Goal: Information Seeking & Learning: Learn about a topic

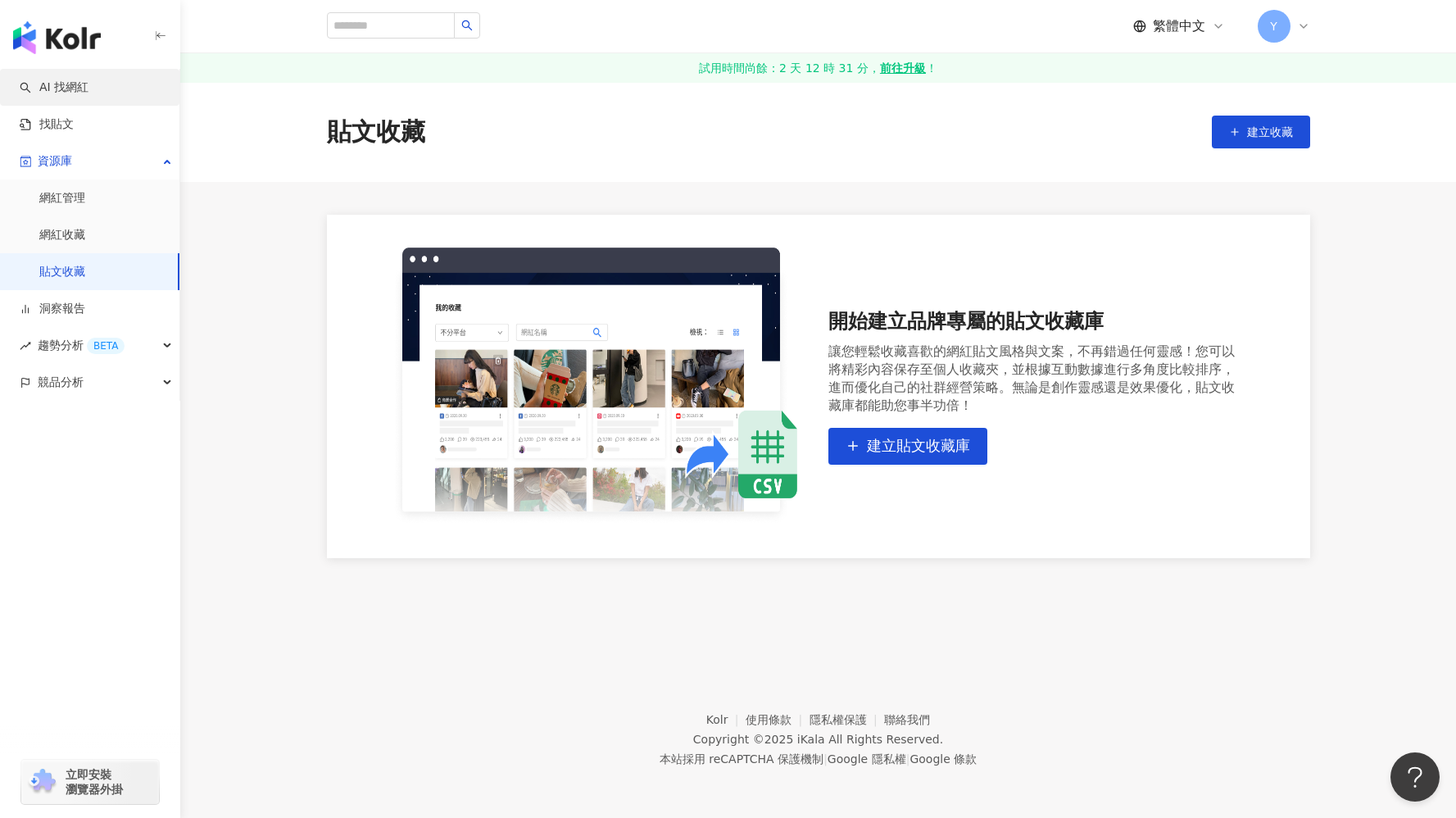
click at [88, 82] on link "AI 找網紅" at bounding box center [55, 87] width 69 height 16
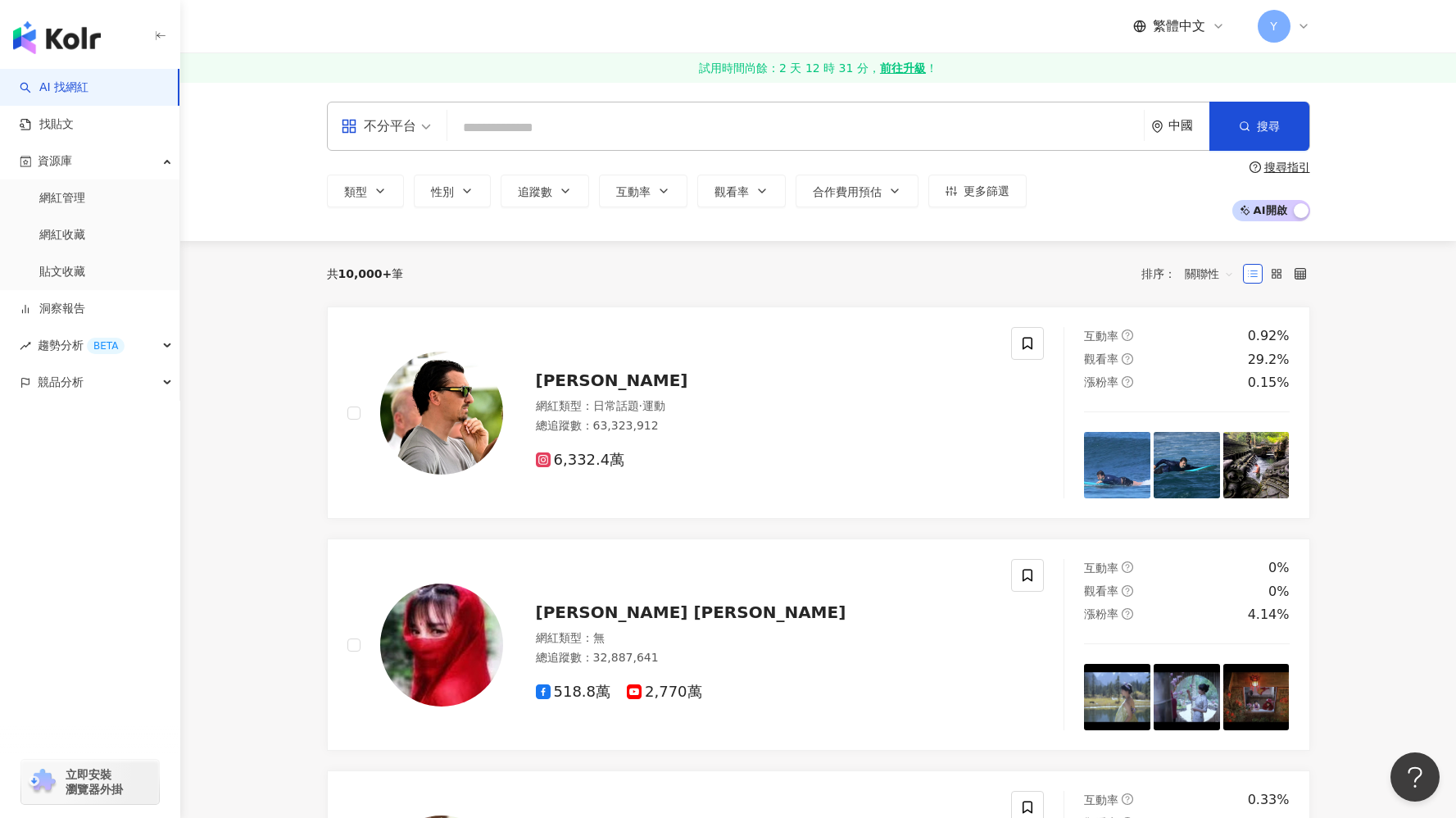
click at [525, 136] on input "search" at bounding box center [795, 127] width 683 height 32
click at [525, 131] on input "search" at bounding box center [795, 127] width 683 height 32
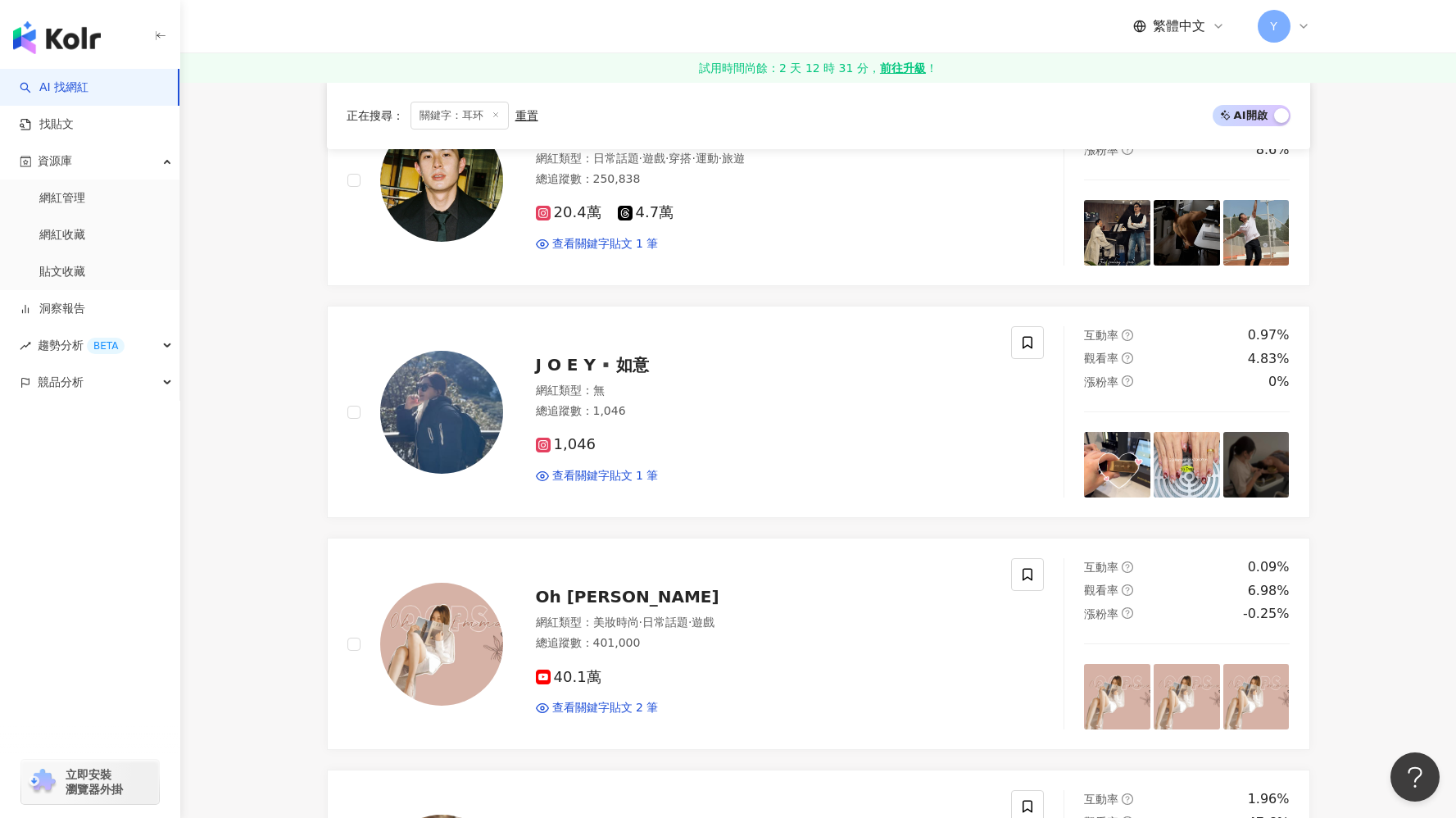
scroll to position [545, 0]
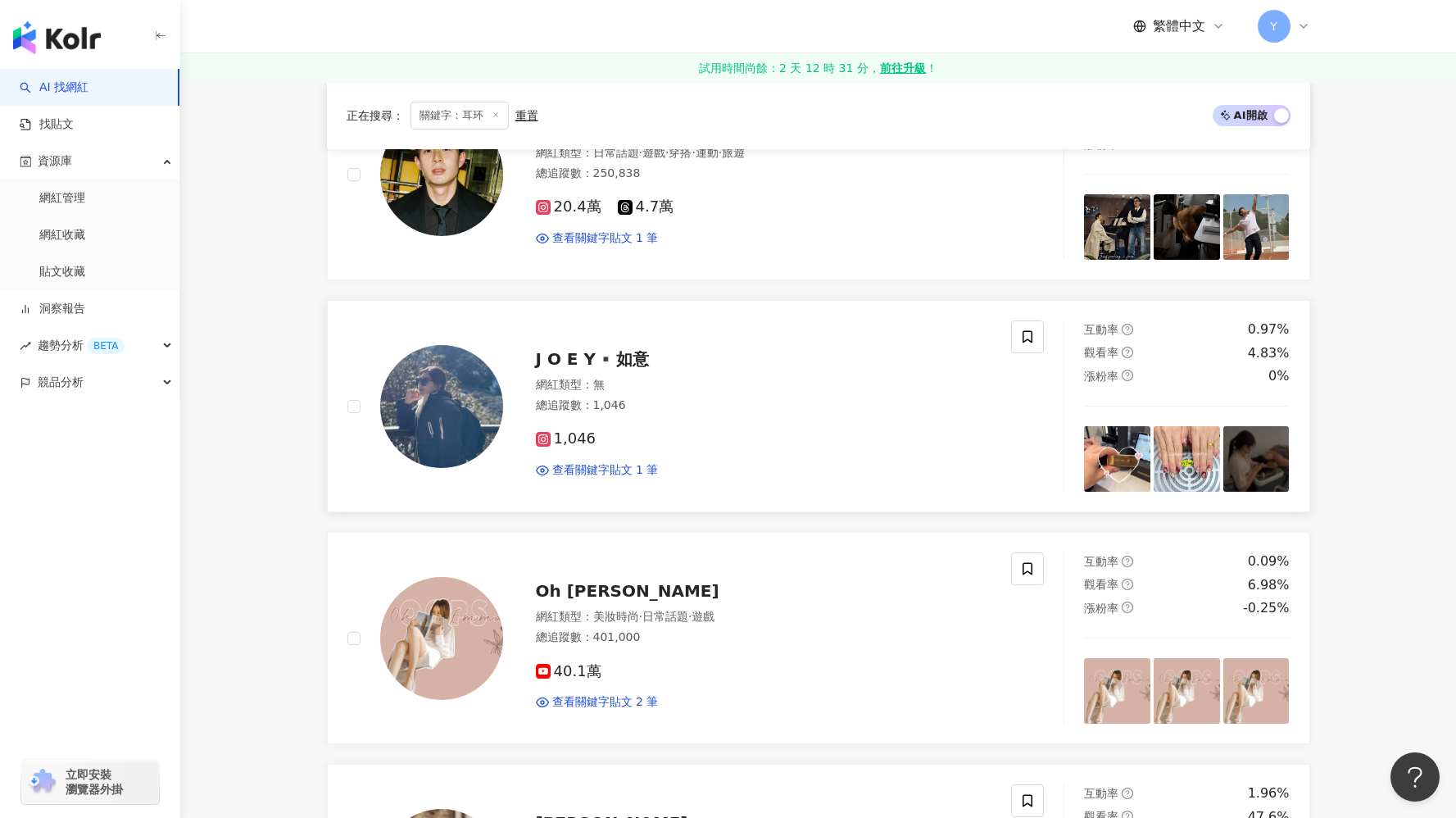
type input "**"
click at [757, 434] on div "1,046" at bounding box center [764, 439] width 457 height 18
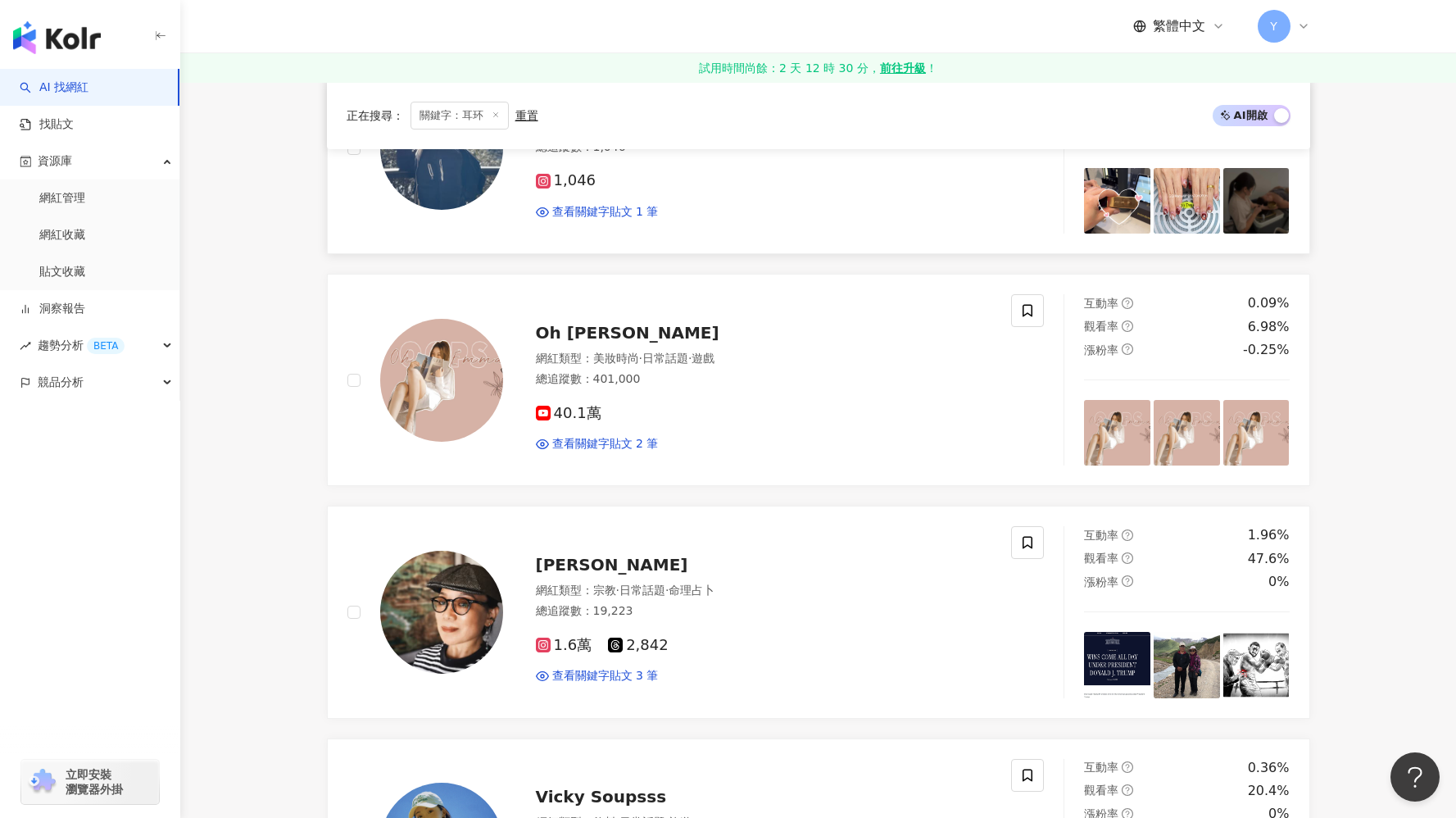
scroll to position [1085, 0]
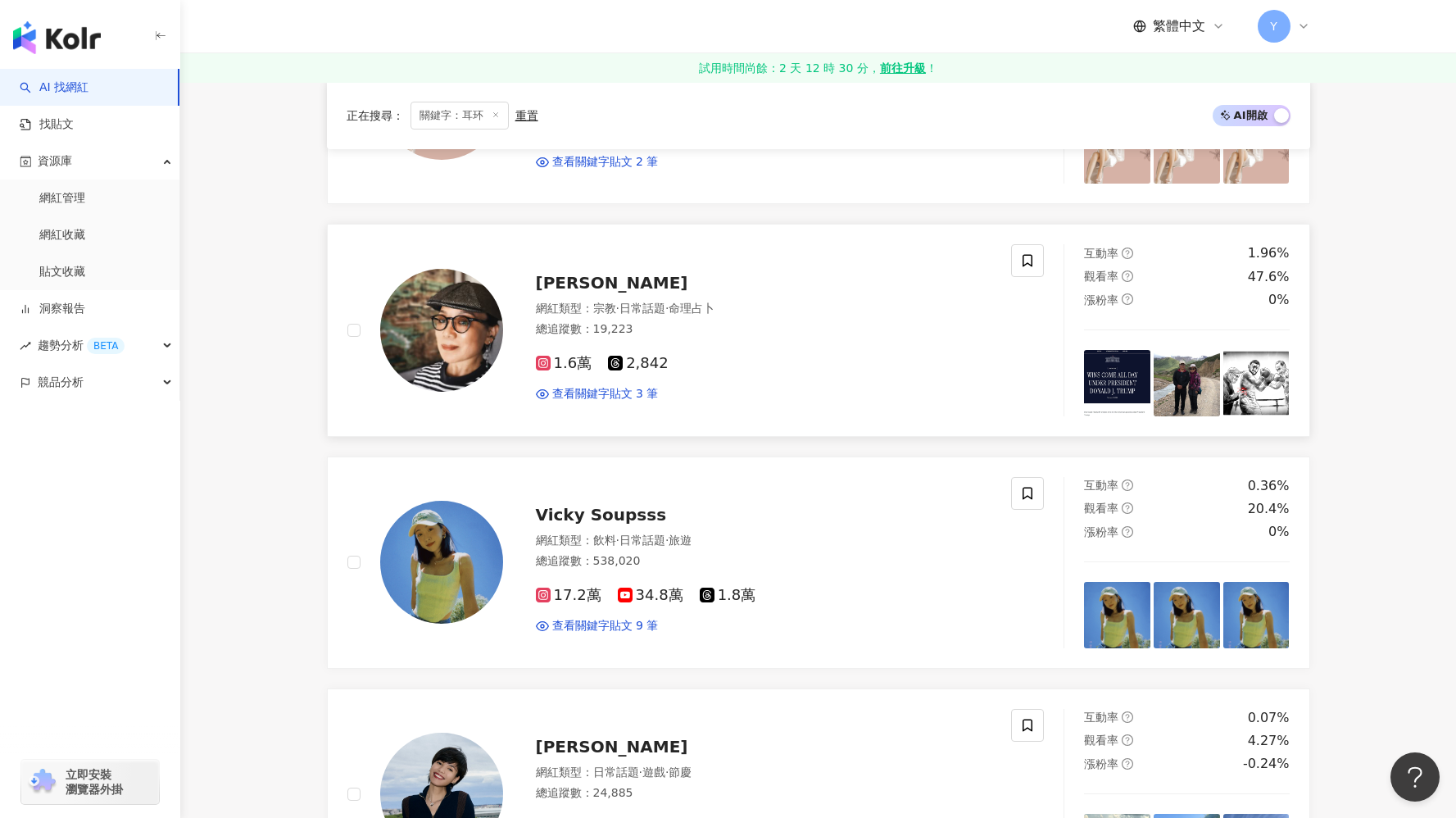
click at [964, 338] on div "網紅類型 ： 宗教 · 日常話題 · 命理占卜 總追蹤數 ： 19,223" at bounding box center [764, 321] width 457 height 40
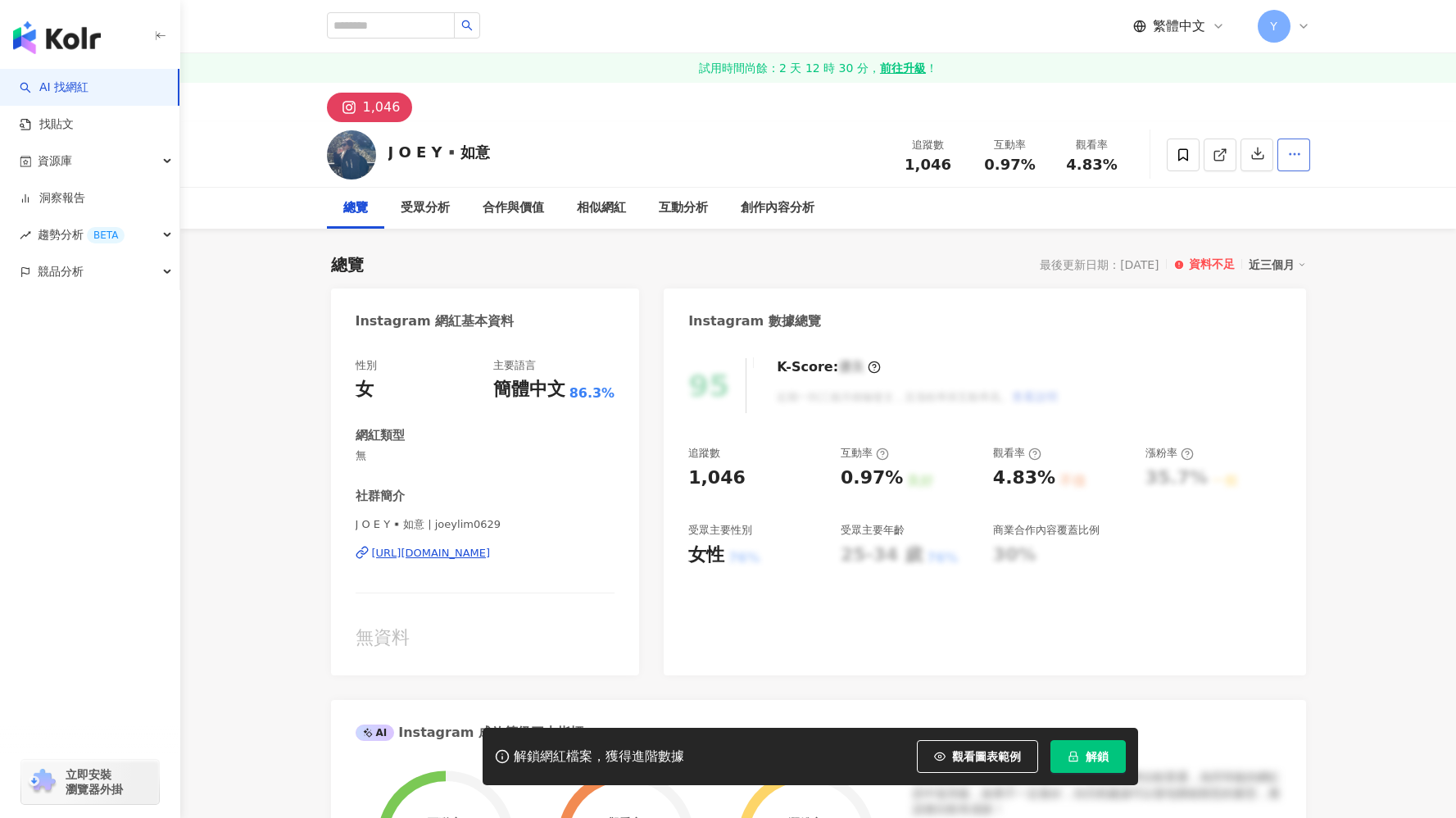
click at [1297, 162] on button "button" at bounding box center [1293, 155] width 33 height 33
click at [1293, 158] on icon "button" at bounding box center [1293, 153] width 14 height 14
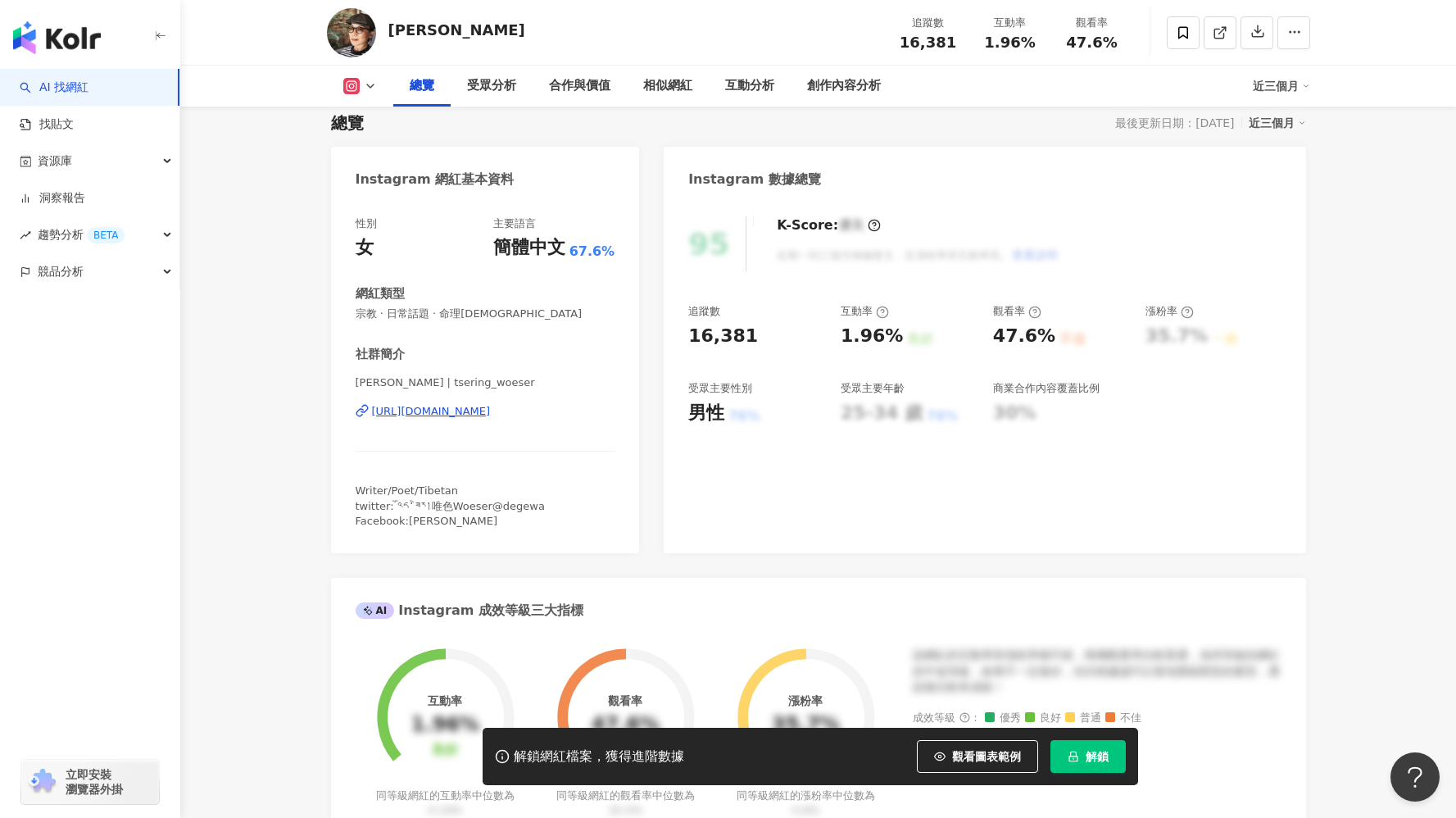
scroll to position [123, 0]
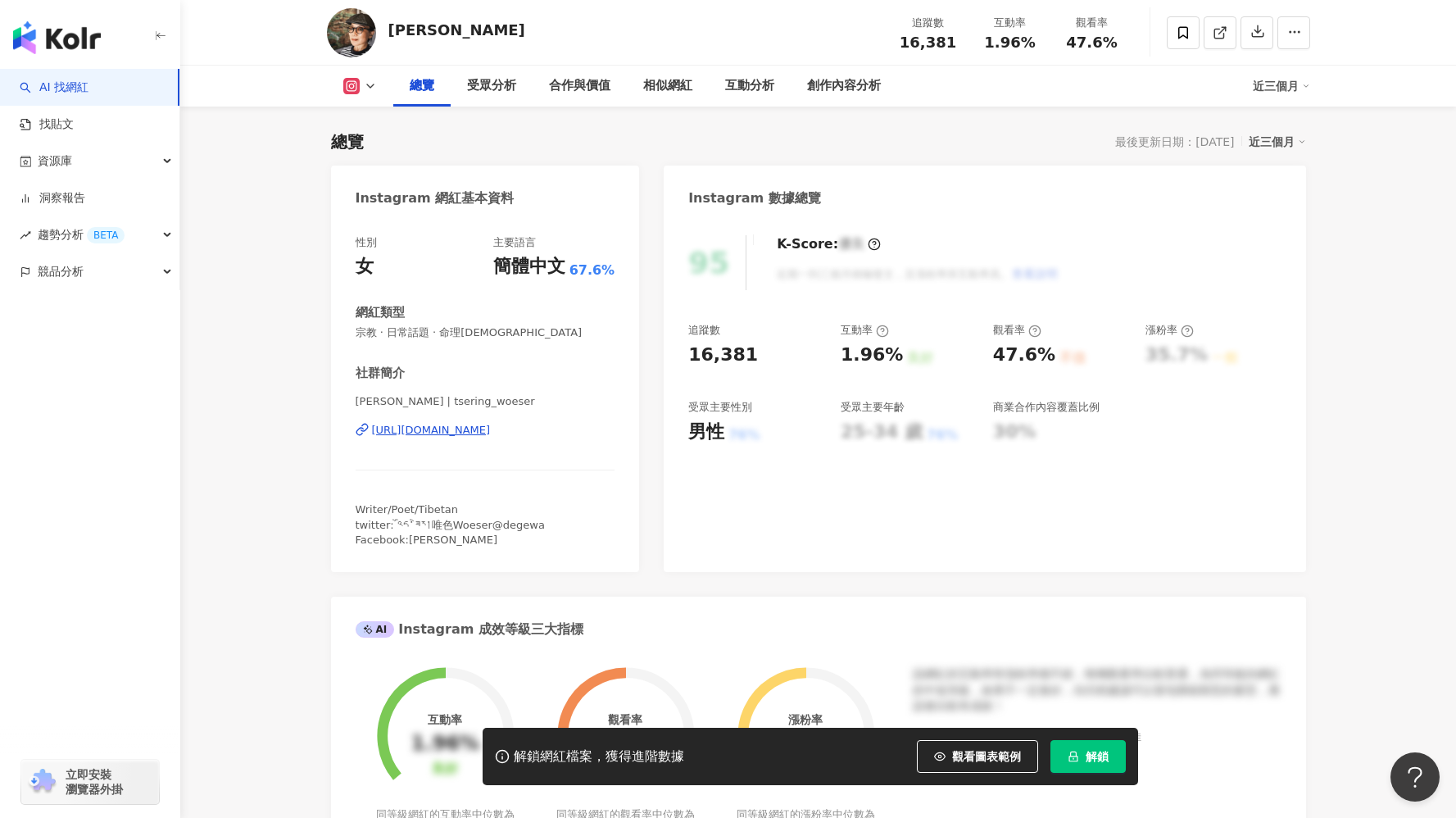
click at [491, 428] on div "https://www.instagram.com/tsering_woeser/" at bounding box center [431, 430] width 119 height 14
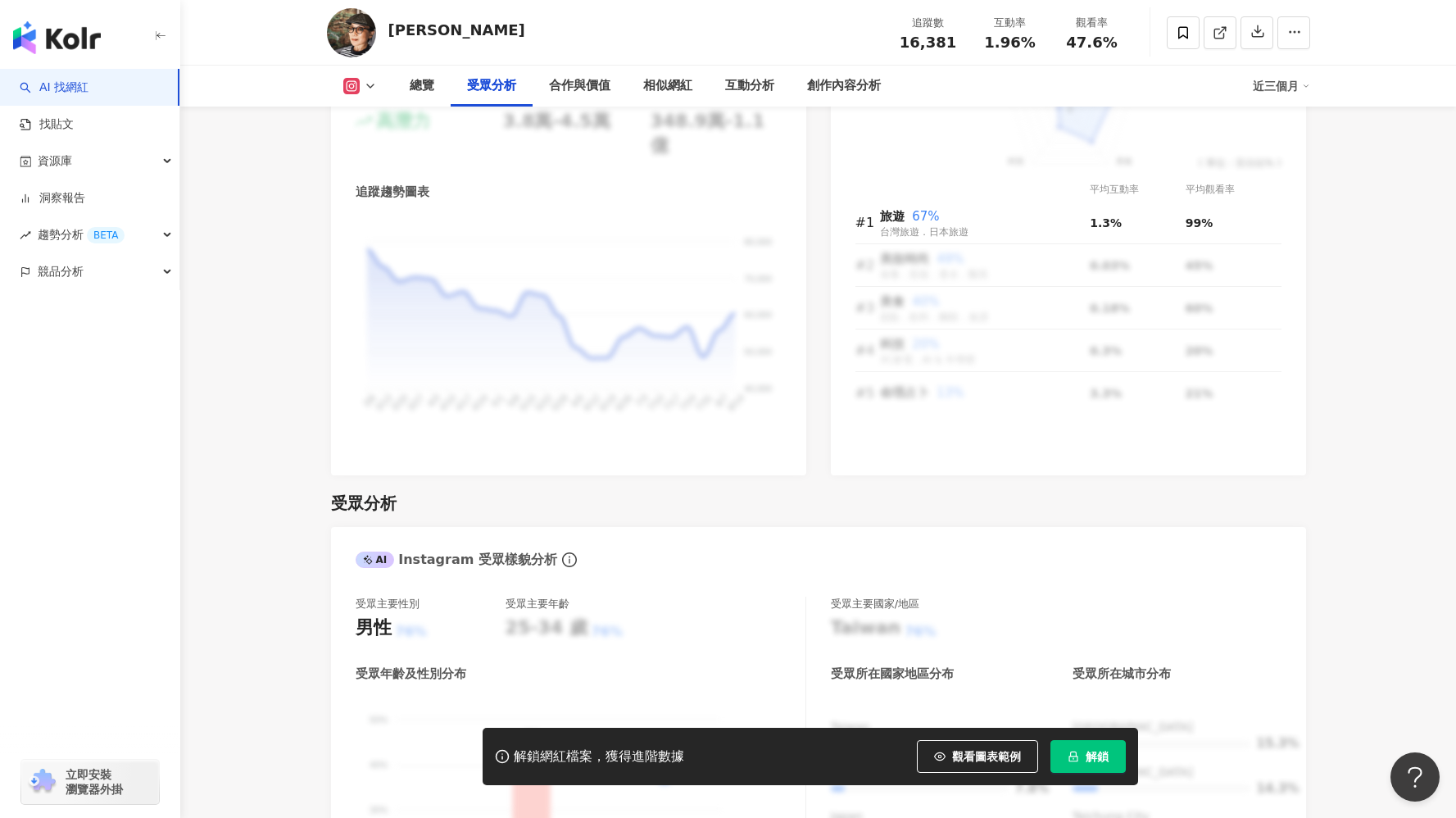
scroll to position [0, 0]
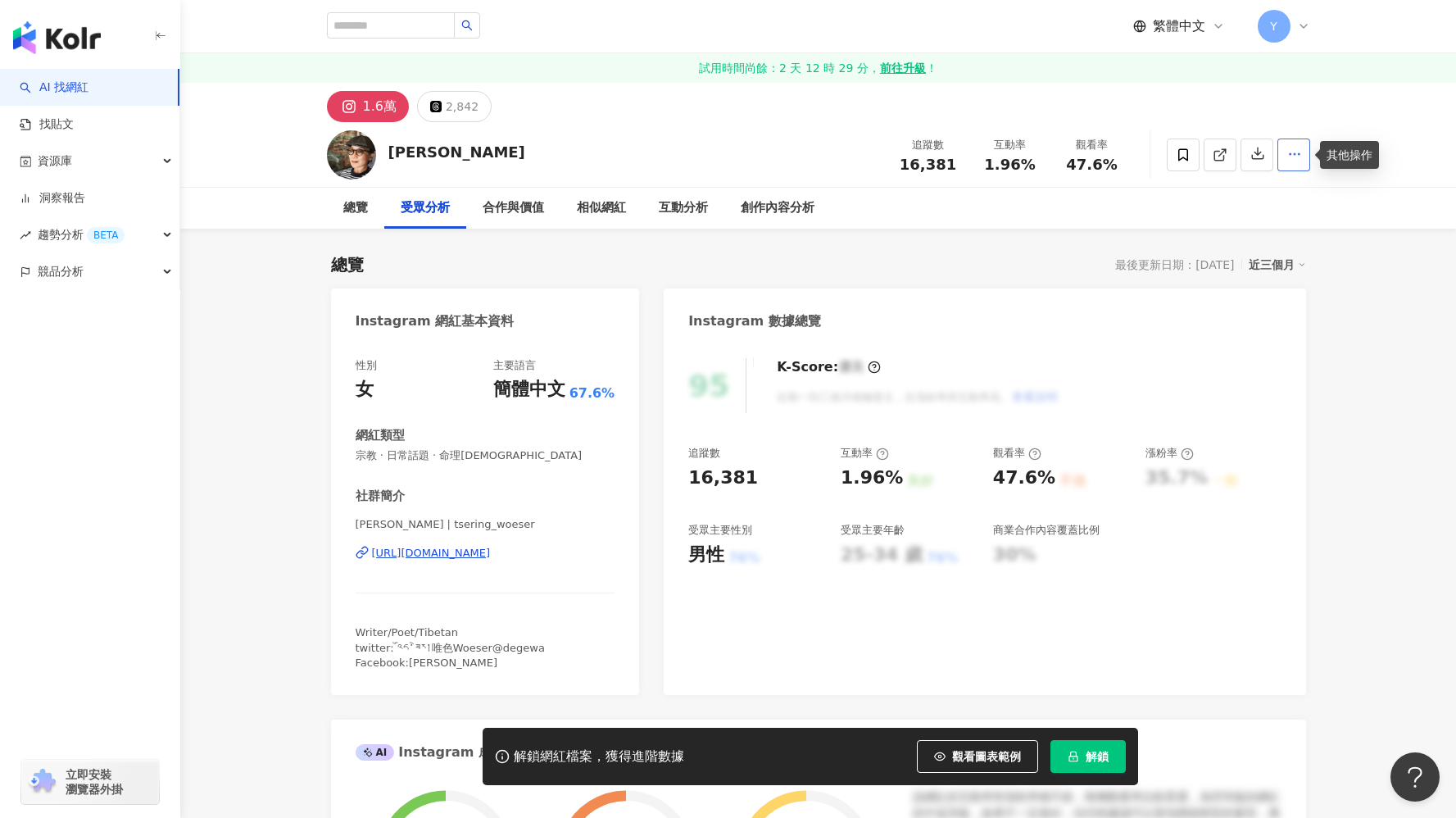
click at [1289, 153] on circle "button" at bounding box center [1290, 154] width 2 height 2
click at [1251, 150] on icon "button" at bounding box center [1257, 152] width 14 height 14
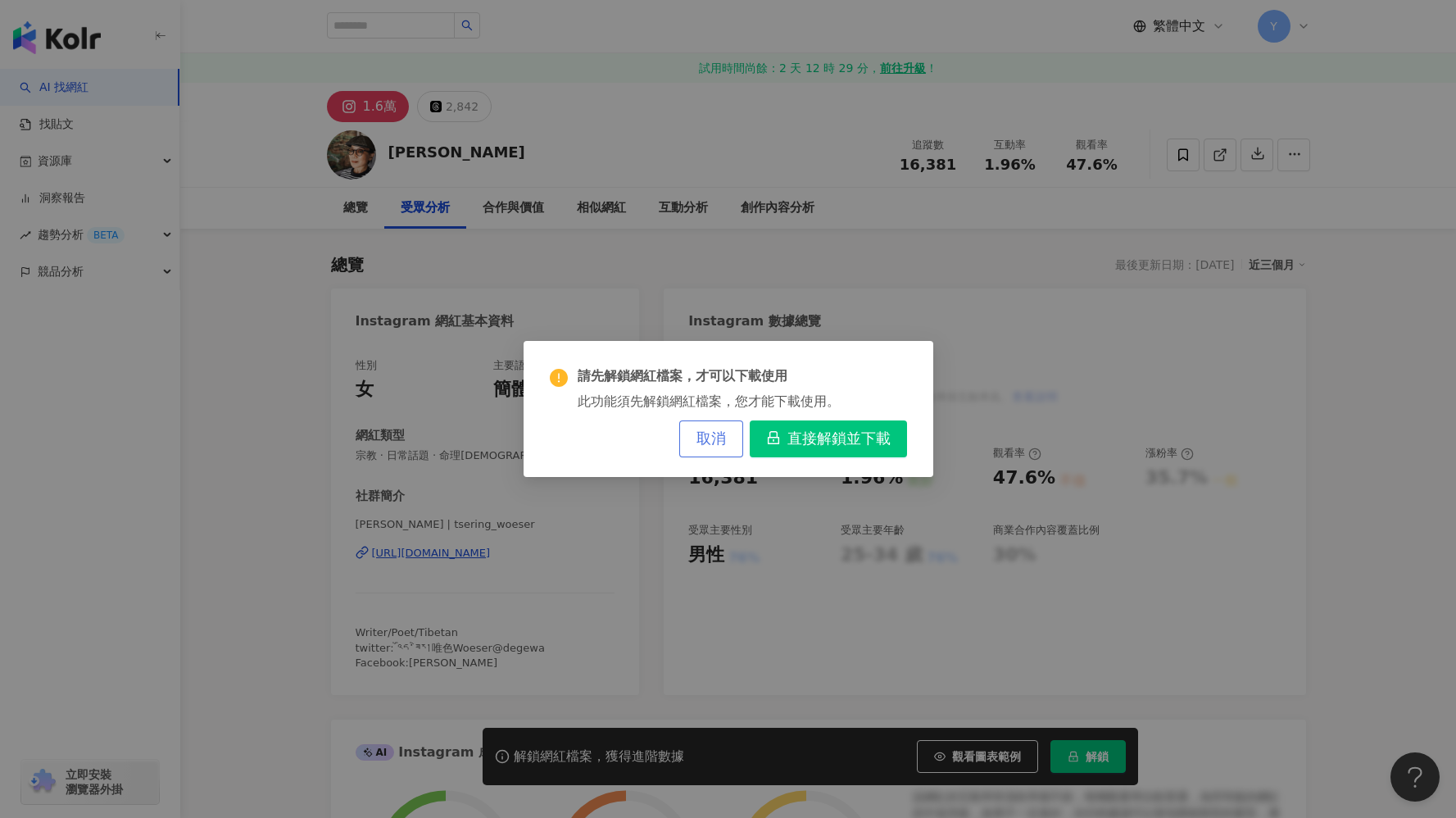
click at [718, 440] on span "取消" at bounding box center [710, 439] width 30 height 18
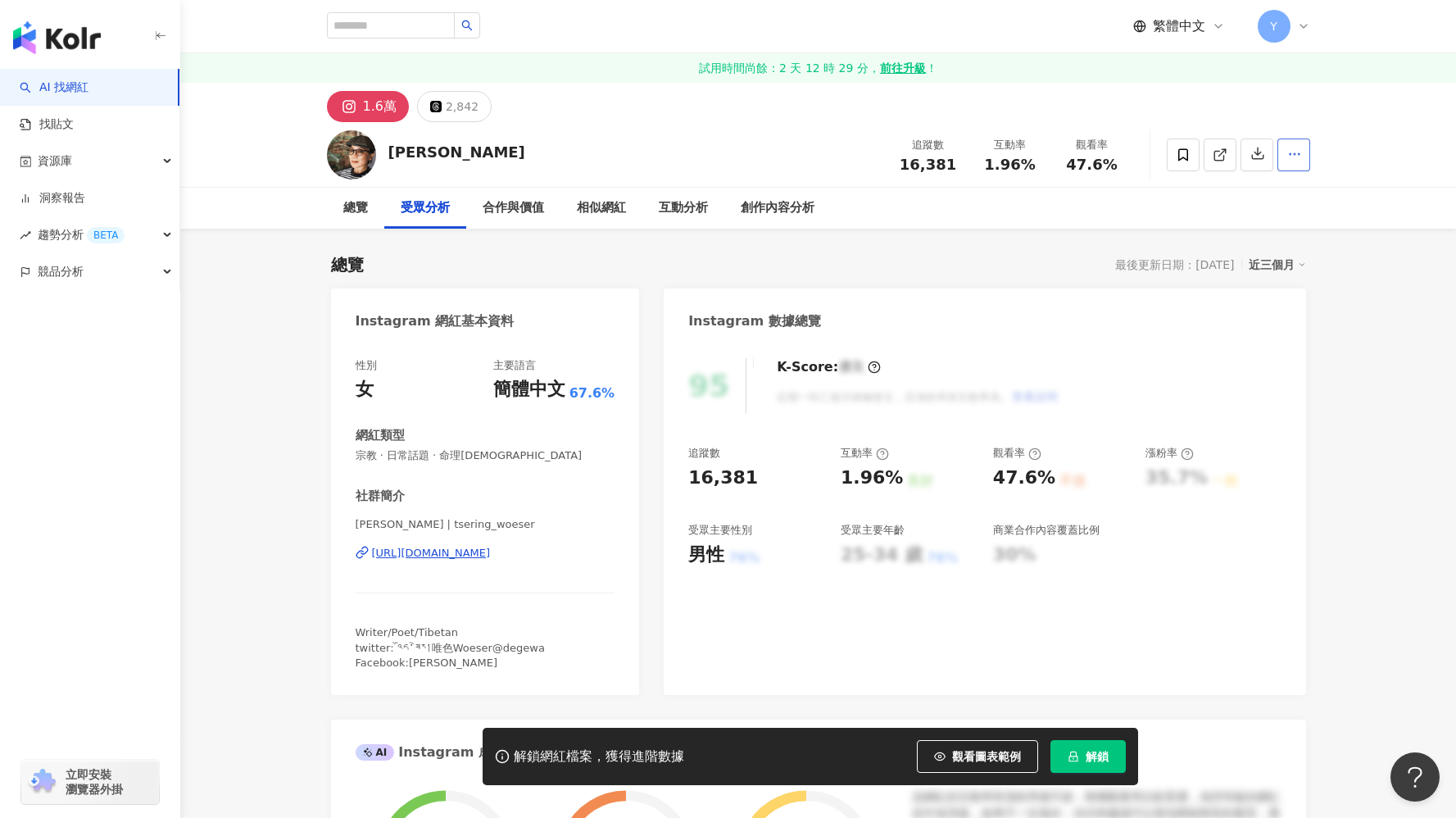
click at [1291, 161] on icon "button" at bounding box center [1293, 153] width 14 height 14
click at [1274, 193] on span "查看合作資訊" at bounding box center [1262, 193] width 69 height 18
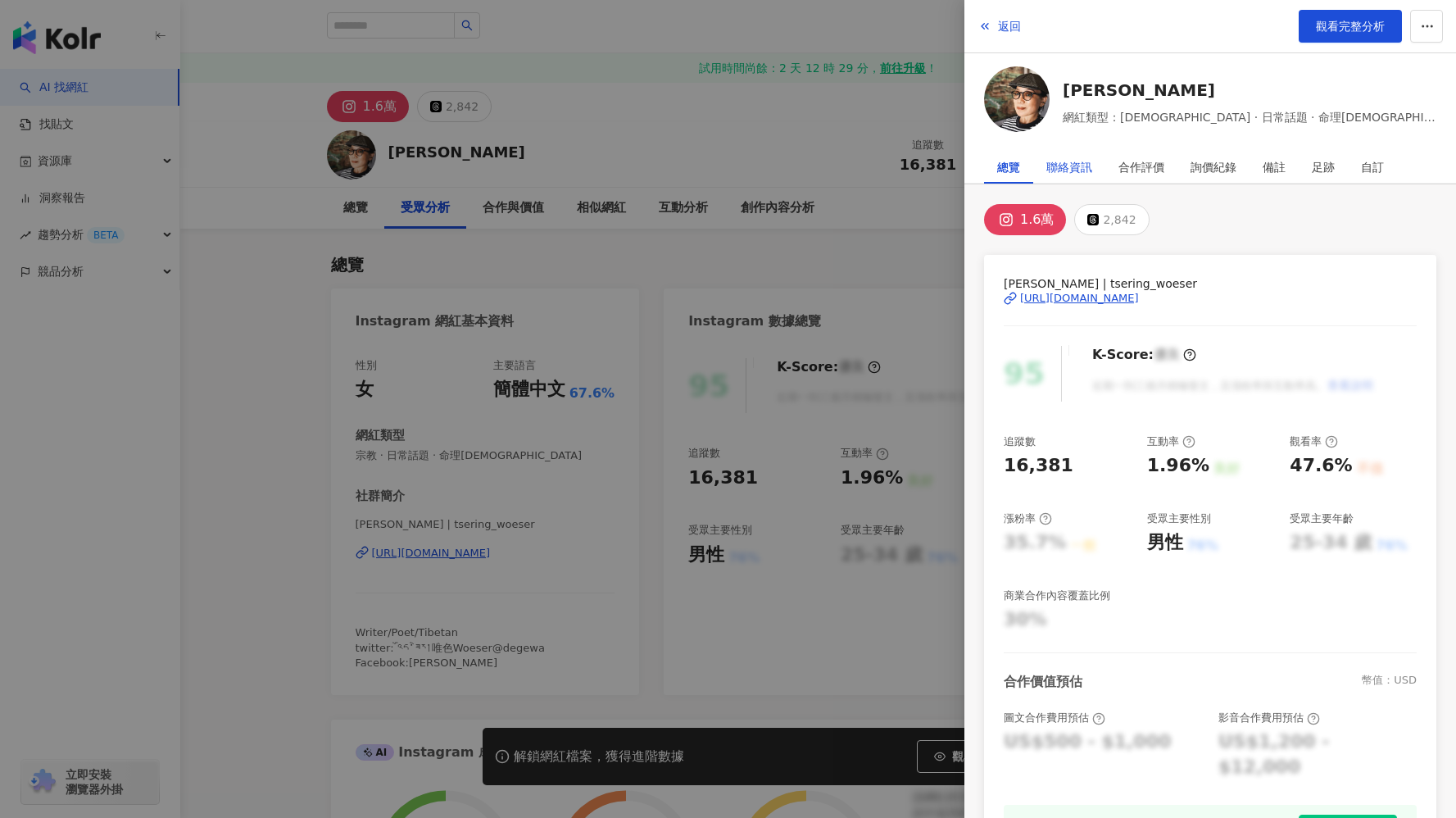
click at [1081, 172] on div "聯絡資訊" at bounding box center [1069, 167] width 46 height 33
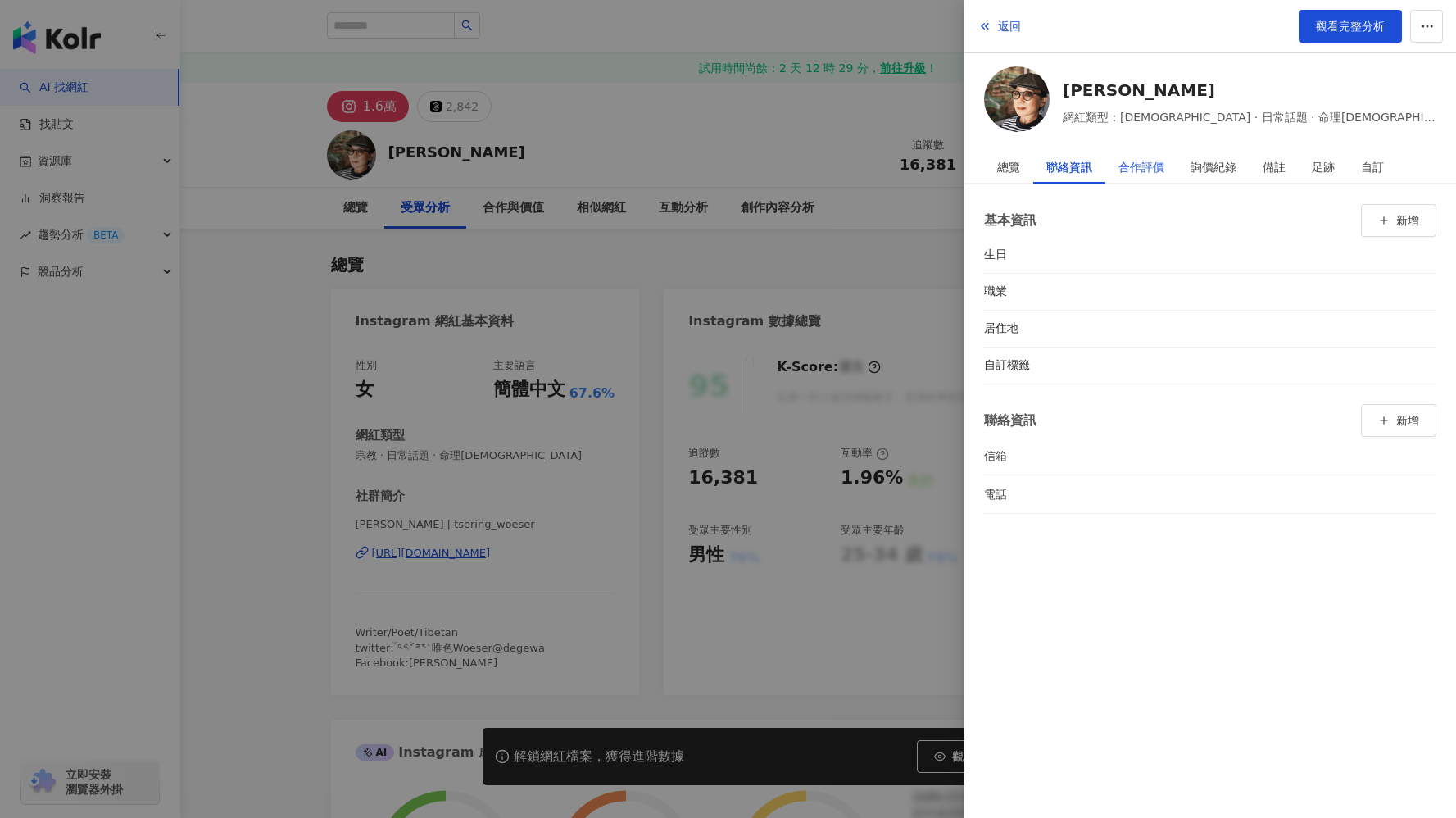
click at [1141, 168] on div "合作評價" at bounding box center [1141, 167] width 46 height 33
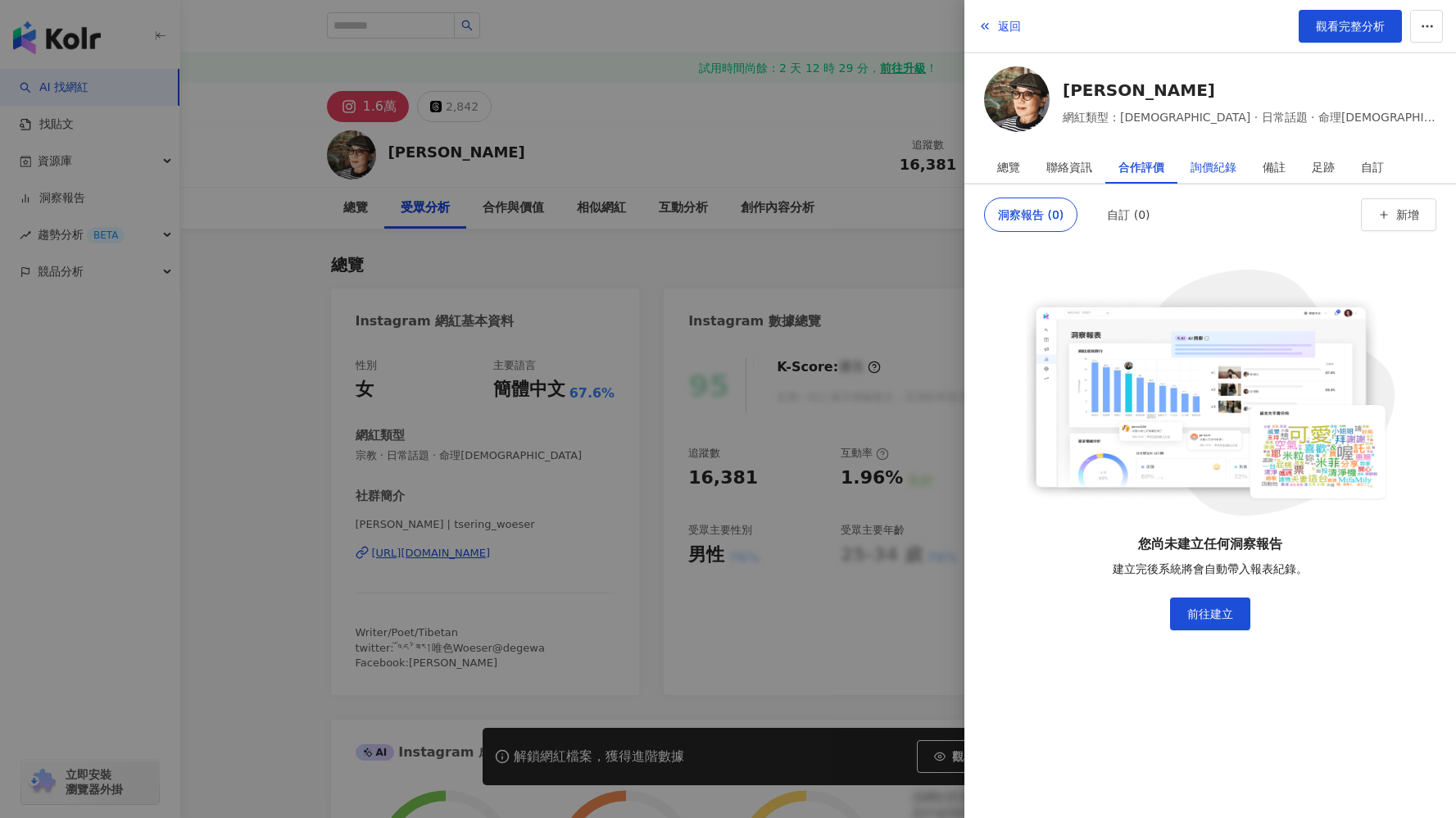
click at [1229, 162] on div "詢價紀錄" at bounding box center [1213, 167] width 46 height 33
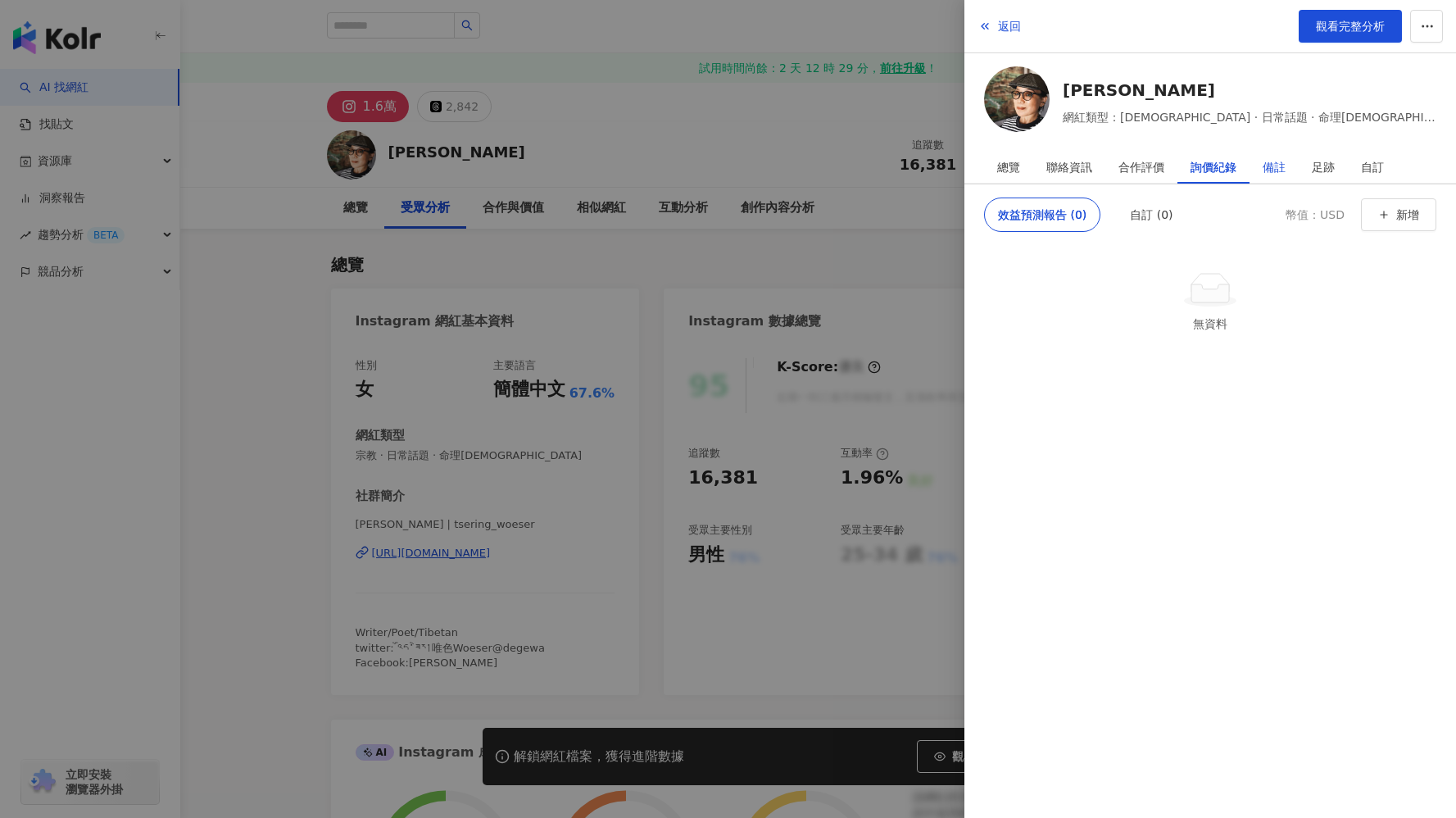
click at [1275, 163] on div "備註" at bounding box center [1274, 167] width 23 height 33
click at [1318, 168] on div "足跡" at bounding box center [1323, 167] width 23 height 33
click at [1362, 171] on div "自訂" at bounding box center [1372, 167] width 23 height 33
click at [808, 113] on div at bounding box center [728, 409] width 1456 height 818
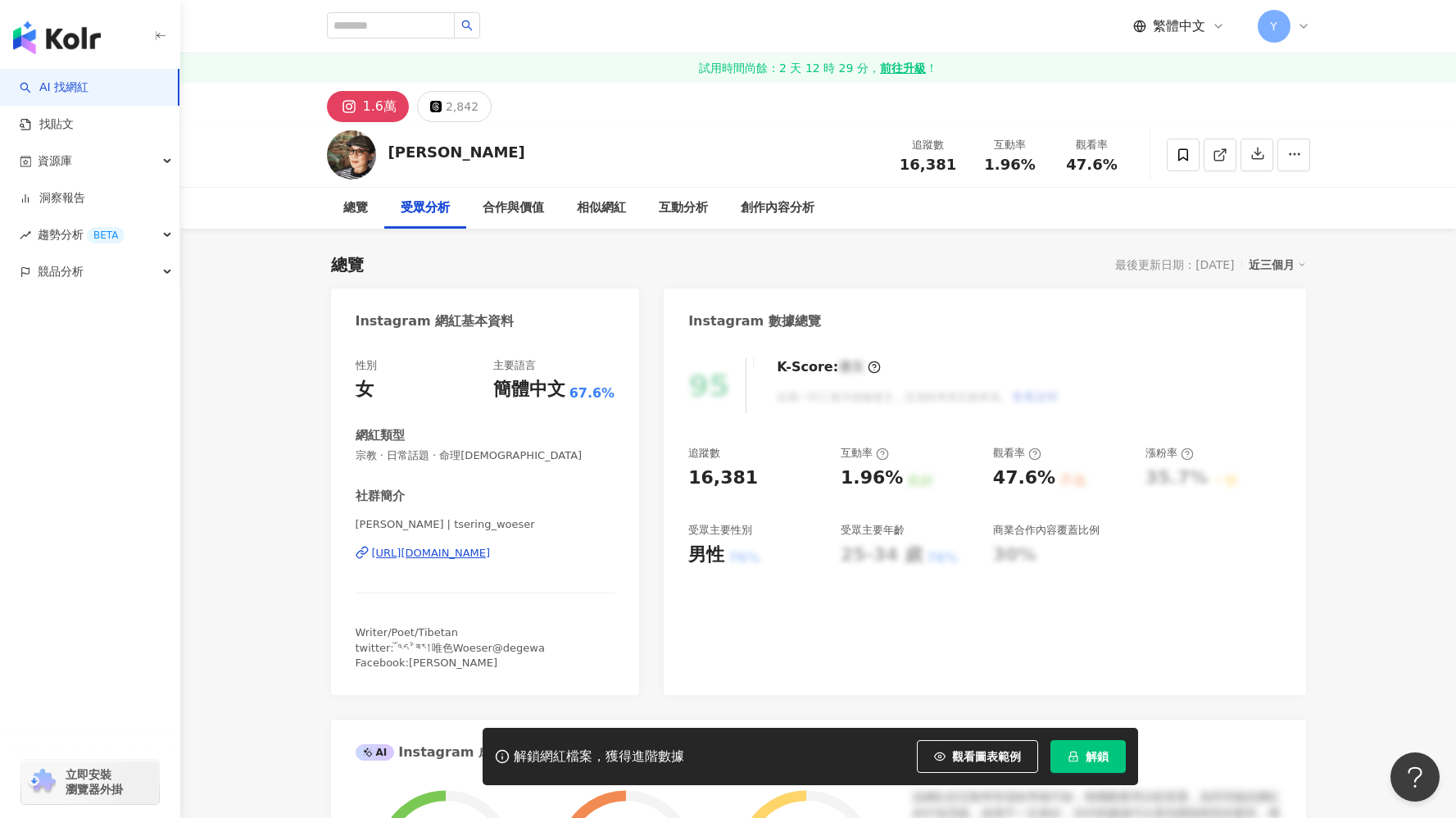
click at [88, 96] on link "AI 找網紅" at bounding box center [55, 87] width 69 height 16
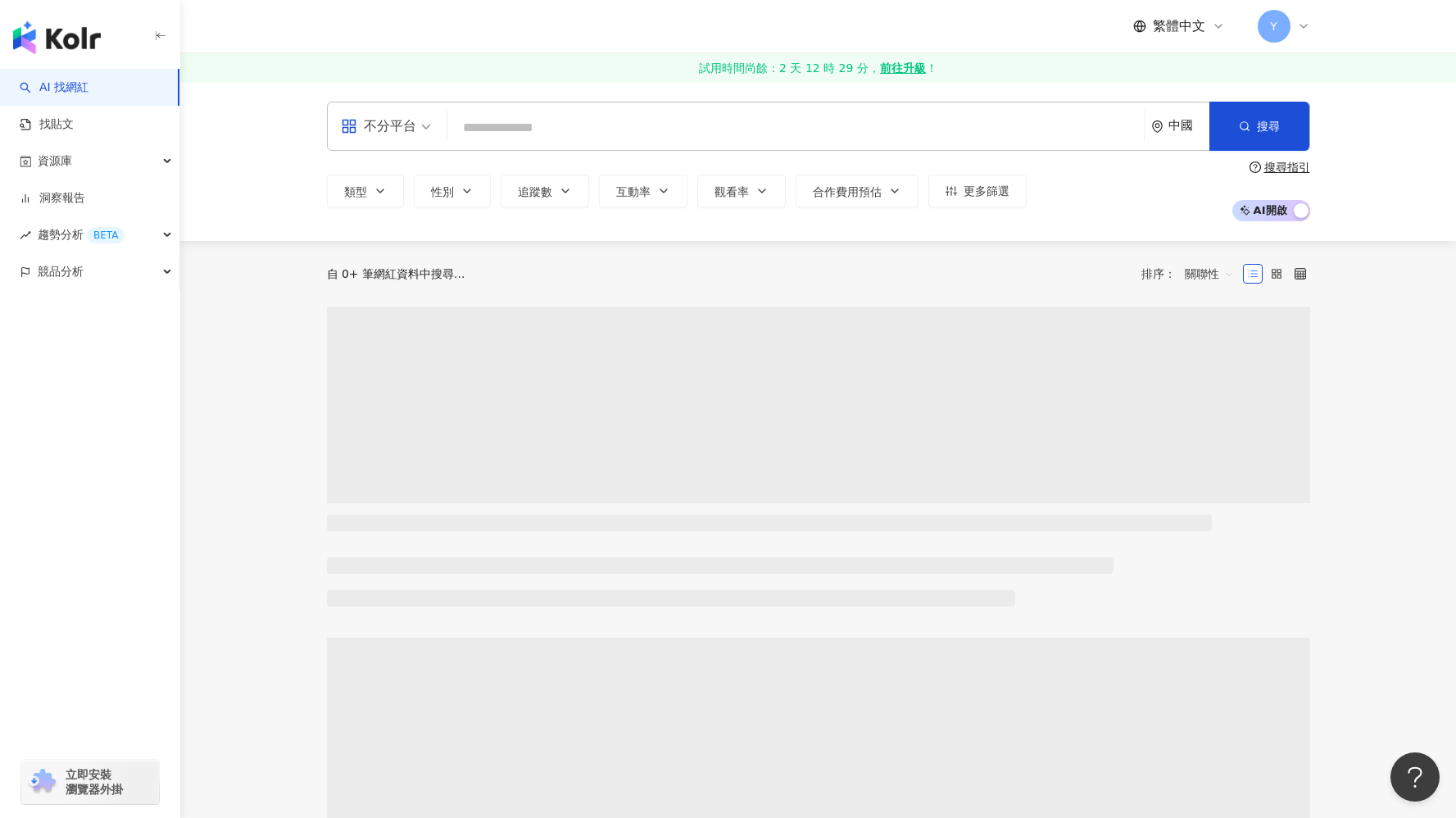
click at [526, 121] on input "search" at bounding box center [795, 127] width 683 height 32
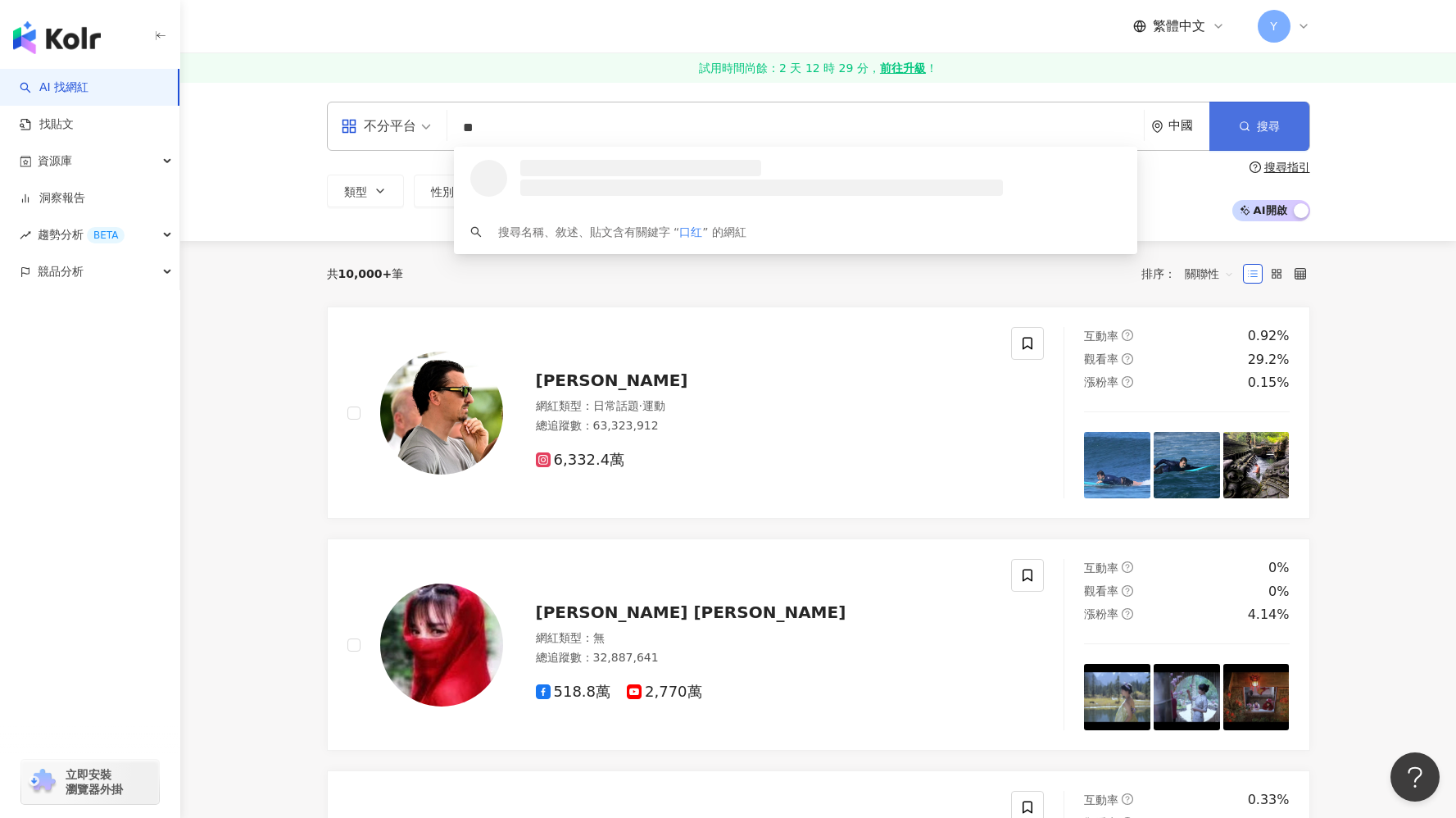
type input "**"
click at [1265, 125] on span "搜尋" at bounding box center [1268, 126] width 23 height 13
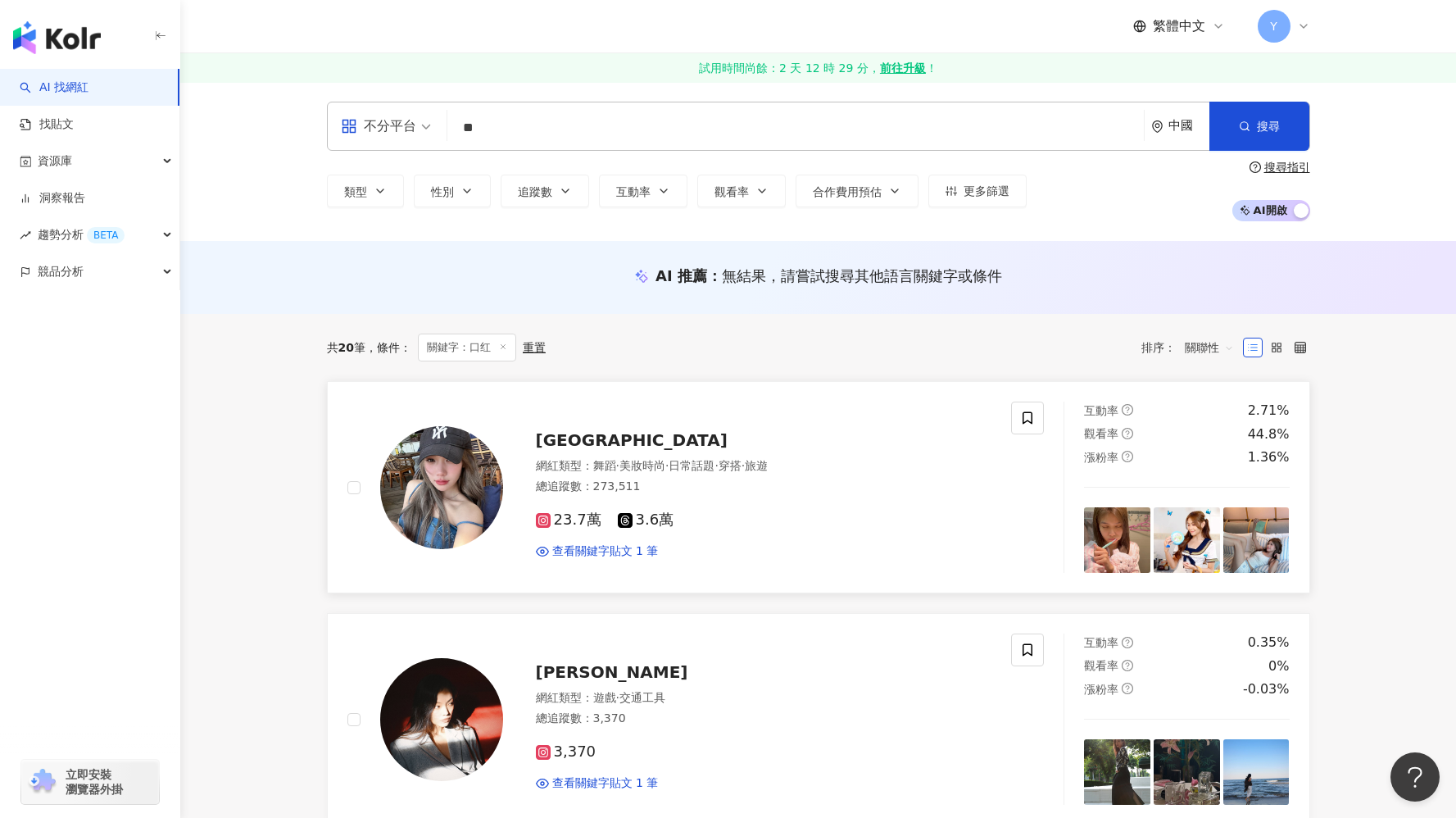
click at [741, 502] on div "23.7萬 3.6萬 查看關鍵字貼文 1 筆" at bounding box center [764, 528] width 457 height 60
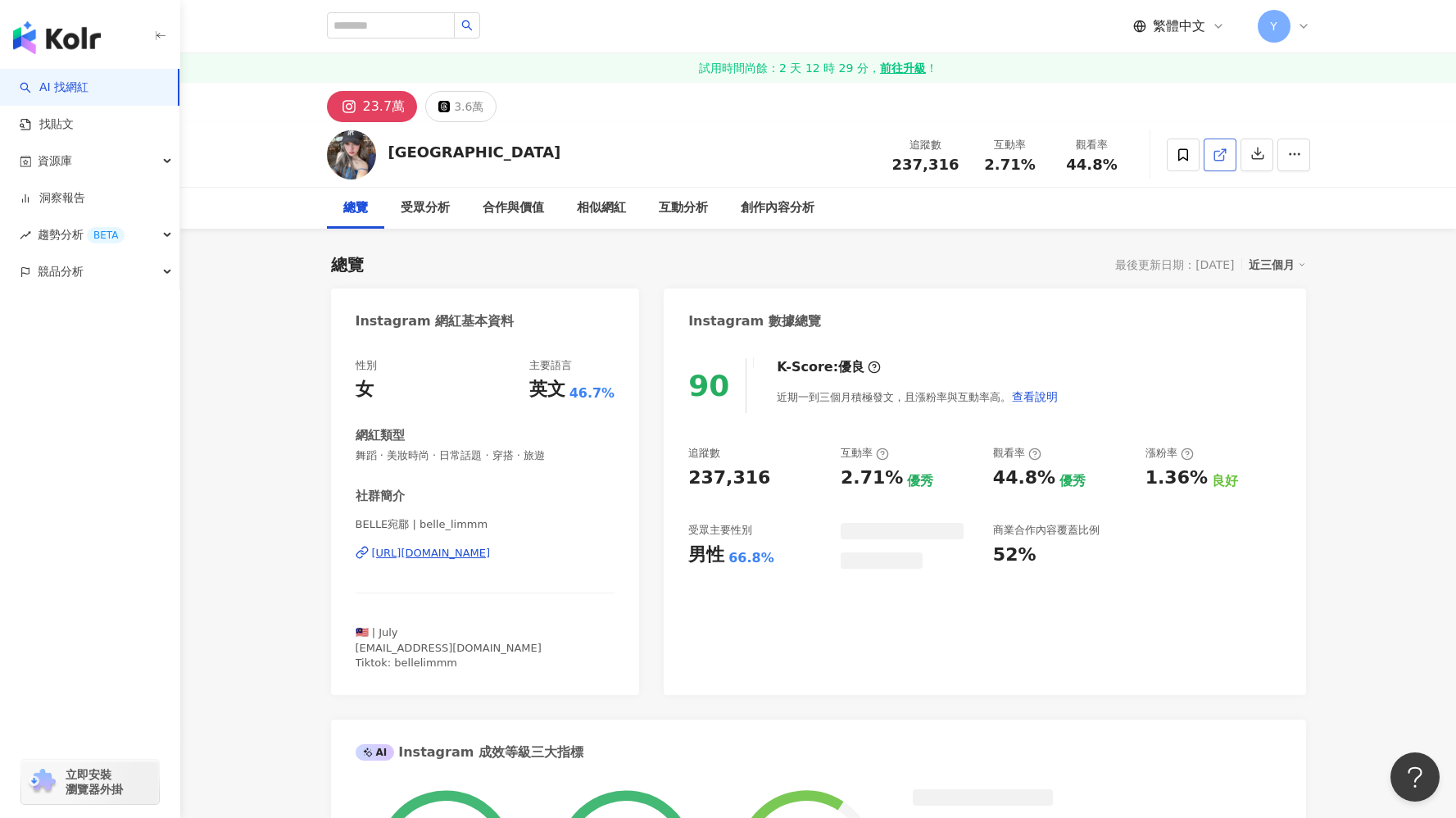
click at [1218, 155] on line at bounding box center [1221, 152] width 7 height 7
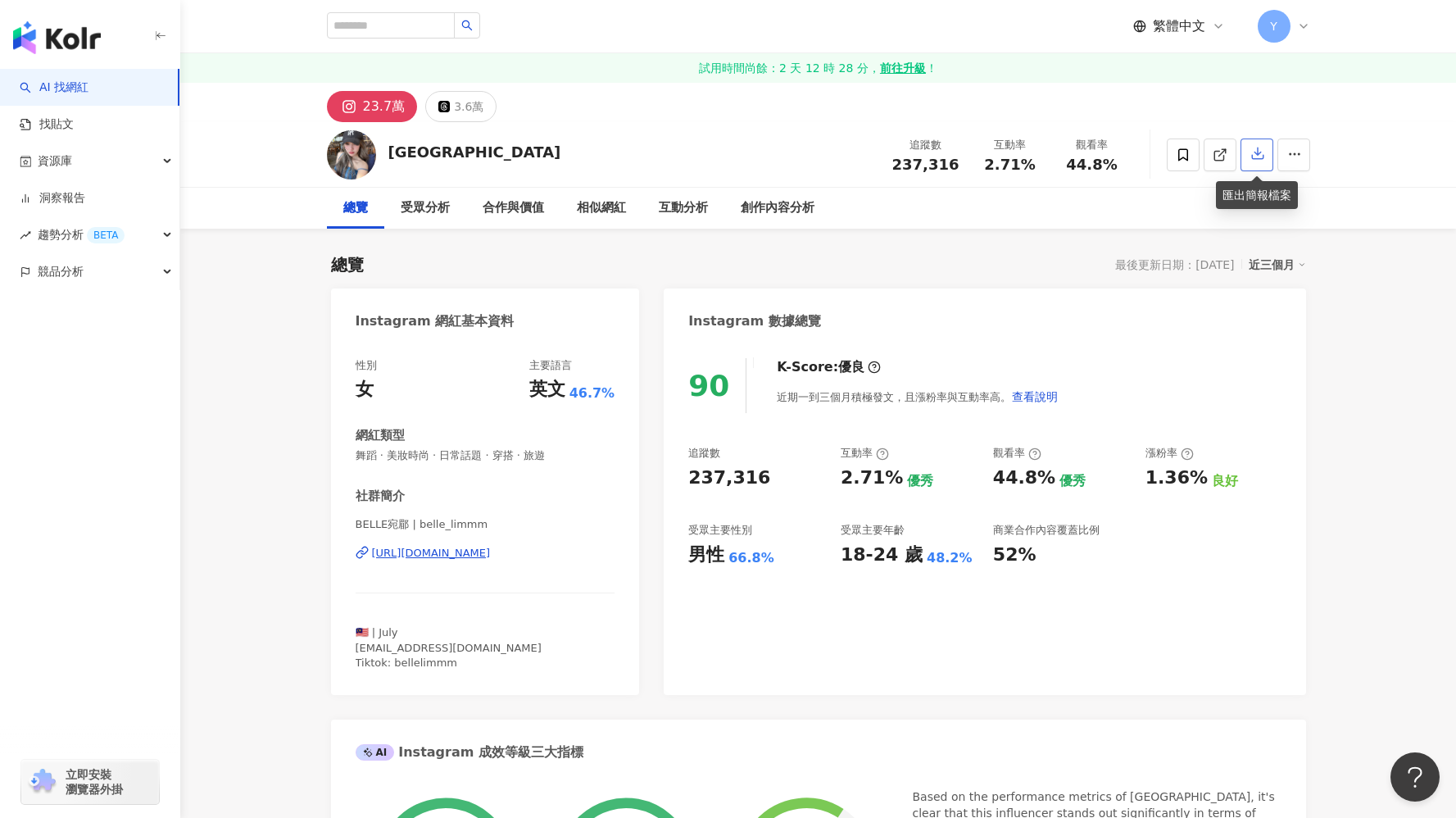
click at [1262, 155] on icon "button" at bounding box center [1257, 152] width 14 height 14
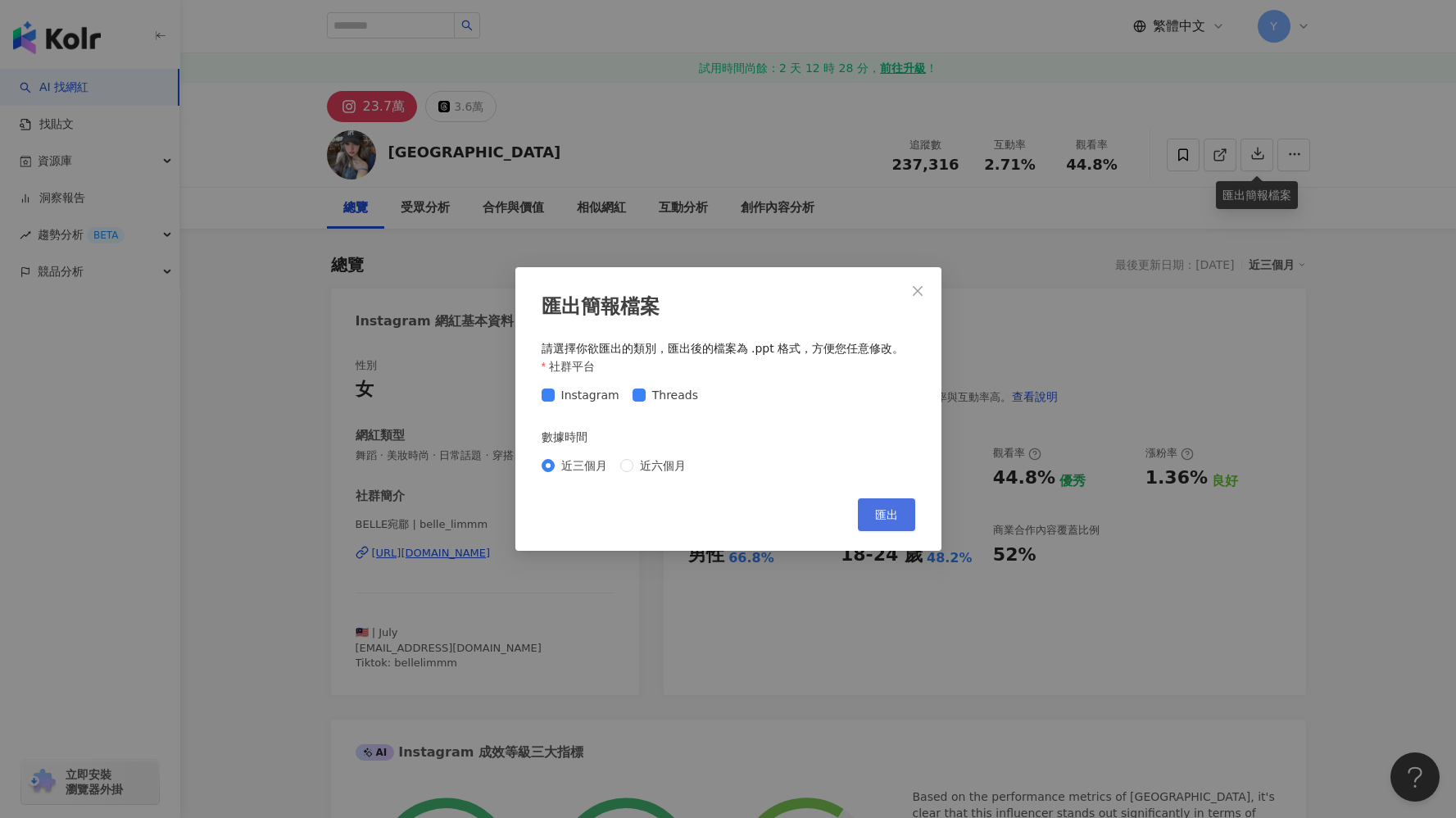
click at [894, 523] on button "匯出" at bounding box center [886, 514] width 57 height 33
drag, startPoint x: 441, startPoint y: 817, endPoint x: 857, endPoint y: 817, distance: 416.0
click at [536, 769] on div "匯出簡報檔案 請選擇你欲匯出的類別，匯出後的檔案為 .ppt 格式，方便您任意修改。 社群平台 Instagram Threads 數據時間 近三個月 近六個…" at bounding box center [728, 409] width 1456 height 818
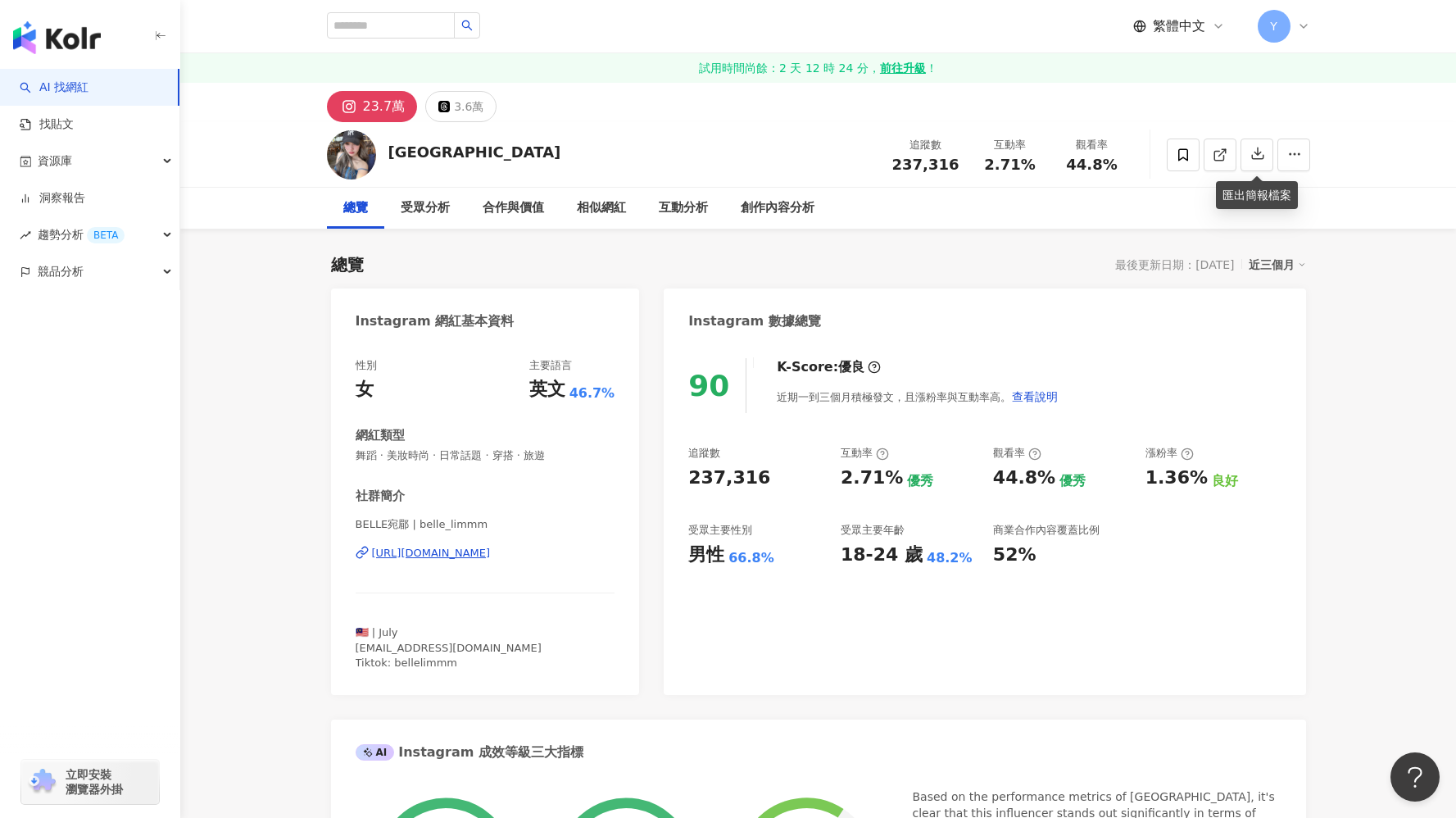
click at [1121, 97] on div "23.7萬 3.6萬" at bounding box center [818, 102] width 1048 height 39
click at [1187, 160] on icon at bounding box center [1182, 154] width 14 height 14
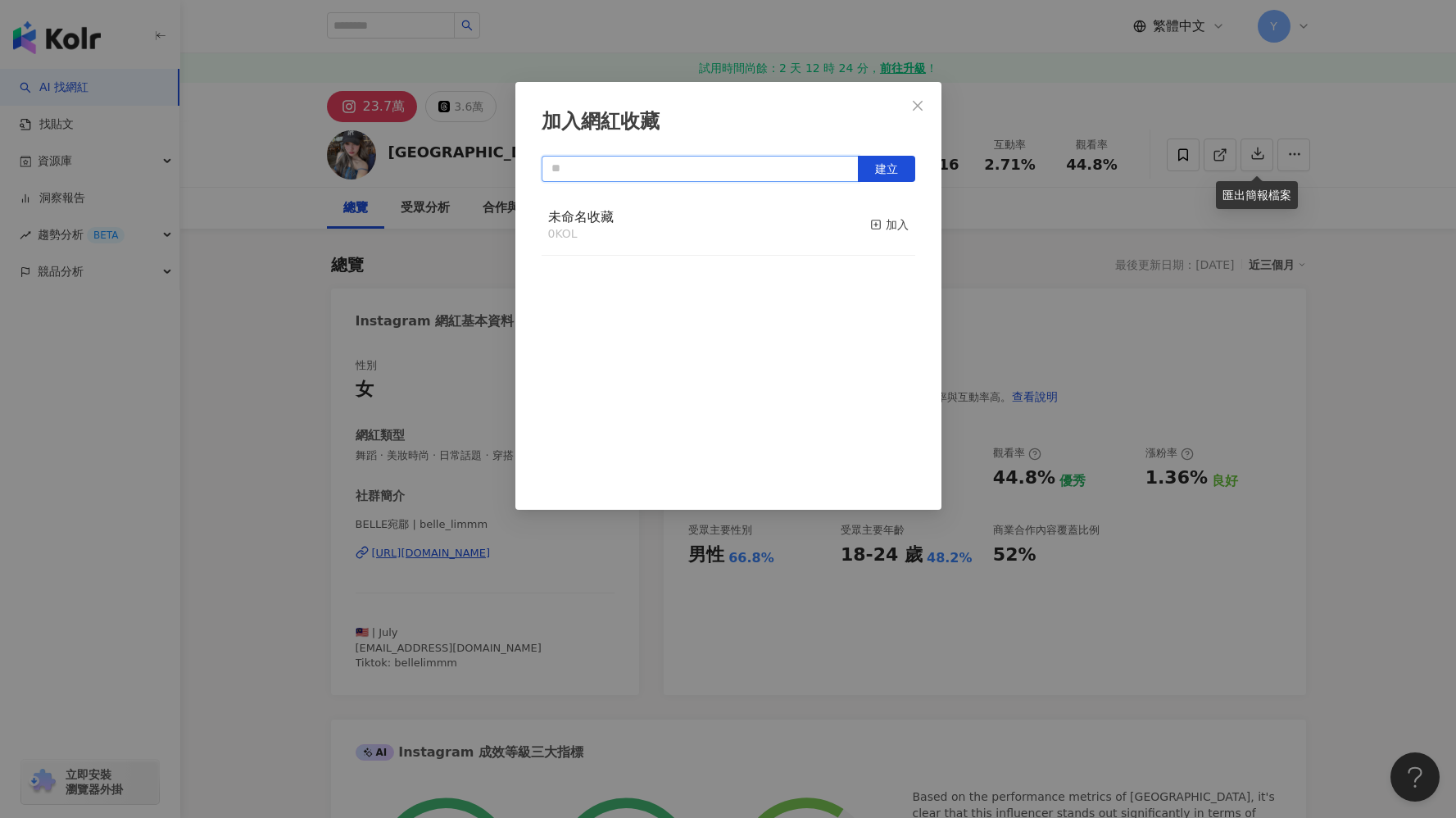
click at [559, 172] on input "text" at bounding box center [700, 169] width 317 height 26
click at [877, 223] on div "加入" at bounding box center [889, 224] width 38 height 18
click at [912, 102] on icon "close" at bounding box center [917, 106] width 13 height 13
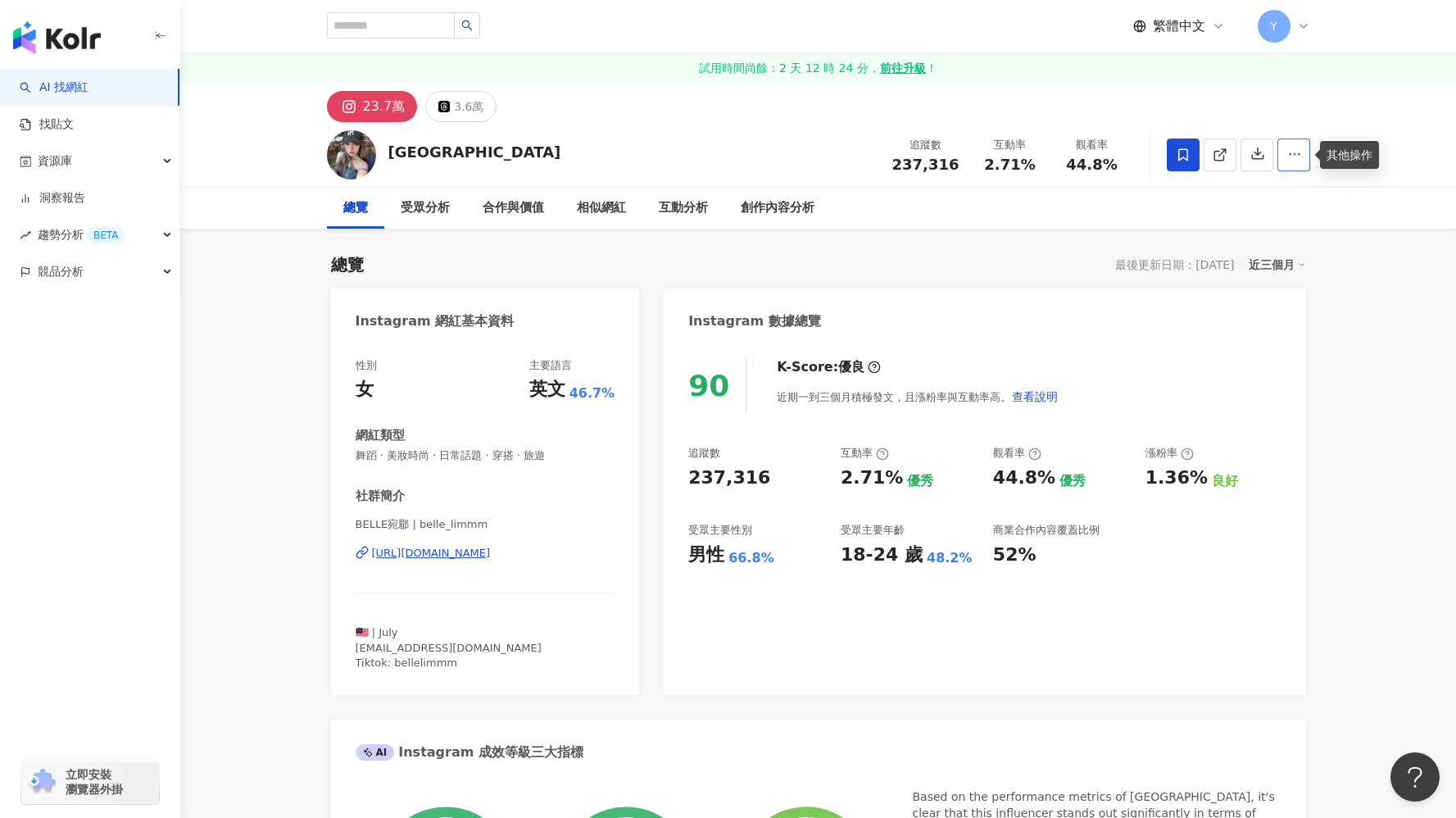
click at [1281, 154] on button "button" at bounding box center [1293, 155] width 33 height 33
click at [1275, 228] on span "加入洞察報告" at bounding box center [1262, 234] width 69 height 18
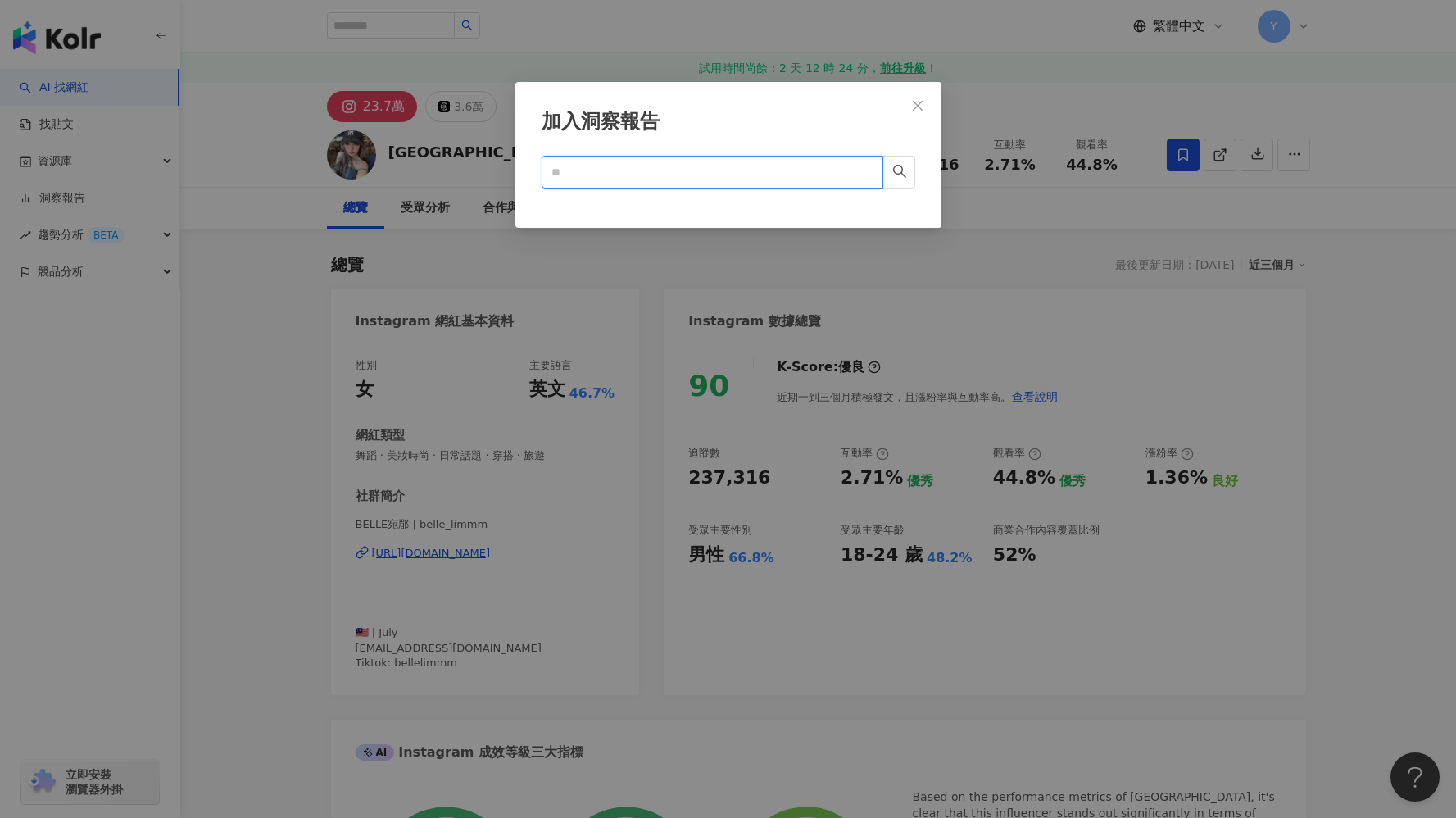
click at [626, 174] on input "text" at bounding box center [706, 171] width 309 height 18
click at [930, 184] on div "加入洞察報告 Cancel OK" at bounding box center [728, 155] width 426 height 146
click at [894, 174] on icon "search" at bounding box center [899, 170] width 14 height 14
click at [890, 177] on button "button" at bounding box center [899, 172] width 33 height 33
click at [704, 187] on span at bounding box center [712, 172] width 342 height 33
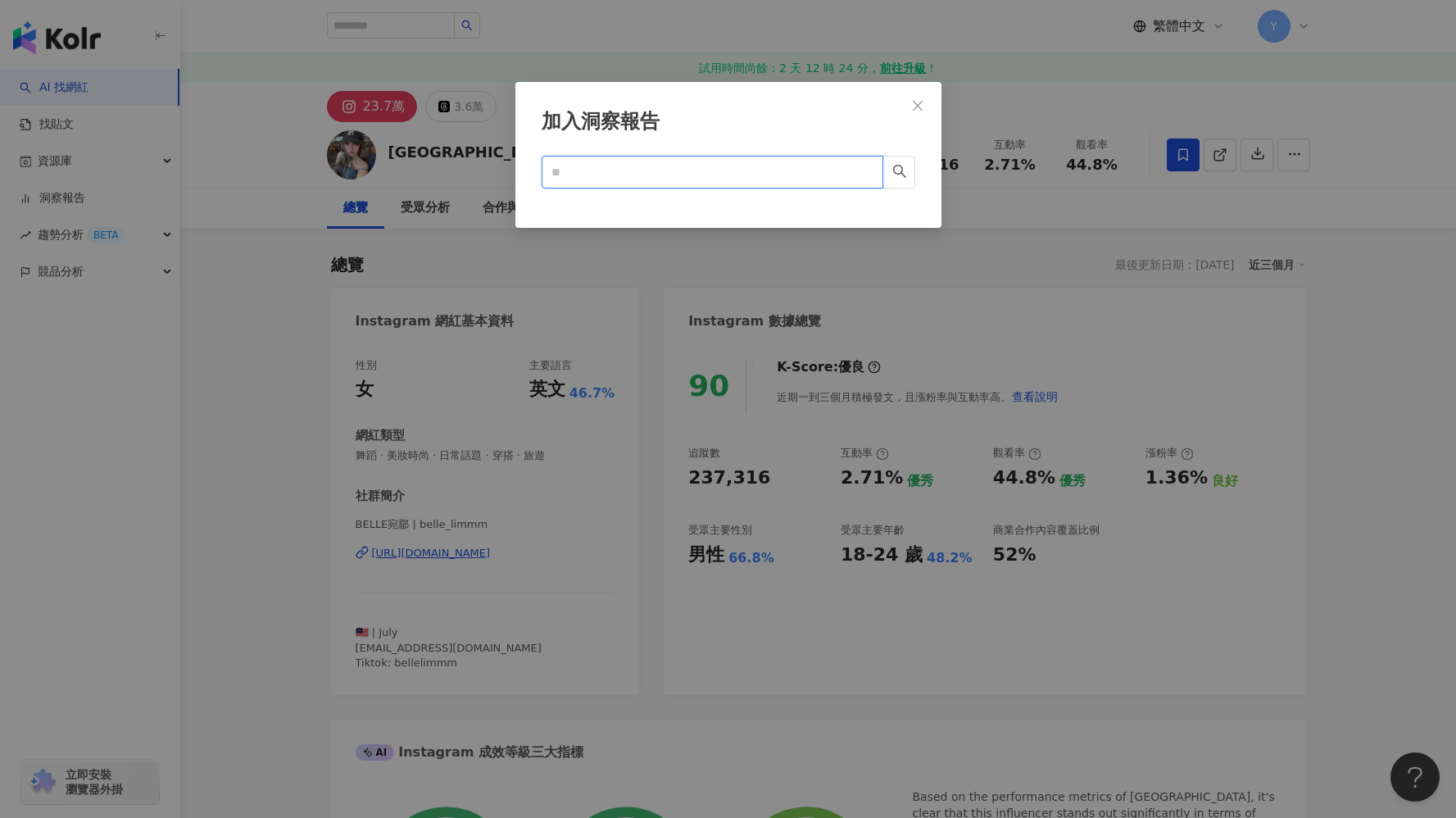
click at [700, 171] on input "text" at bounding box center [706, 171] width 309 height 18
click at [701, 171] on input "text" at bounding box center [706, 171] width 309 height 18
click at [718, 174] on input "text" at bounding box center [706, 171] width 309 height 18
click at [907, 103] on span "Close" at bounding box center [917, 106] width 33 height 13
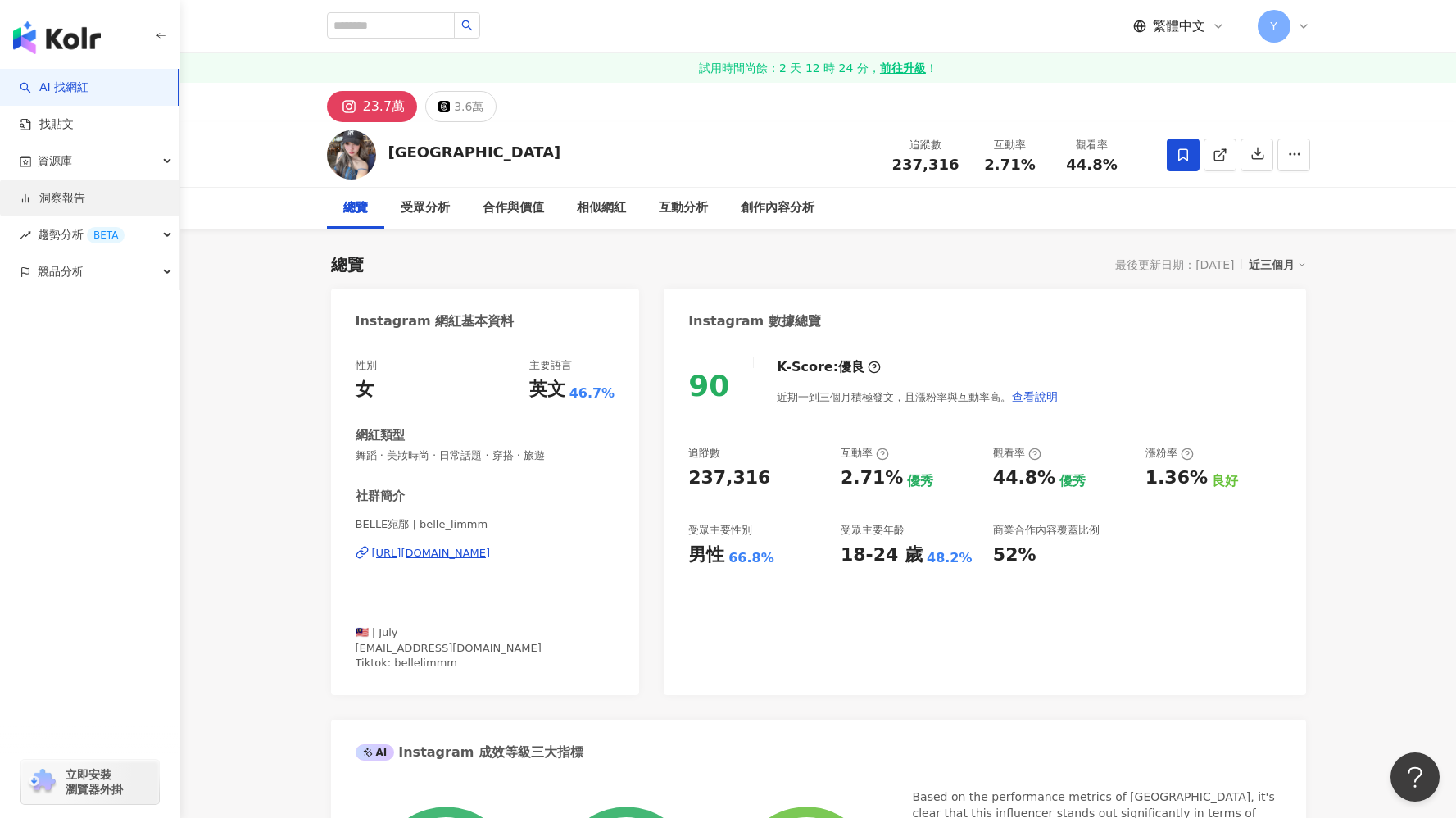
click at [20, 200] on link "洞察報告" at bounding box center [53, 198] width 65 height 16
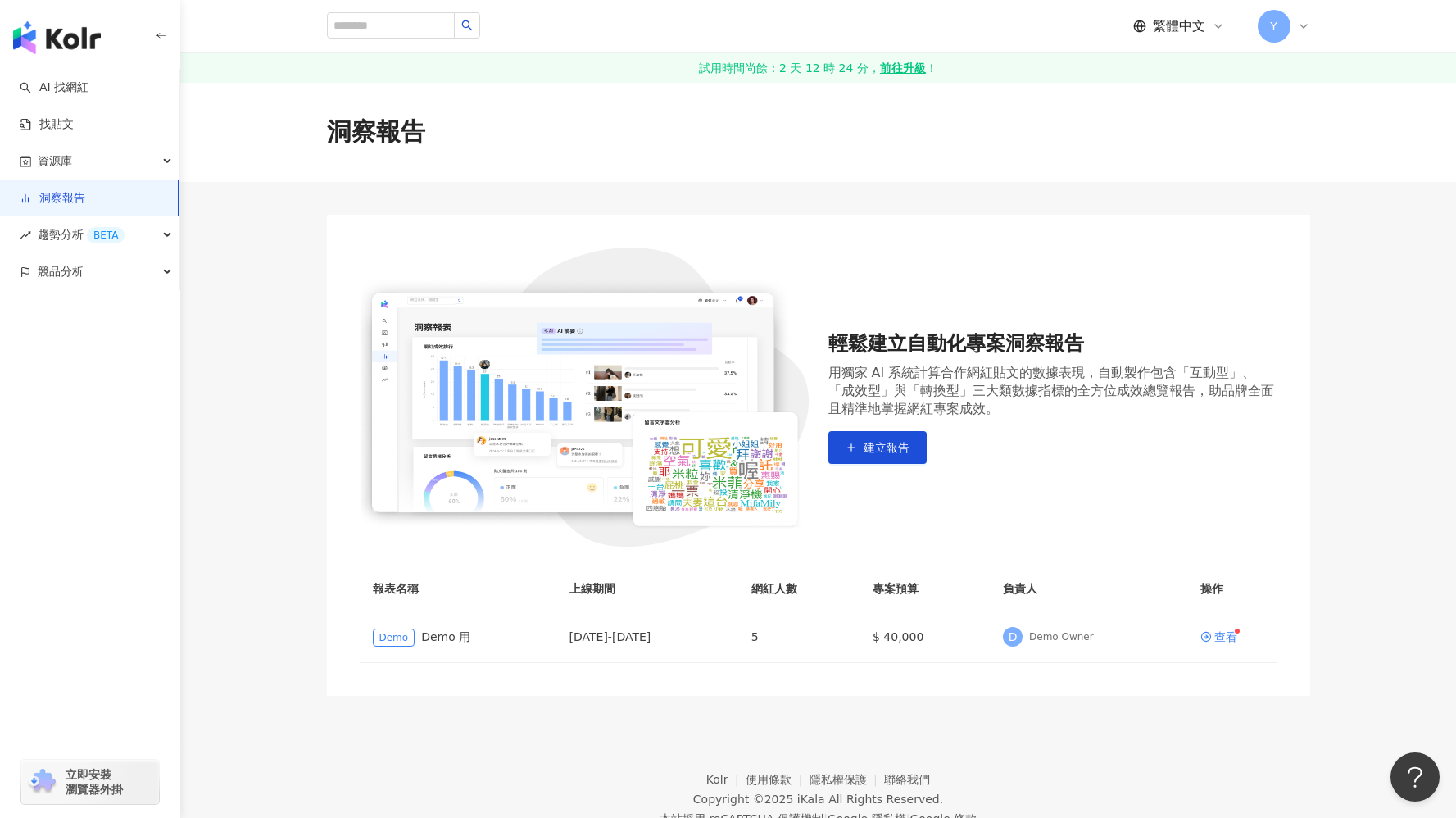
click at [85, 191] on link "洞察報告" at bounding box center [53, 198] width 65 height 16
click at [98, 168] on div "資源庫" at bounding box center [89, 161] width 179 height 37
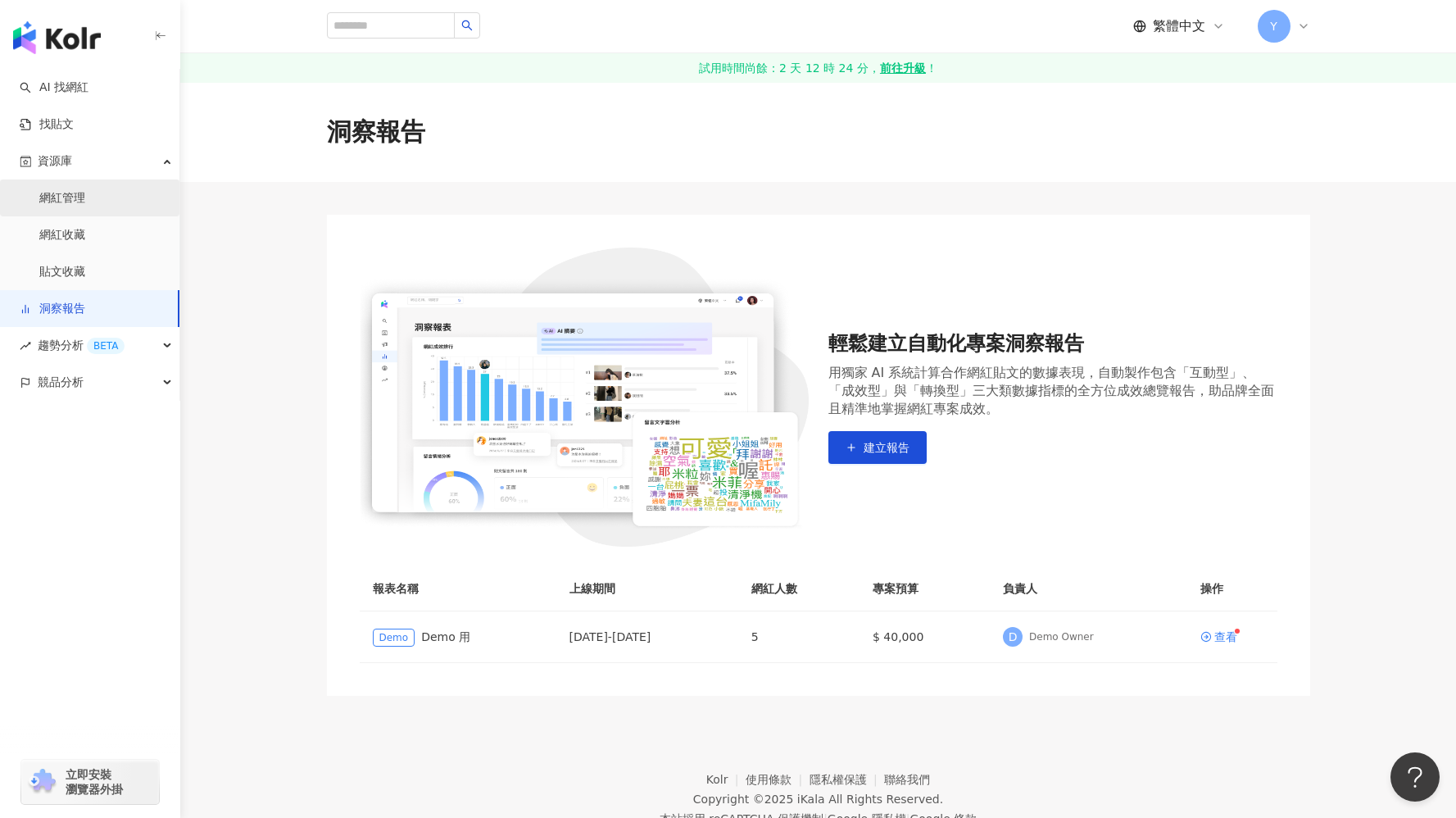
click at [85, 195] on link "網紅管理" at bounding box center [62, 198] width 46 height 16
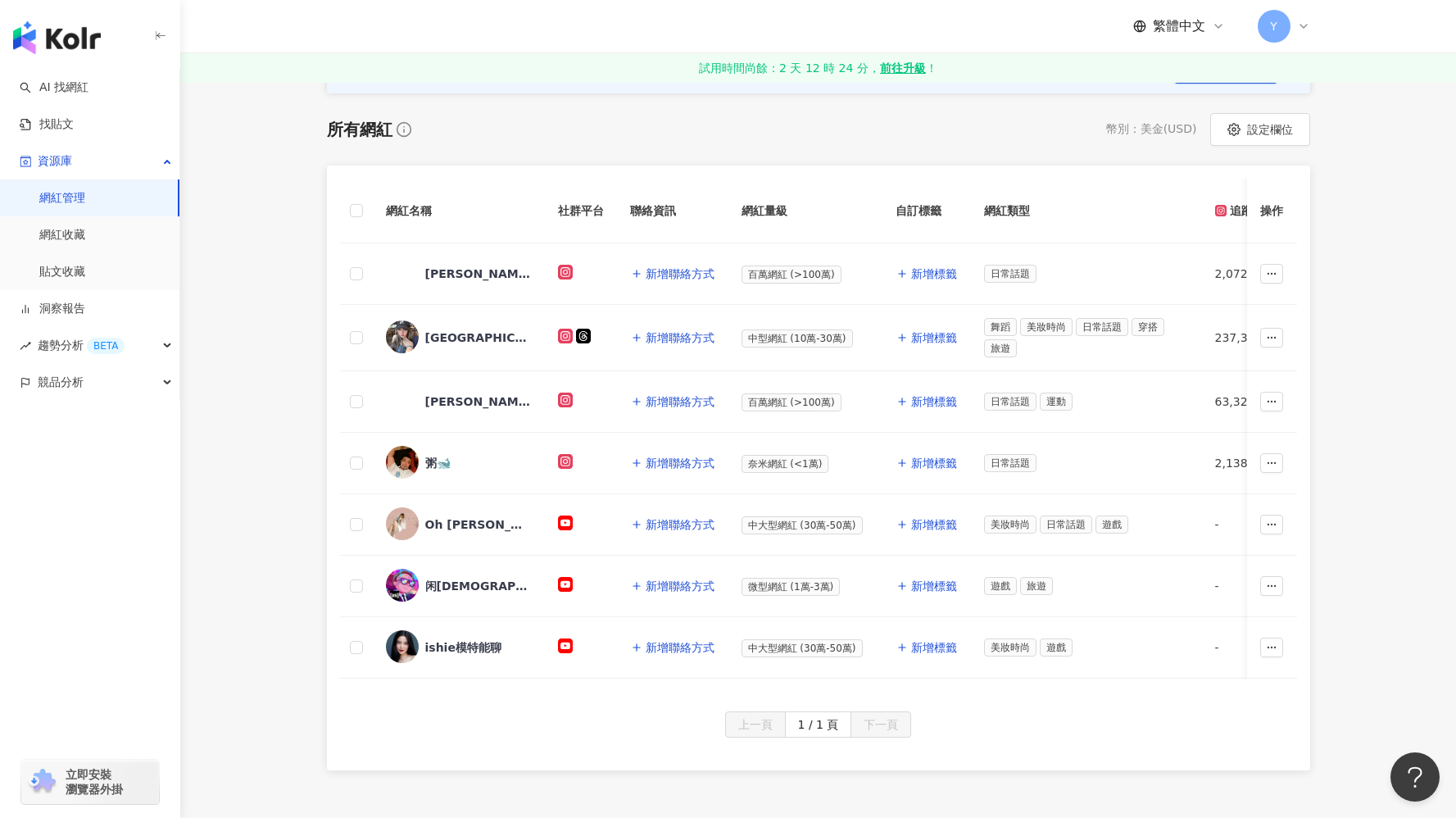
scroll to position [231, 0]
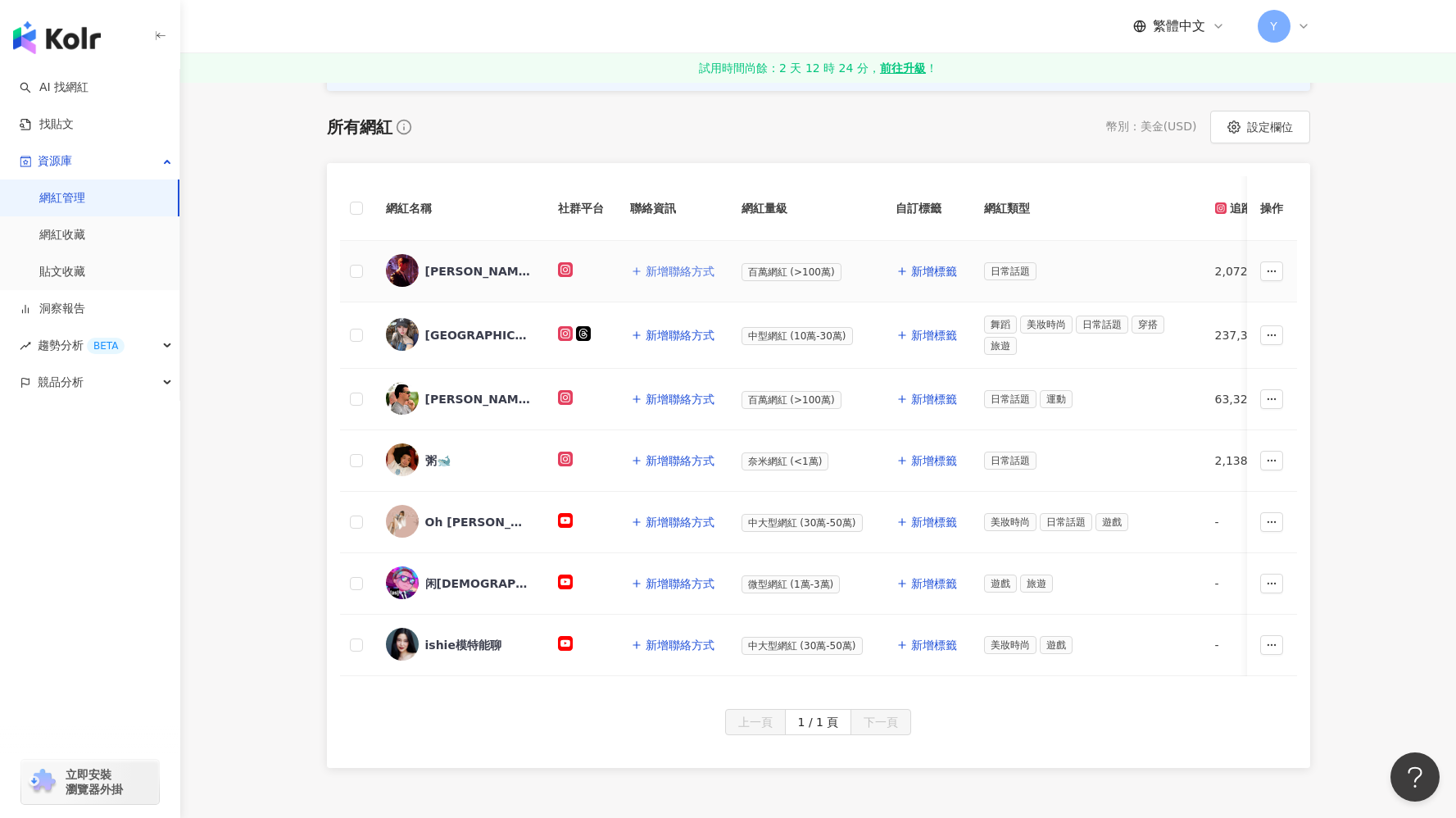
click at [668, 272] on span "新增聯絡方式" at bounding box center [680, 271] width 69 height 13
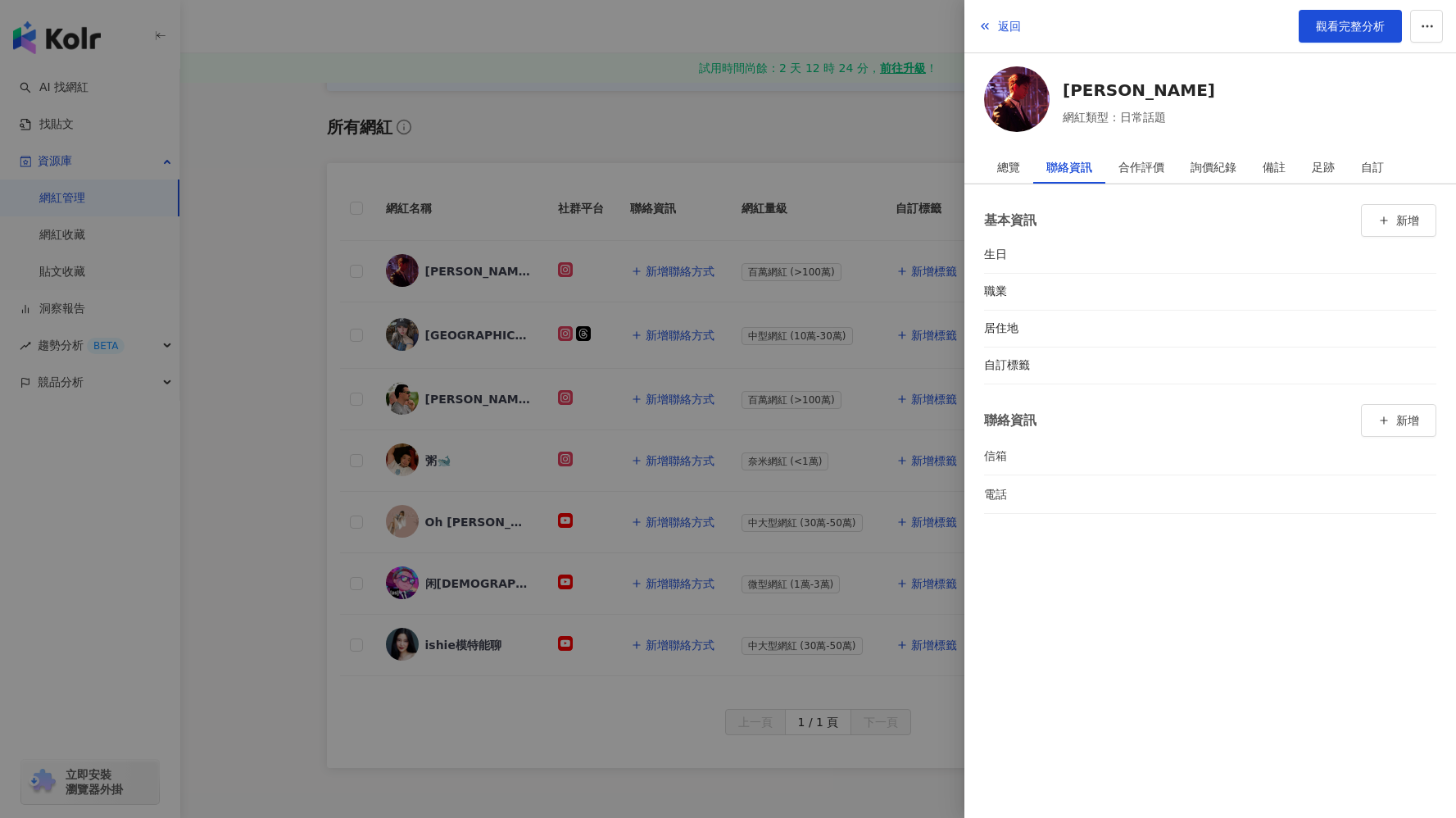
click at [696, 90] on div at bounding box center [728, 409] width 1456 height 818
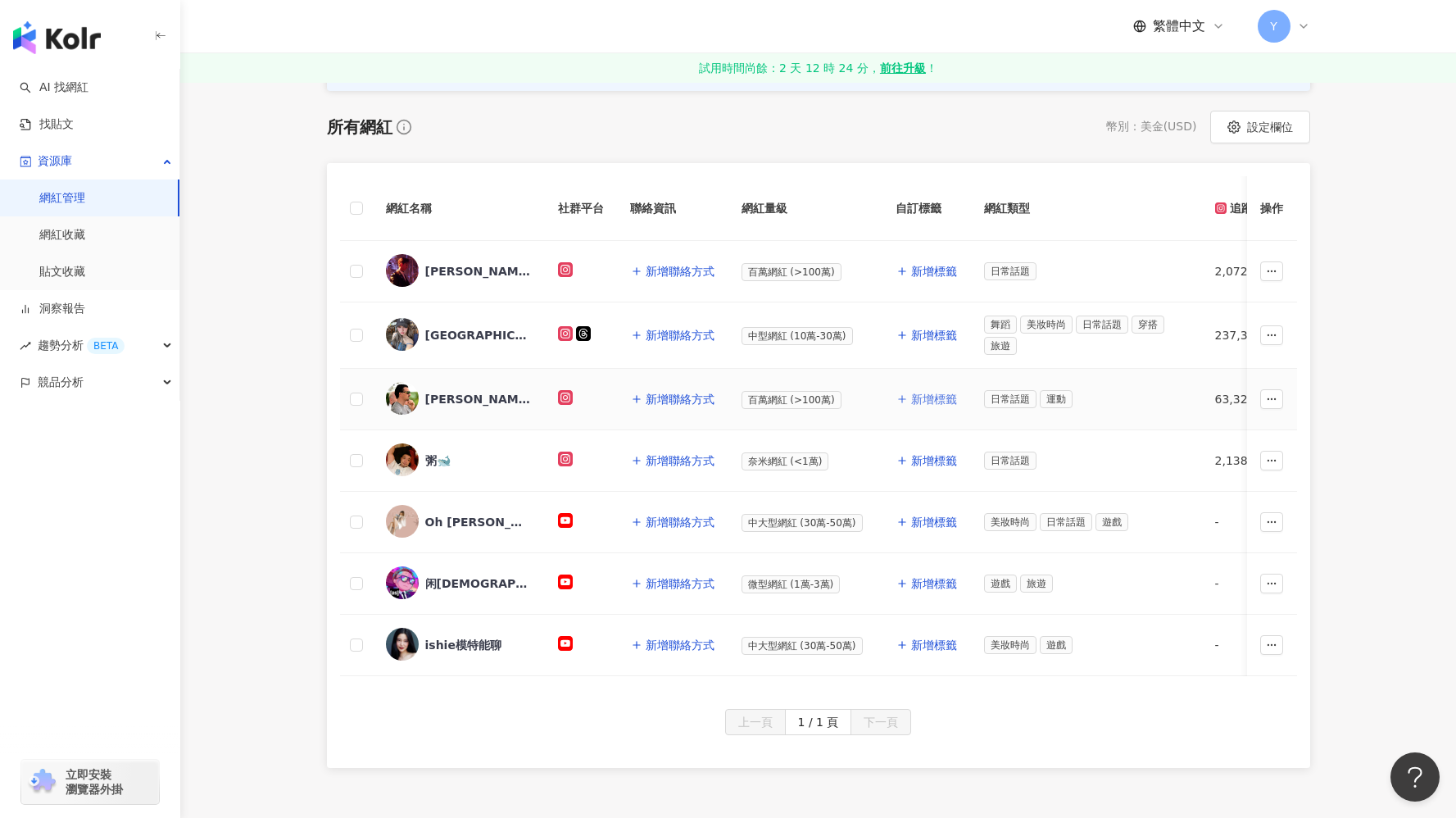
click at [933, 398] on span "新增標籤" at bounding box center [933, 399] width 46 height 13
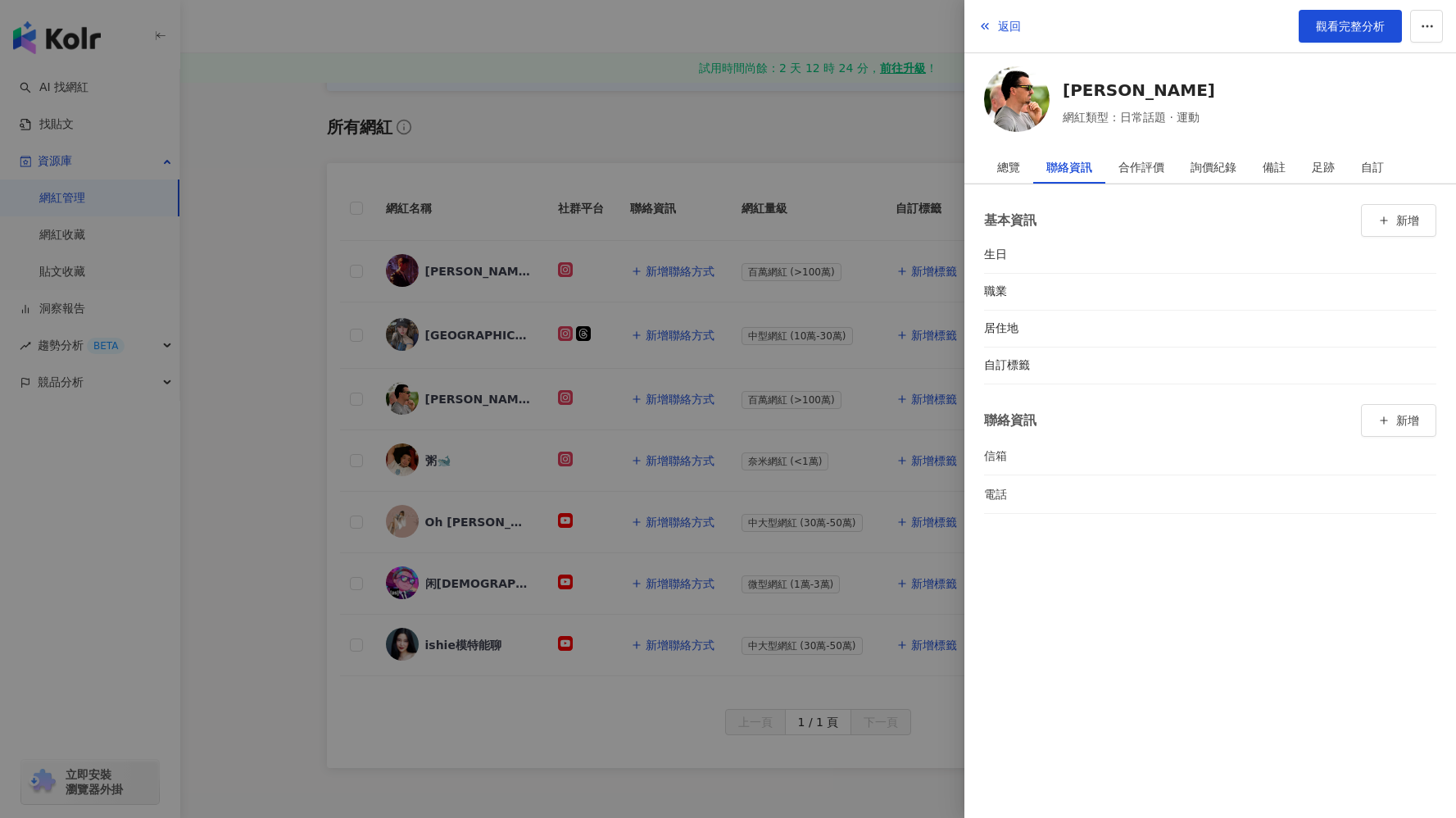
click at [666, 111] on div at bounding box center [728, 409] width 1456 height 818
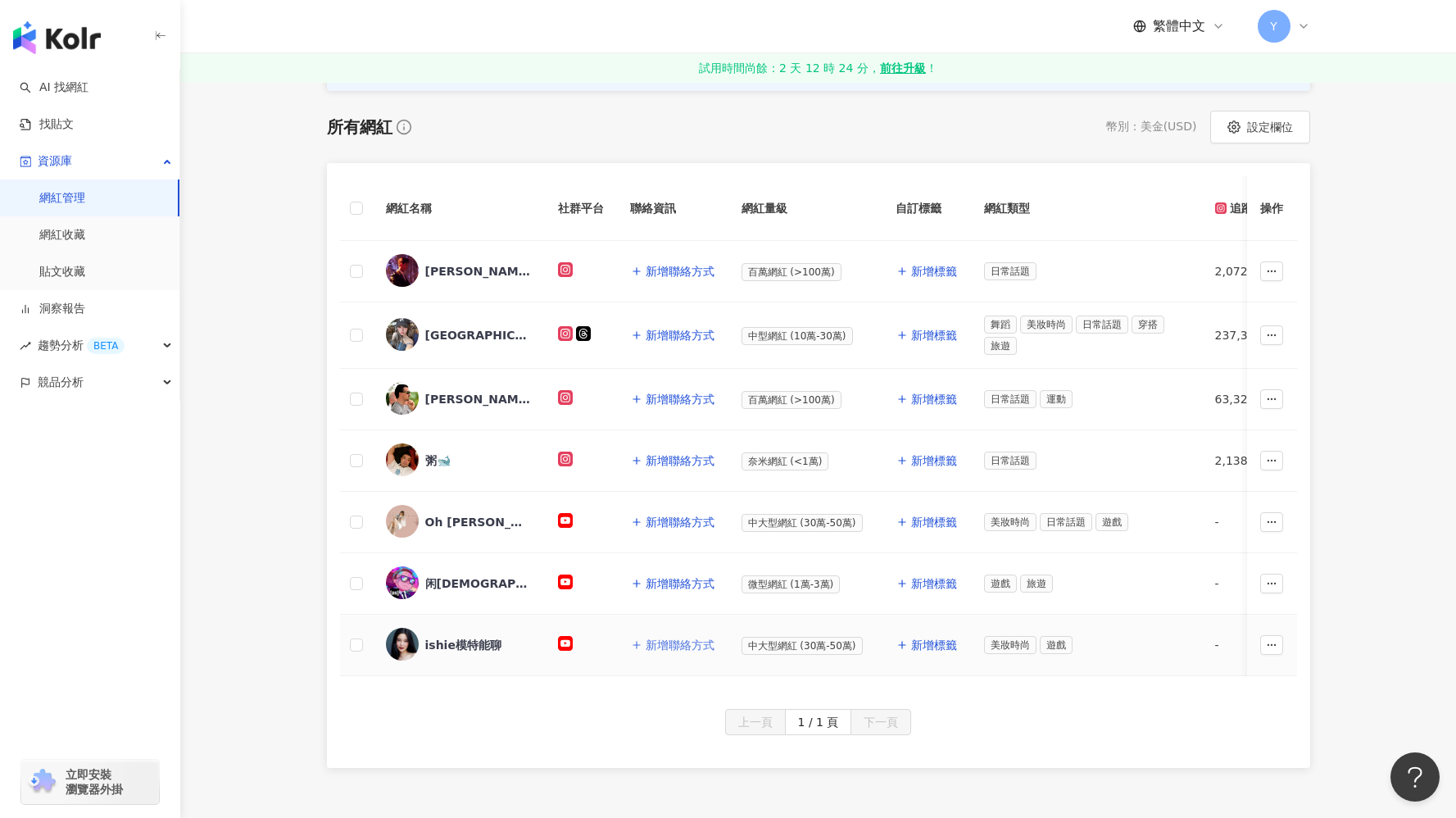
click at [664, 648] on button "新增聯絡方式" at bounding box center [672, 645] width 85 height 33
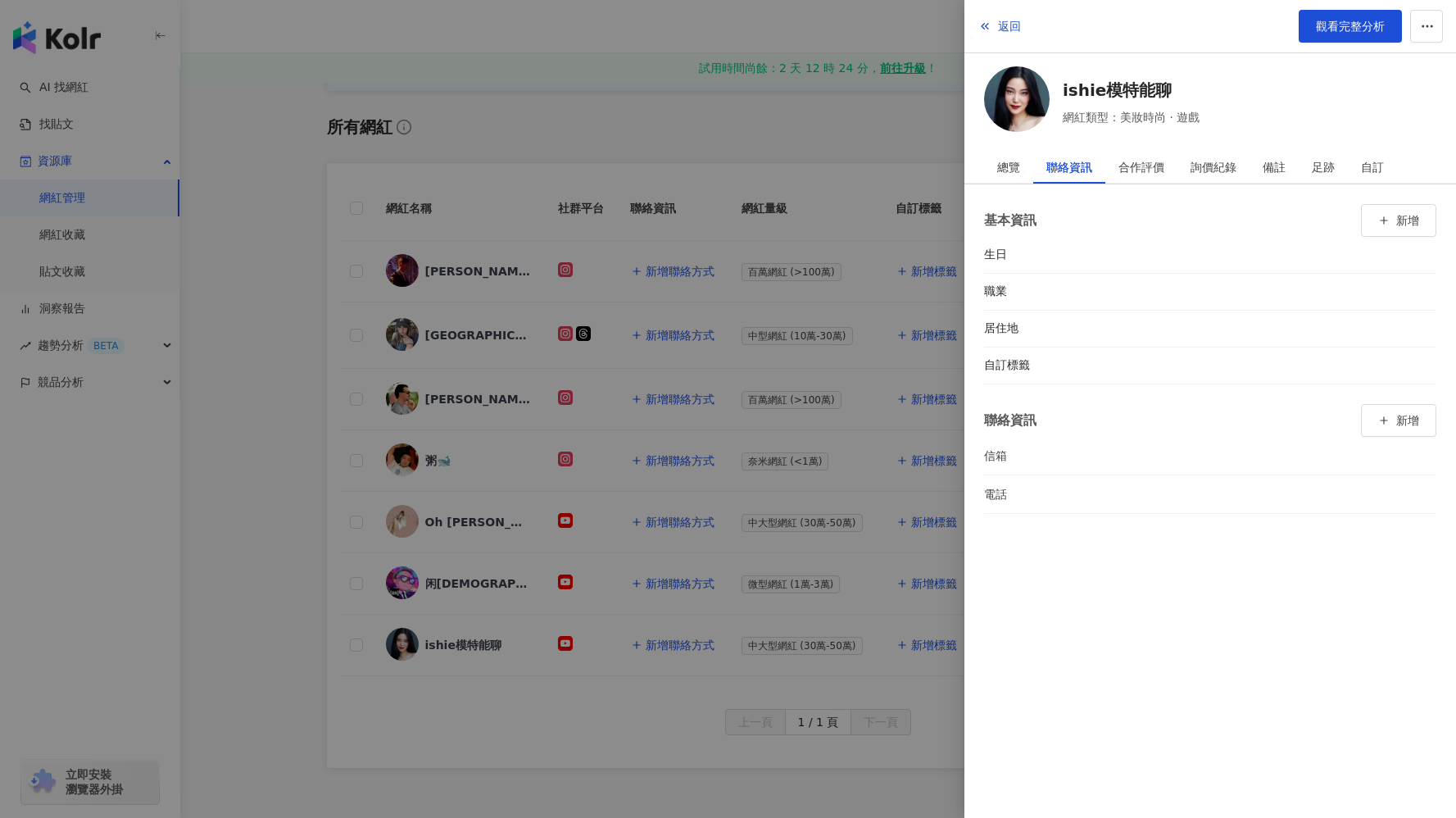
click at [652, 111] on div at bounding box center [728, 409] width 1456 height 818
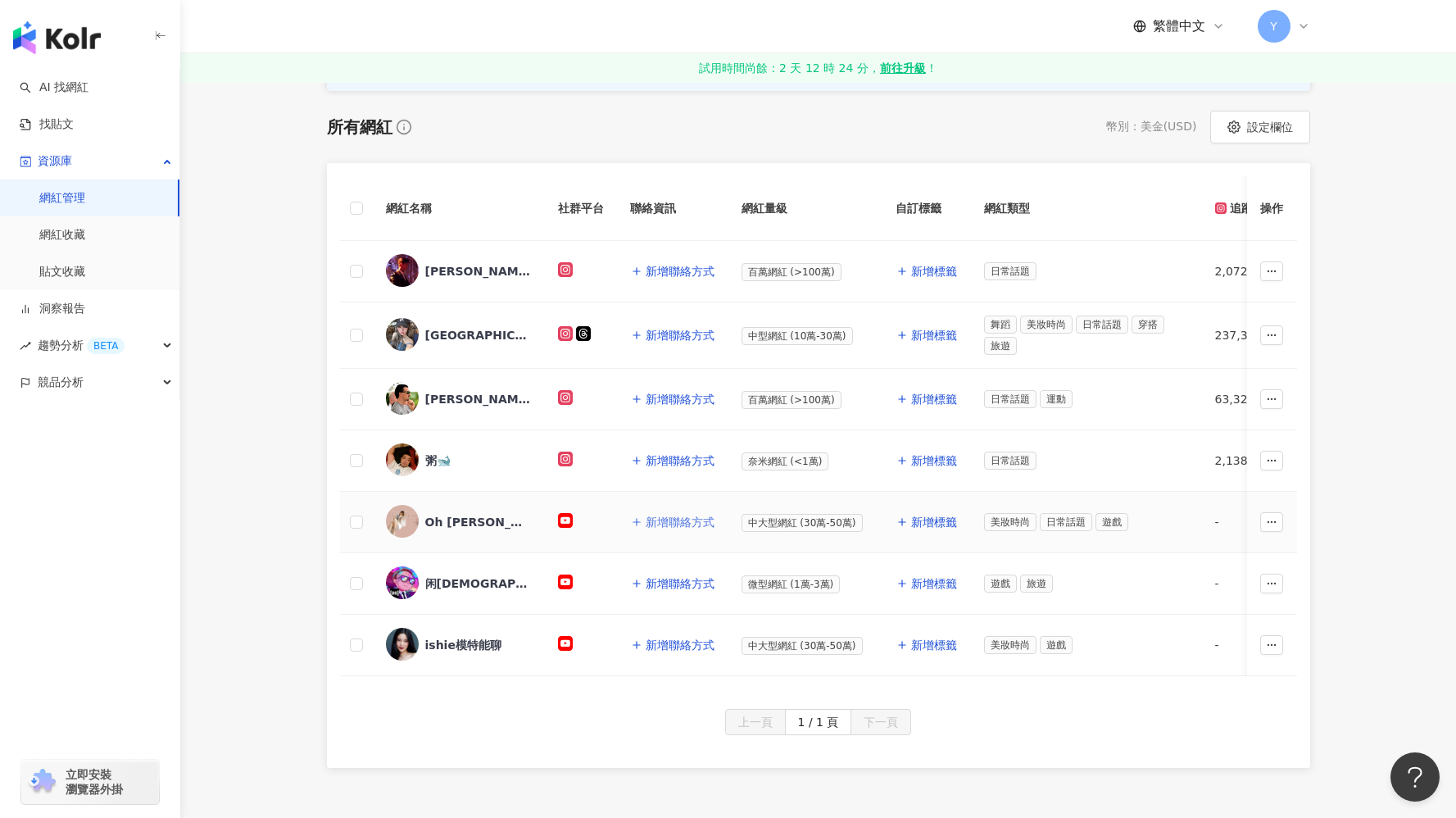
click at [679, 526] on button "新增聯絡方式" at bounding box center [672, 522] width 85 height 33
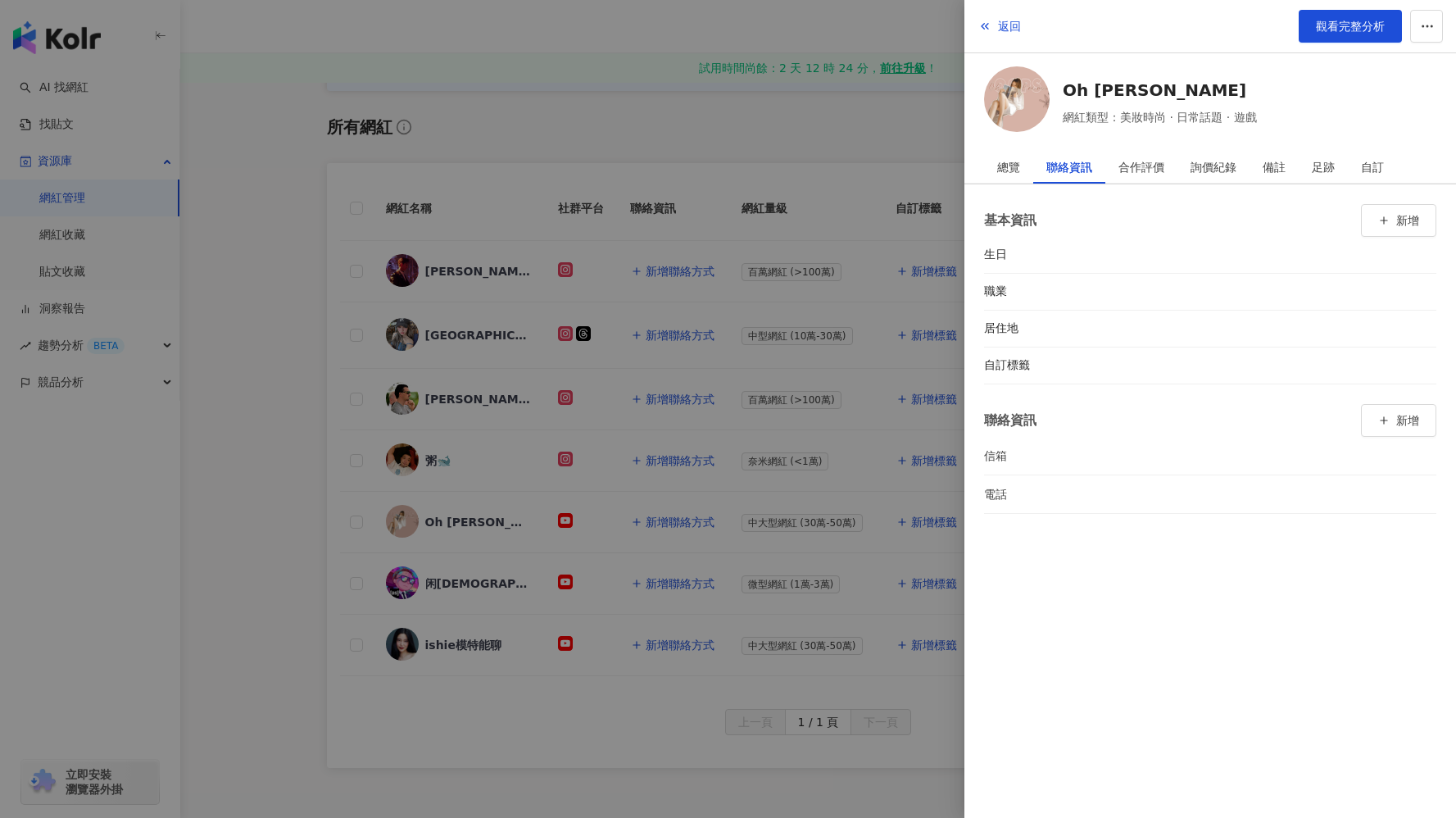
click at [731, 100] on div at bounding box center [728, 409] width 1456 height 818
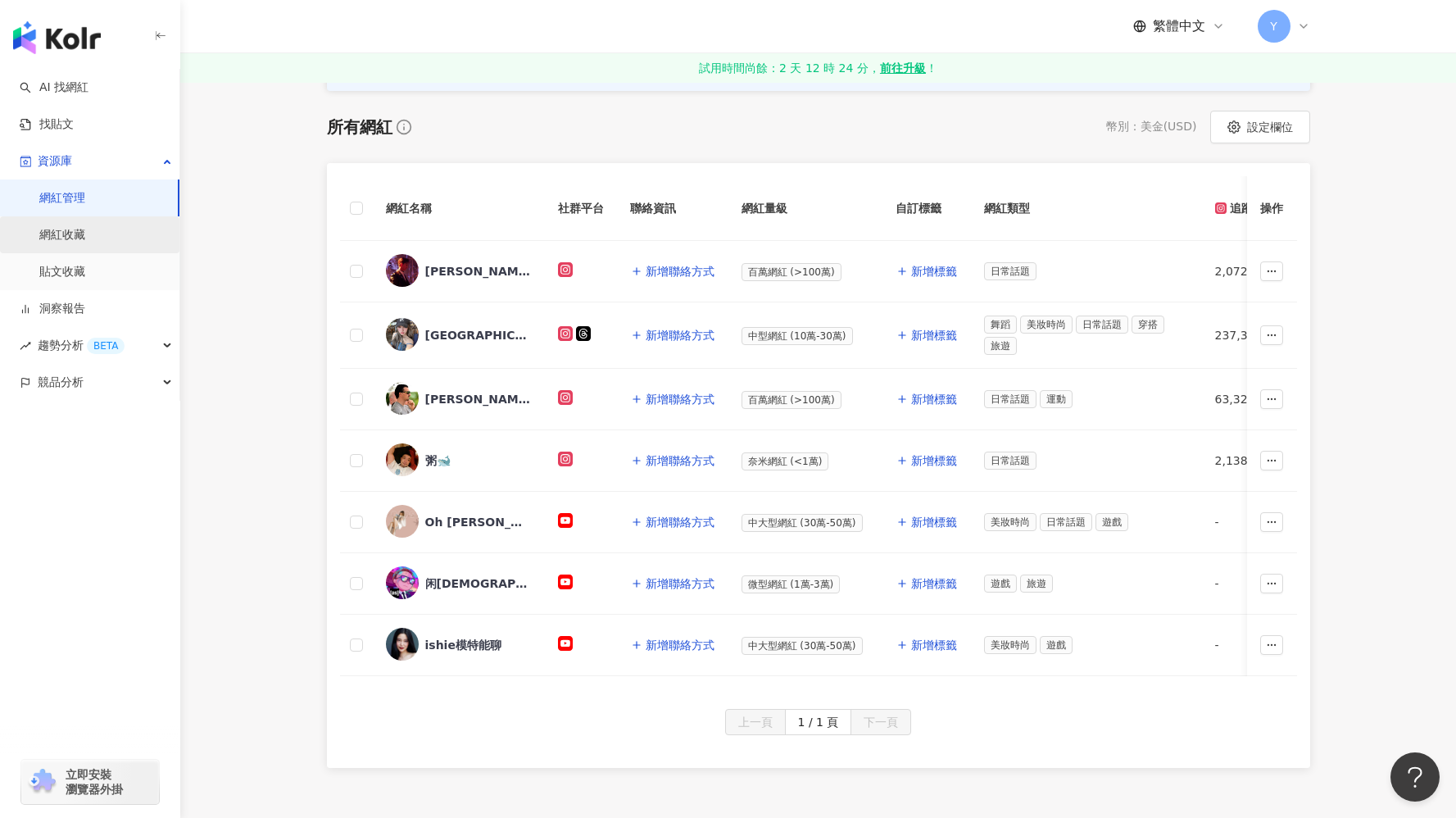
click at [85, 243] on link "網紅收藏" at bounding box center [62, 235] width 46 height 16
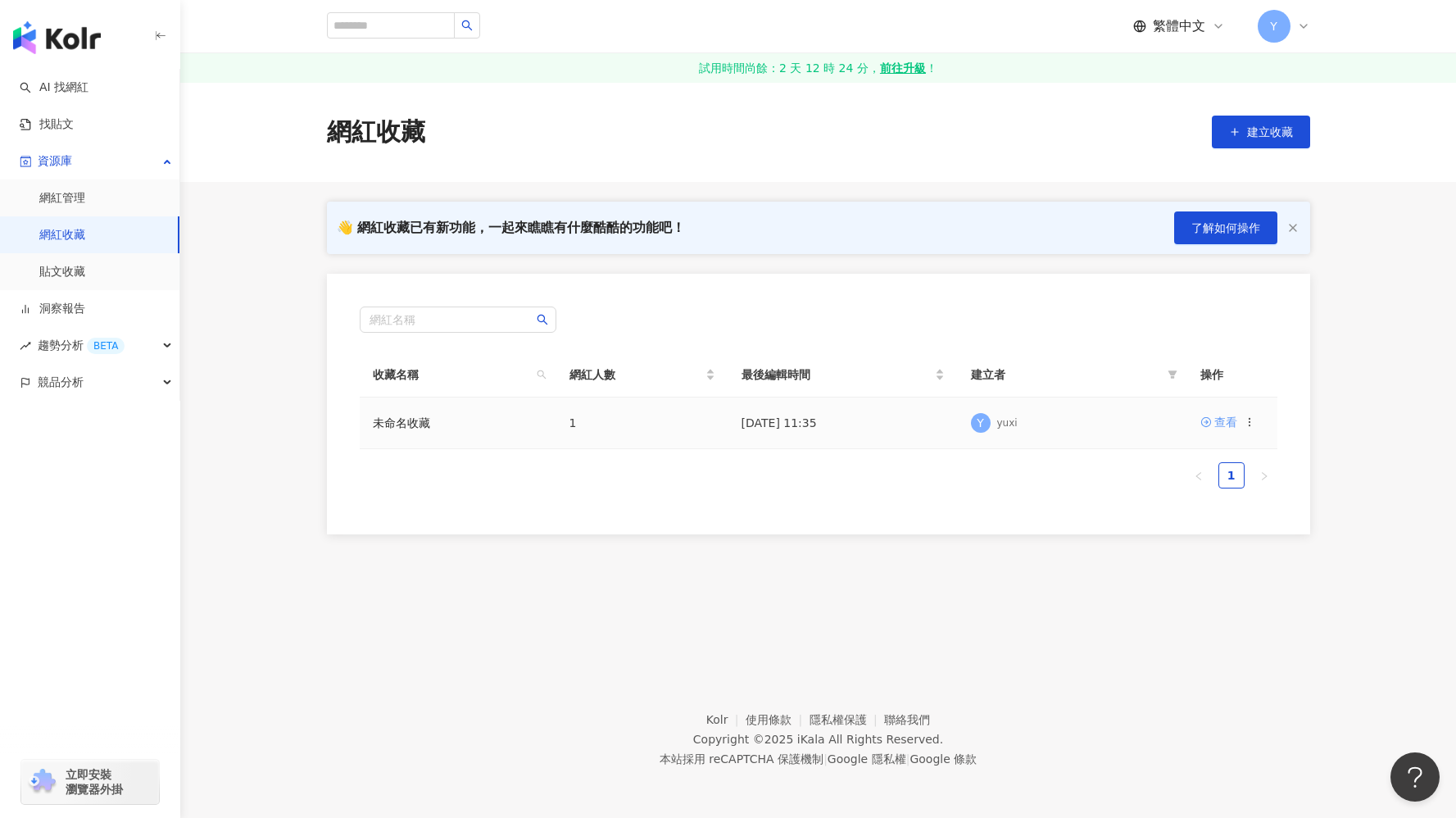
click at [1209, 420] on icon at bounding box center [1205, 422] width 10 height 10
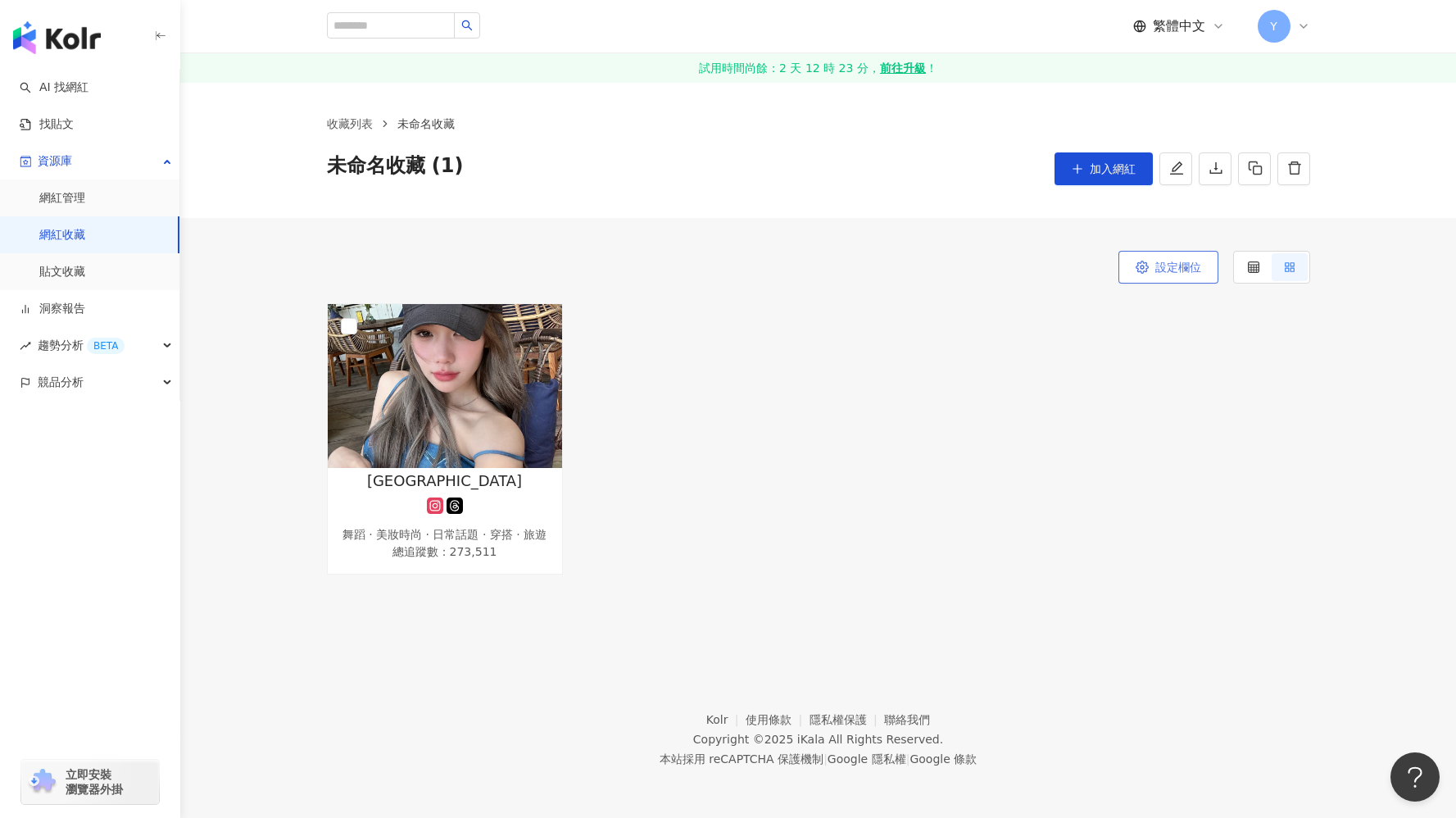
click at [1166, 273] on span "設定欄位" at bounding box center [1177, 267] width 46 height 13
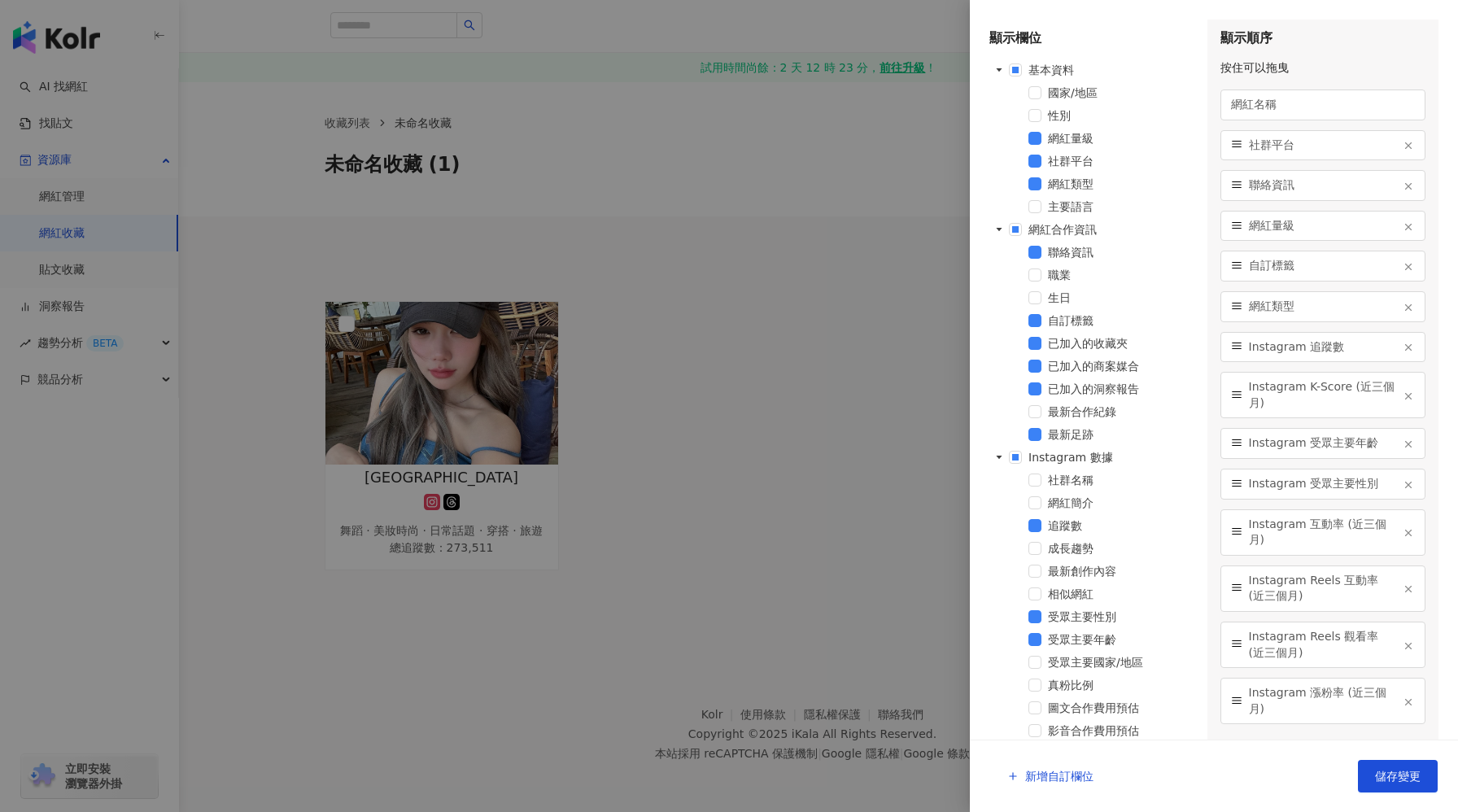
click at [826, 418] on div at bounding box center [729, 406] width 1458 height 812
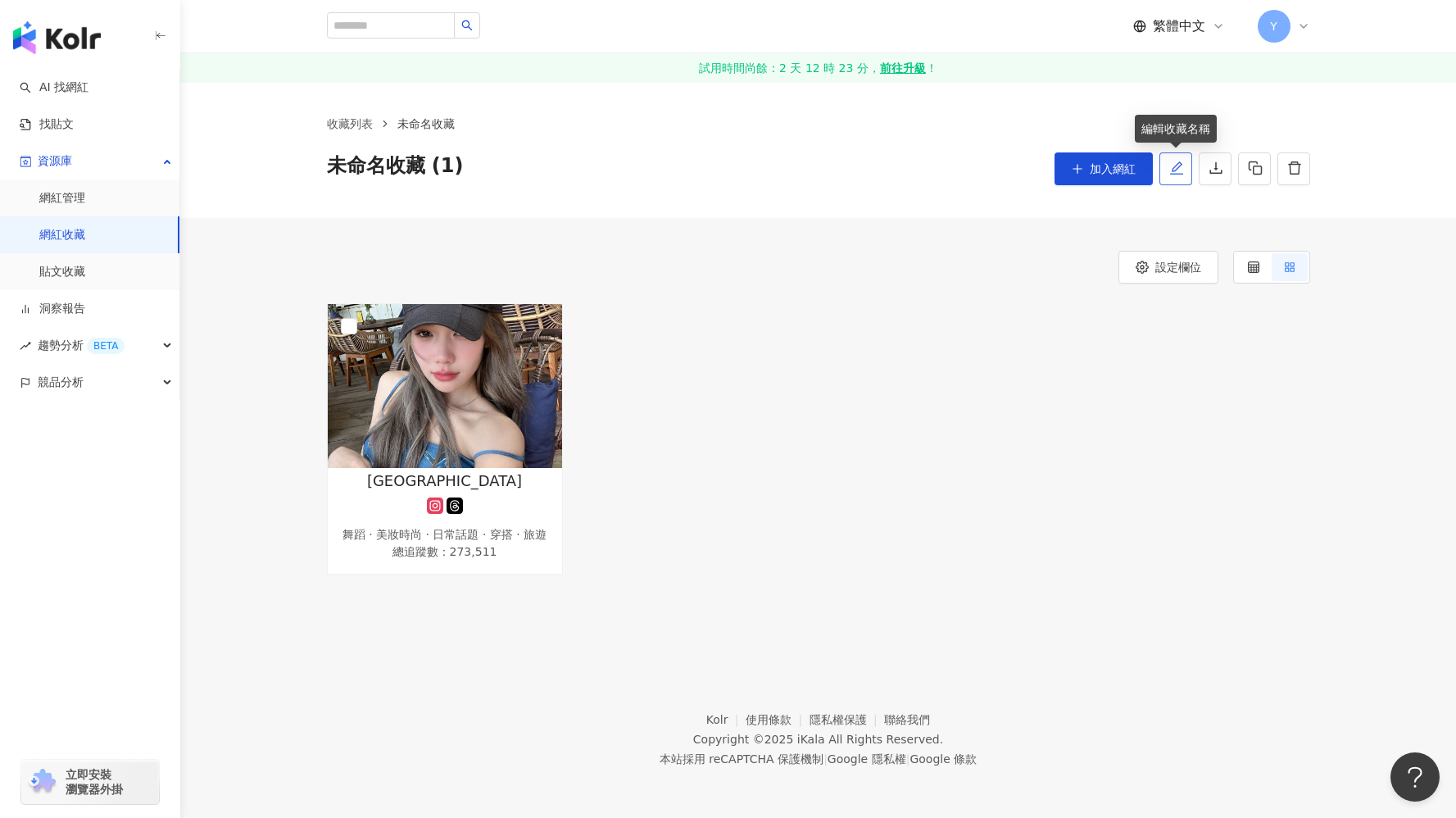
click at [1186, 172] on button "button" at bounding box center [1176, 169] width 33 height 33
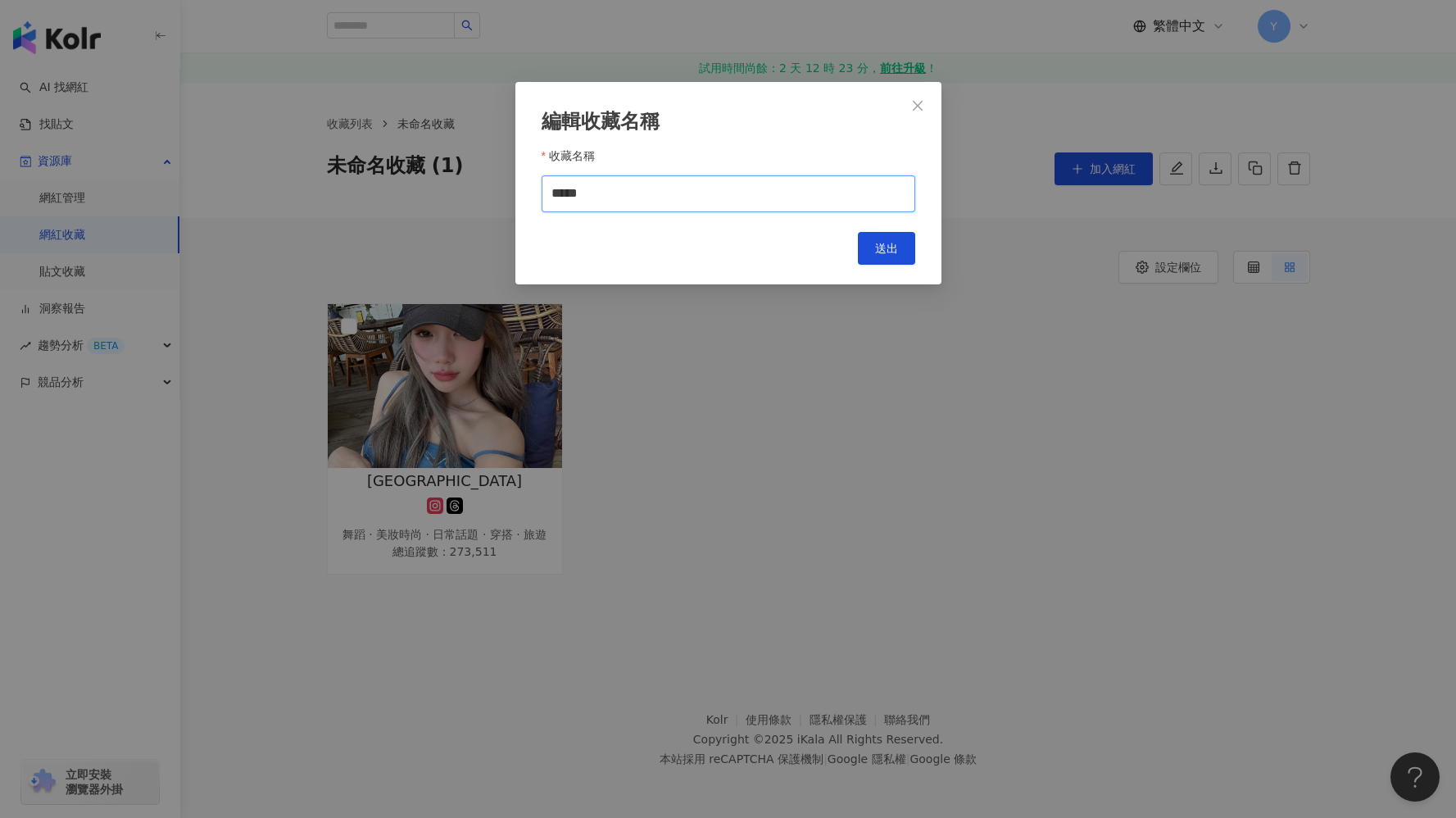
drag, startPoint x: 681, startPoint y: 191, endPoint x: 555, endPoint y: 166, distance: 128.5
click at [556, 166] on div "收藏名稱 *****" at bounding box center [728, 177] width 373 height 70
type input "****"
click at [865, 232] on button "送出" at bounding box center [886, 248] width 57 height 33
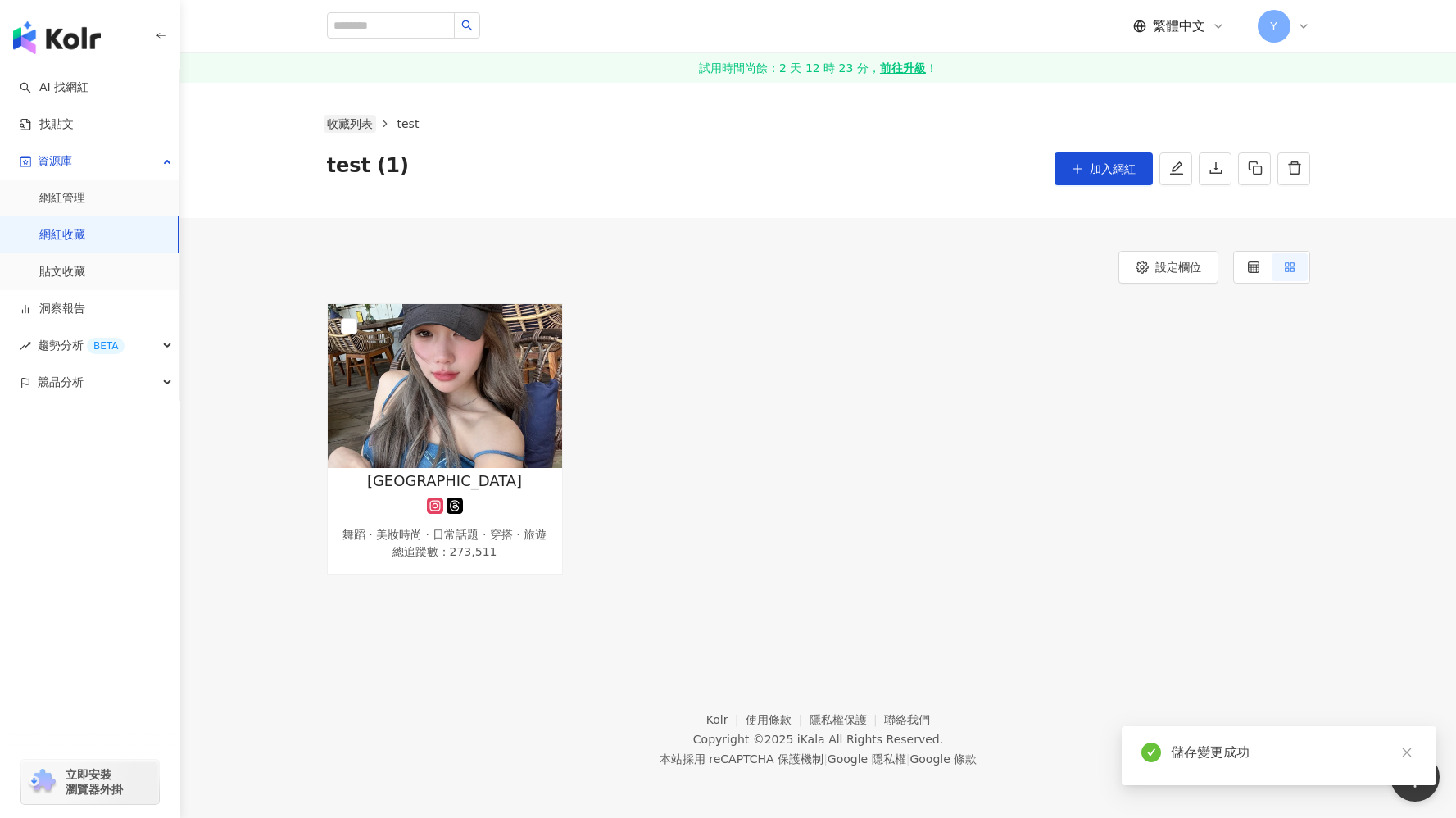
click at [353, 115] on link "收藏列表" at bounding box center [349, 124] width 53 height 18
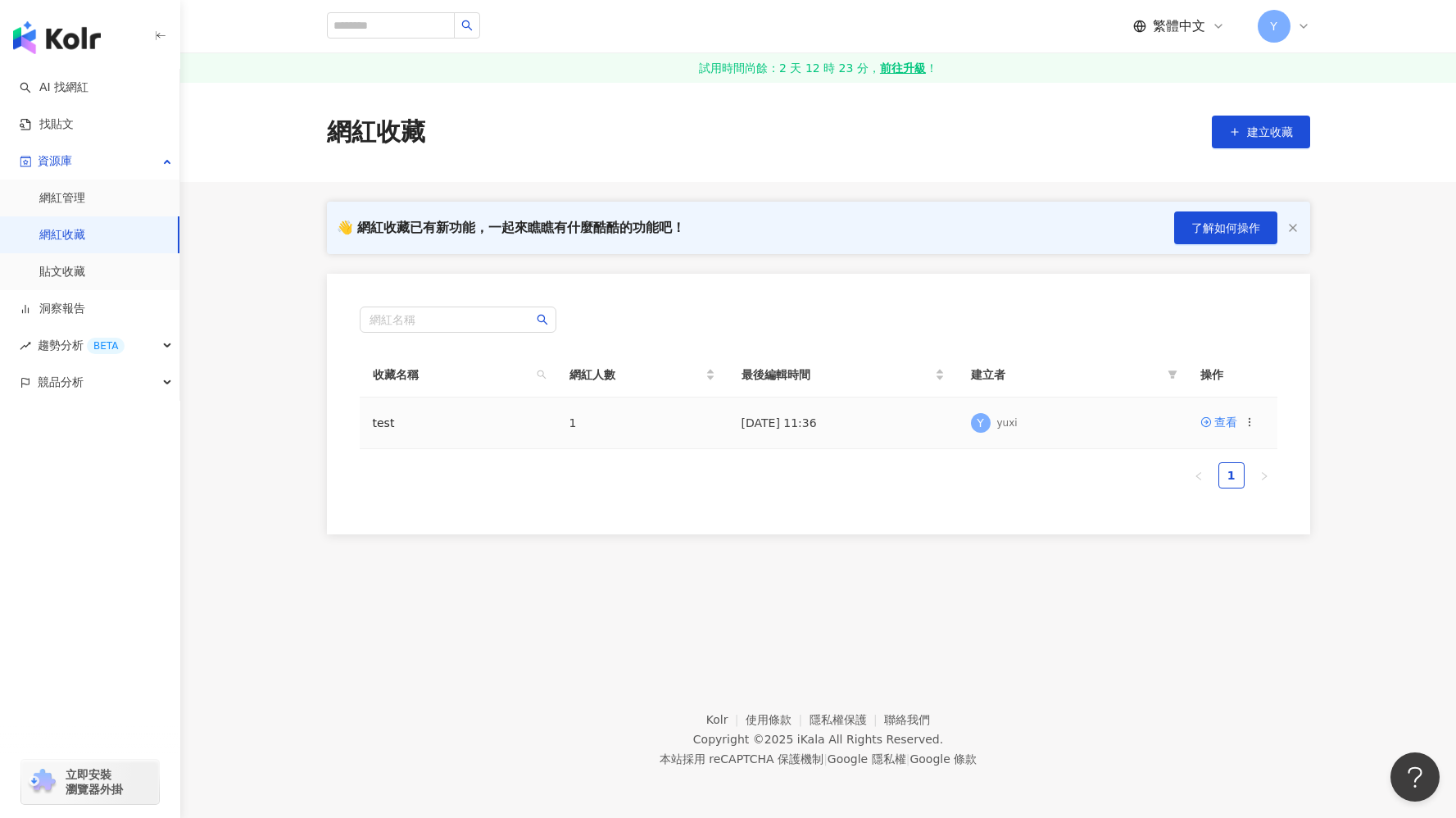
click at [1134, 439] on td "Y [PERSON_NAME]" at bounding box center [1072, 423] width 230 height 52
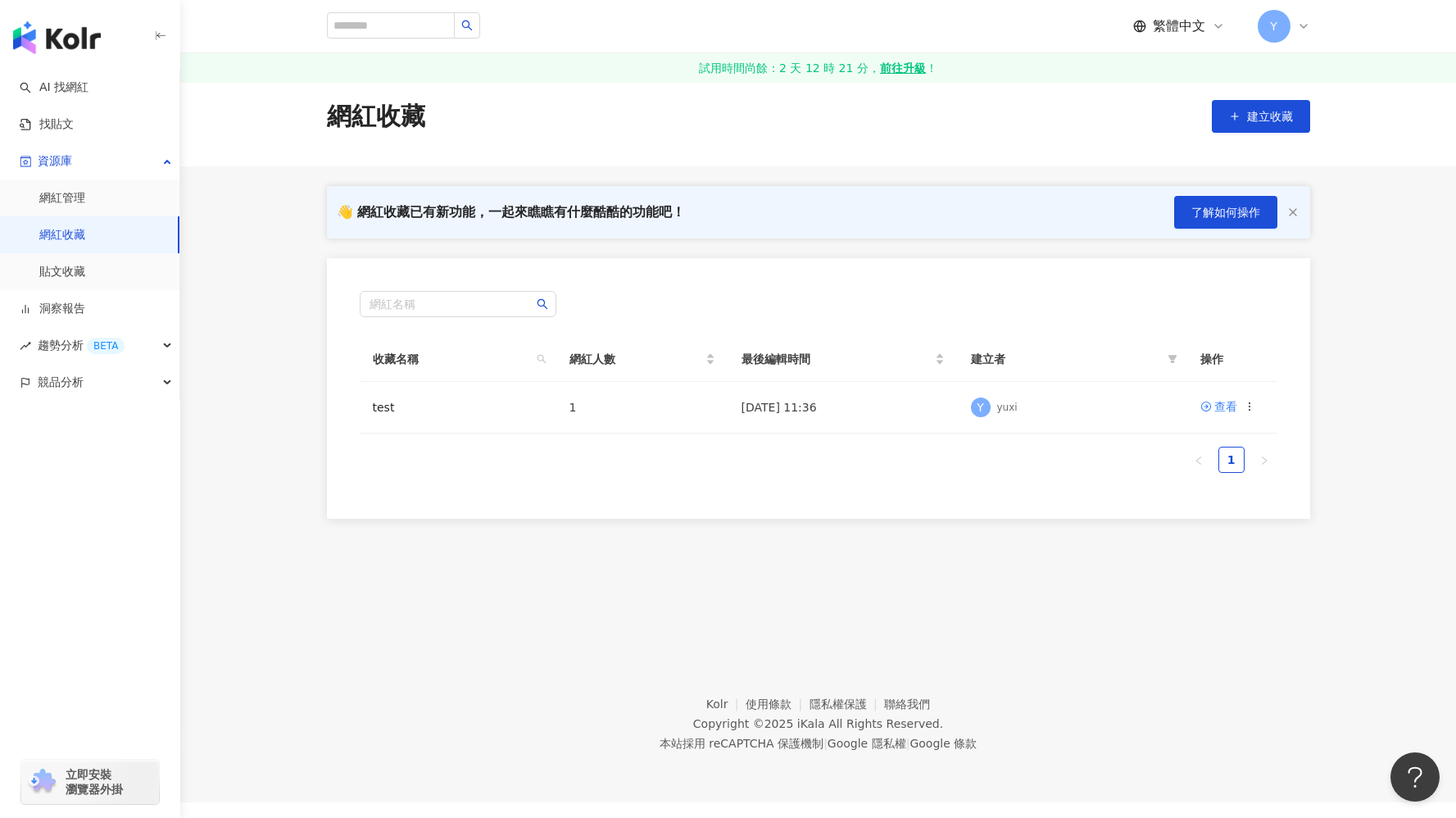
scroll to position [22, 0]
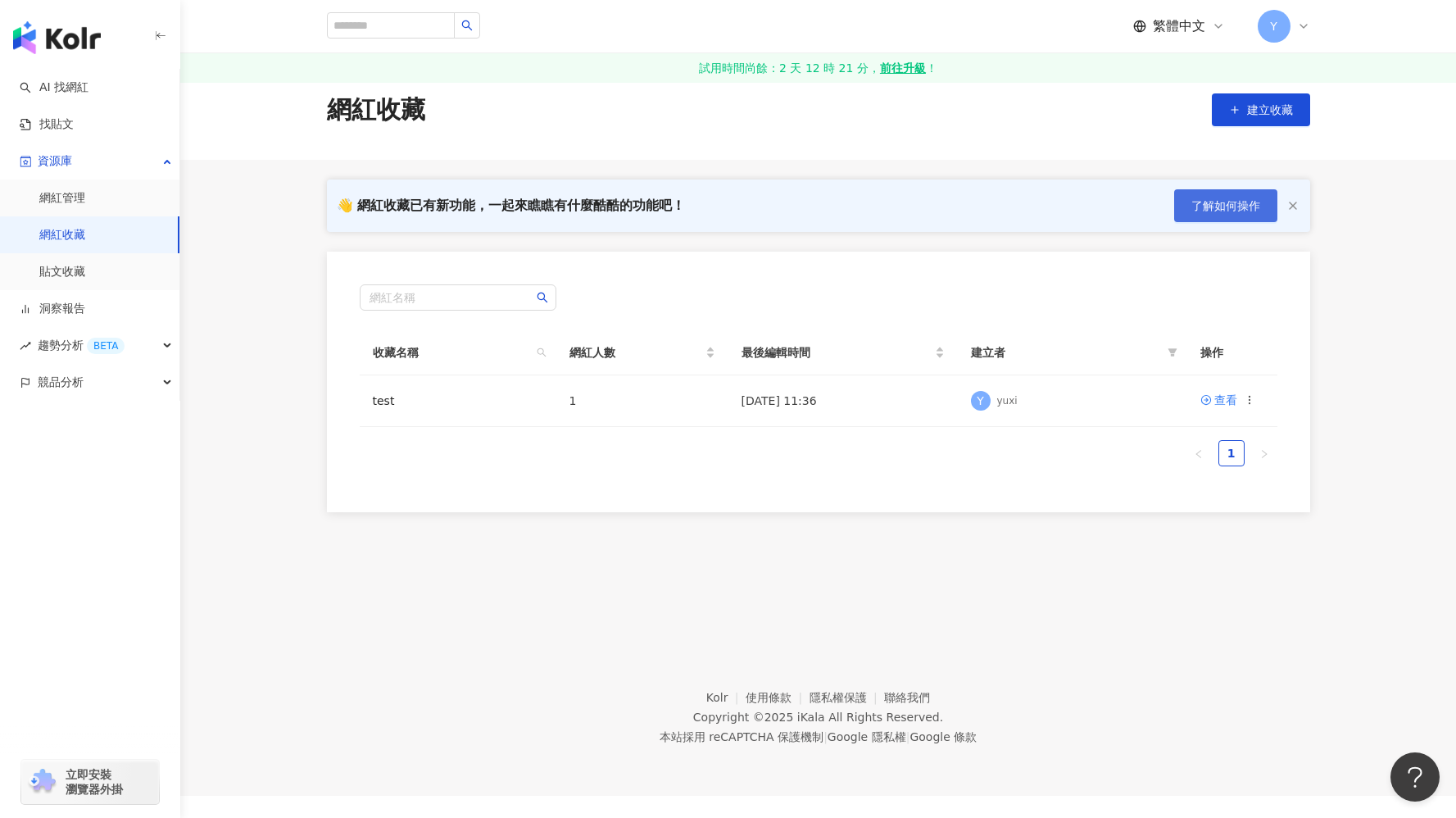
click at [1209, 196] on button "了解如何操作" at bounding box center [1225, 206] width 103 height 33
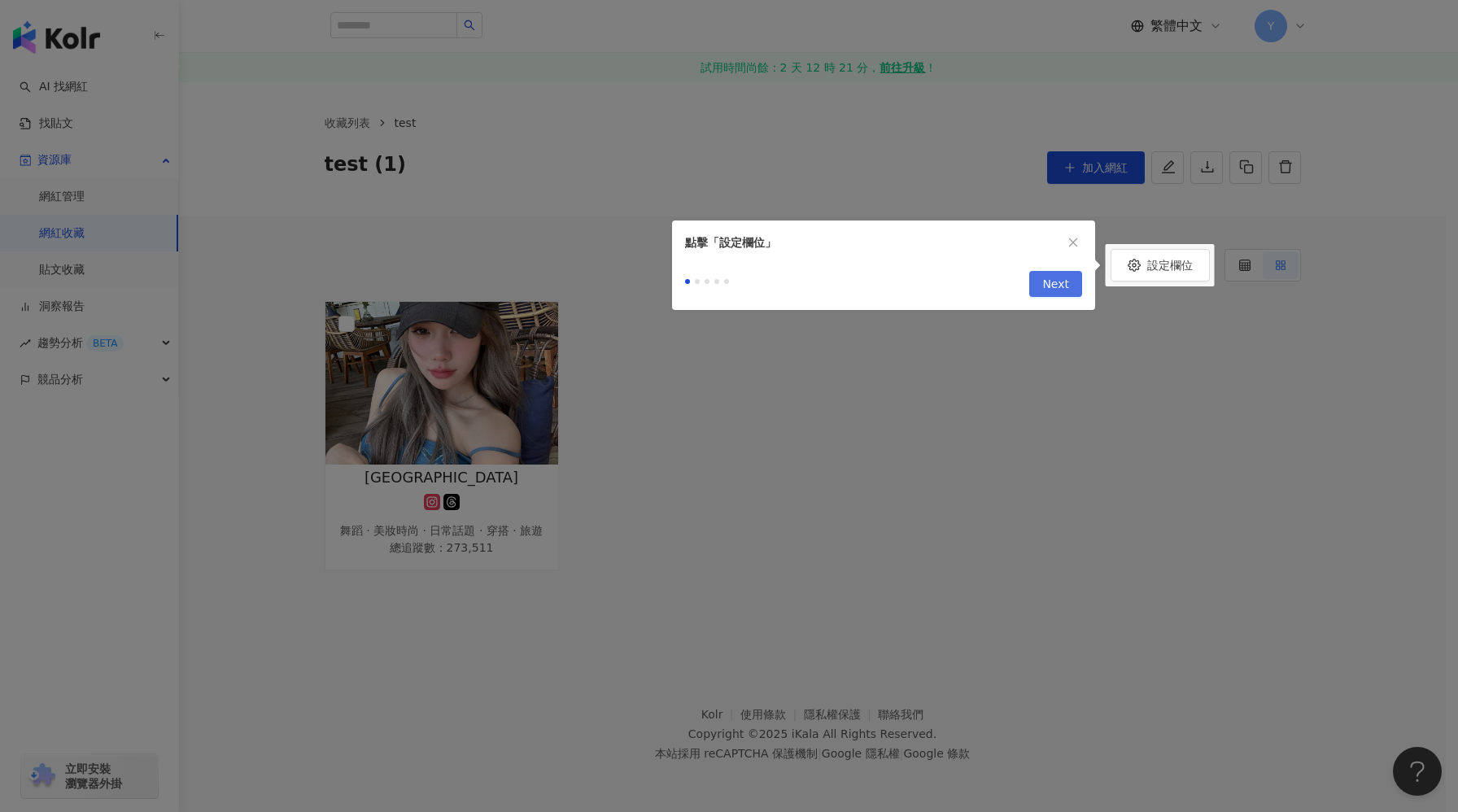
click at [1052, 295] on span "Next" at bounding box center [1056, 284] width 27 height 26
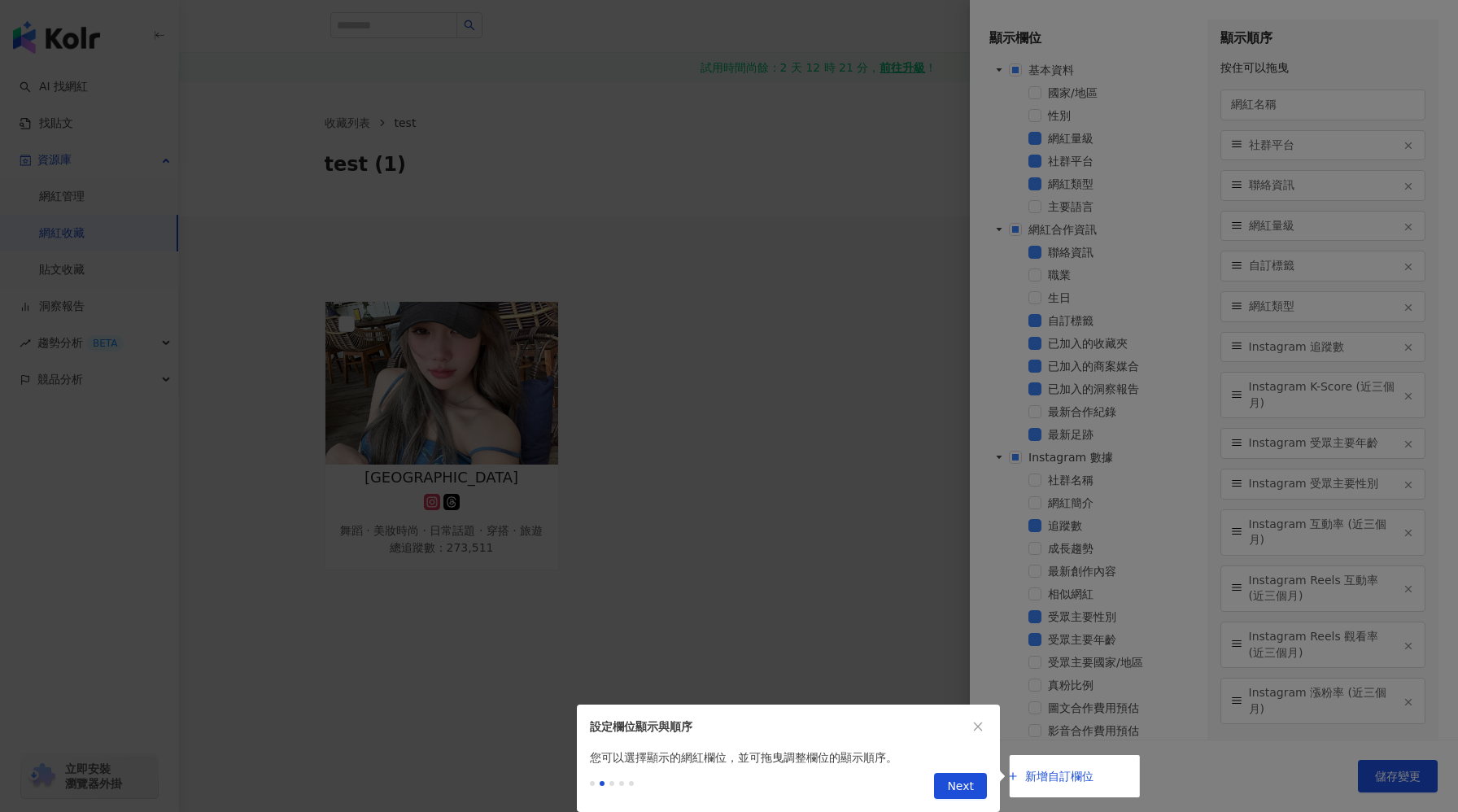
click at [1057, 772] on div at bounding box center [729, 406] width 1458 height 812
click at [1053, 772] on div at bounding box center [729, 406] width 1458 height 812
click at [984, 793] on button "Next" at bounding box center [961, 785] width 53 height 26
click at [975, 793] on button "Next" at bounding box center [961, 785] width 53 height 26
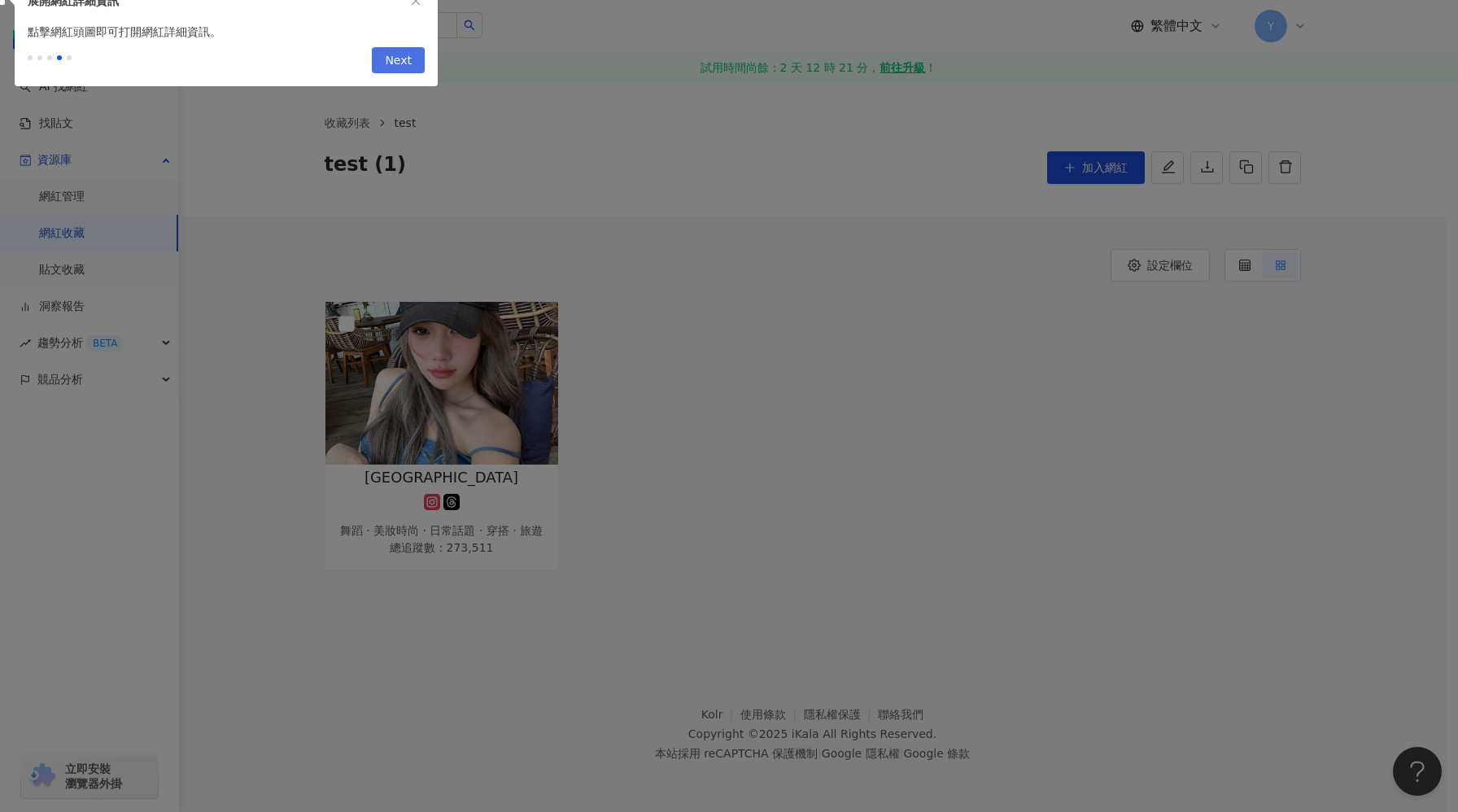
click at [414, 59] on button "Next" at bounding box center [399, 60] width 53 height 26
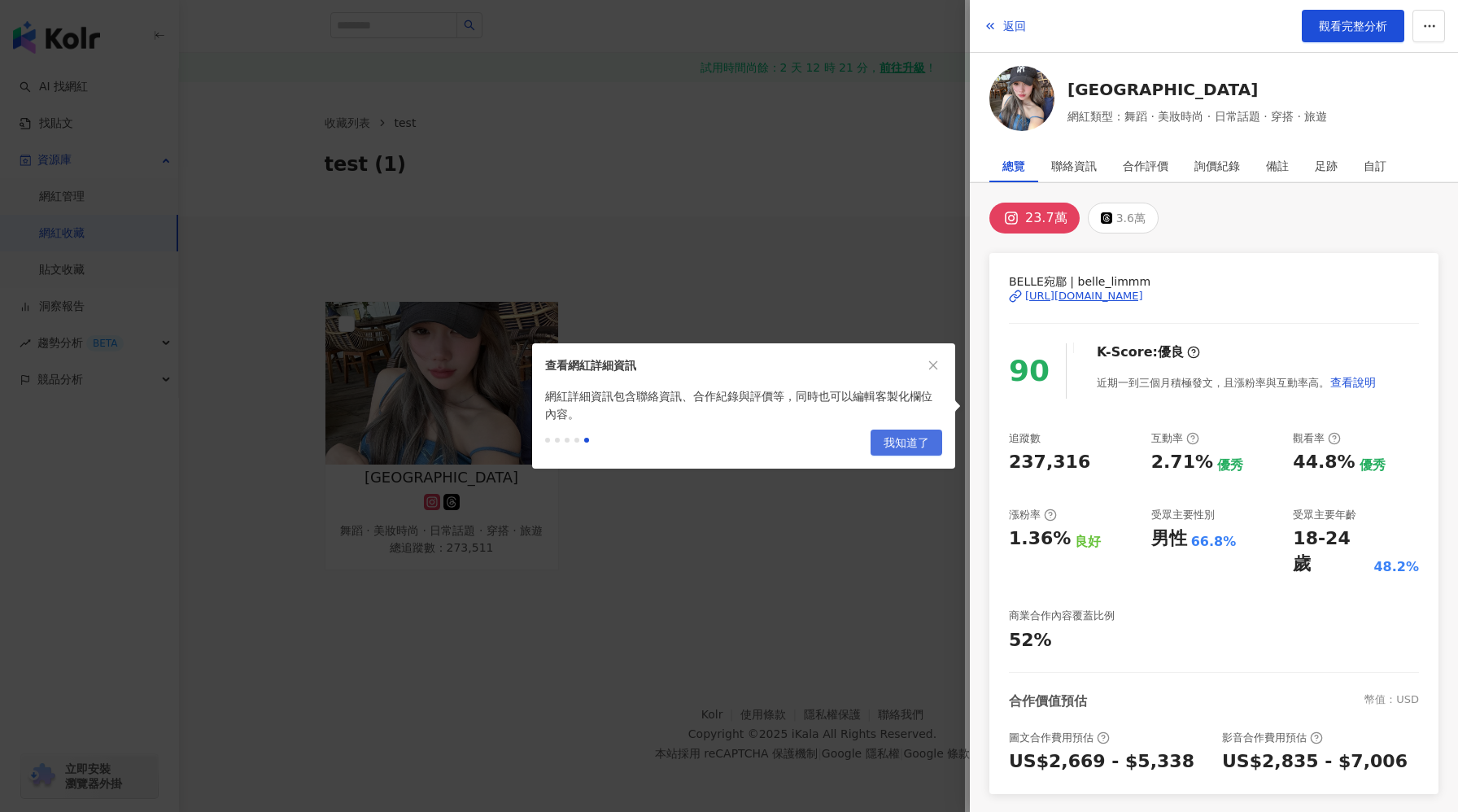
click at [903, 445] on span "我知道了" at bounding box center [906, 443] width 46 height 26
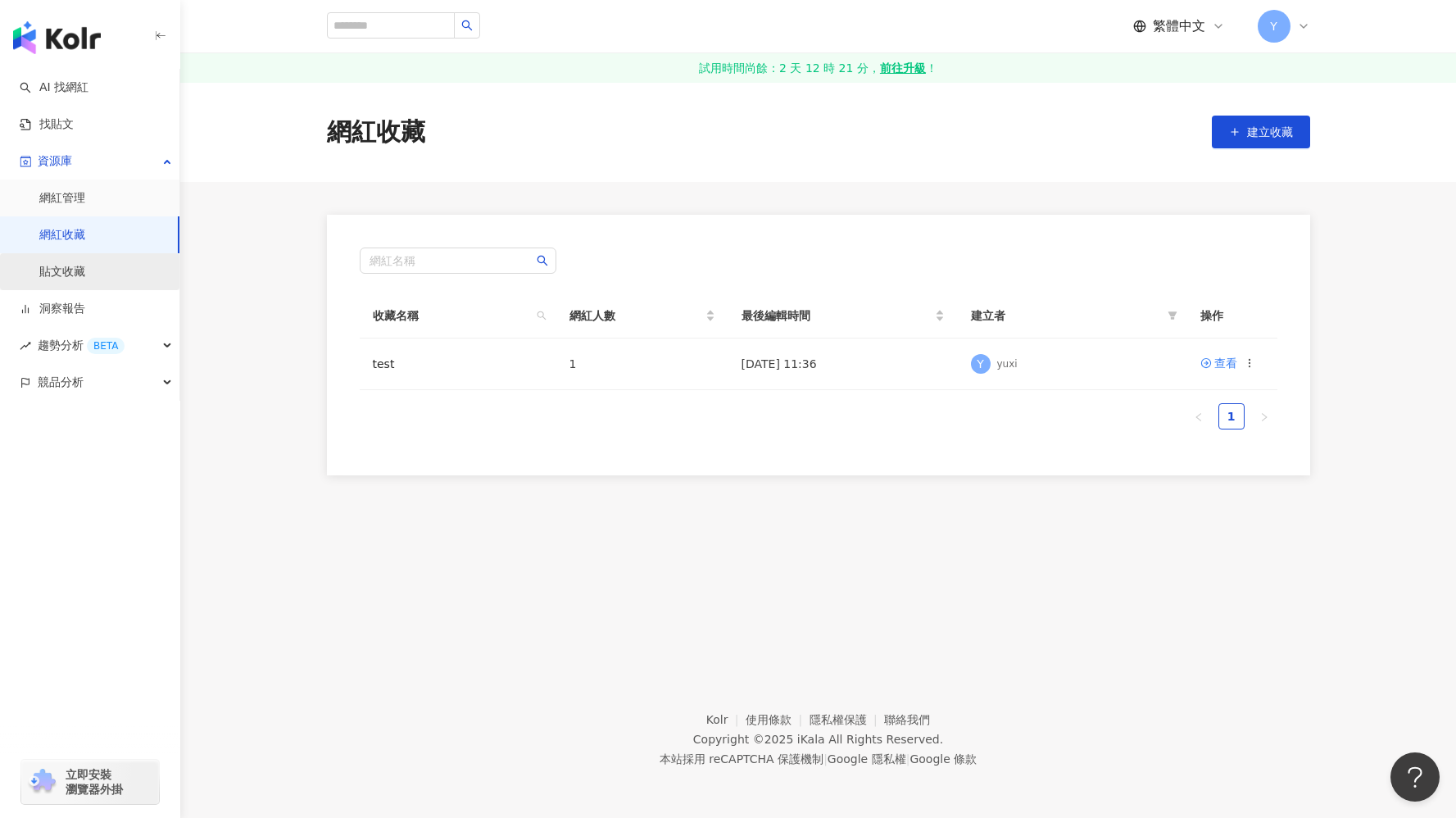
click at [85, 280] on link "貼文收藏" at bounding box center [62, 272] width 46 height 16
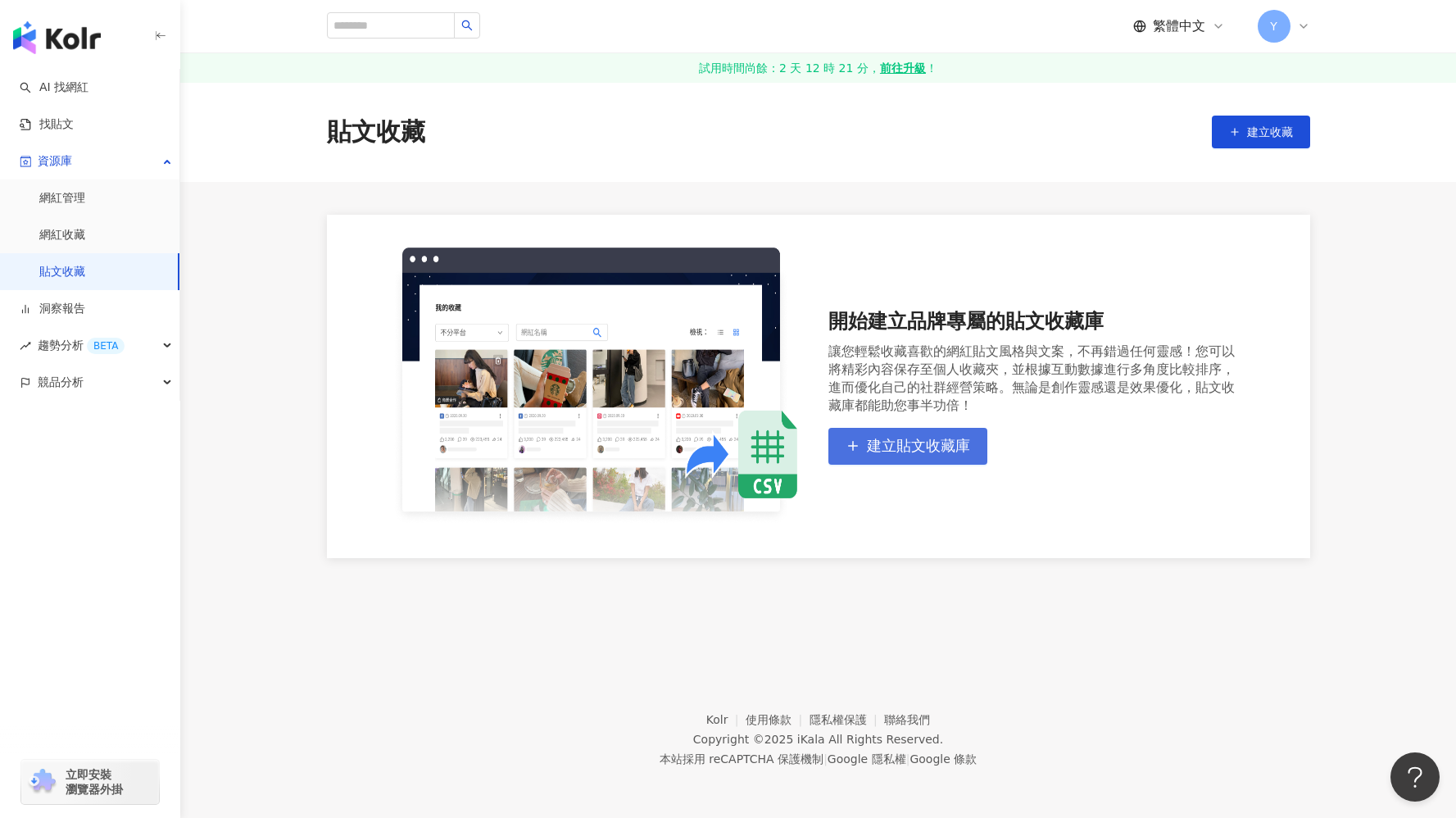
click at [906, 432] on button "建立貼文收藏庫" at bounding box center [907, 446] width 159 height 37
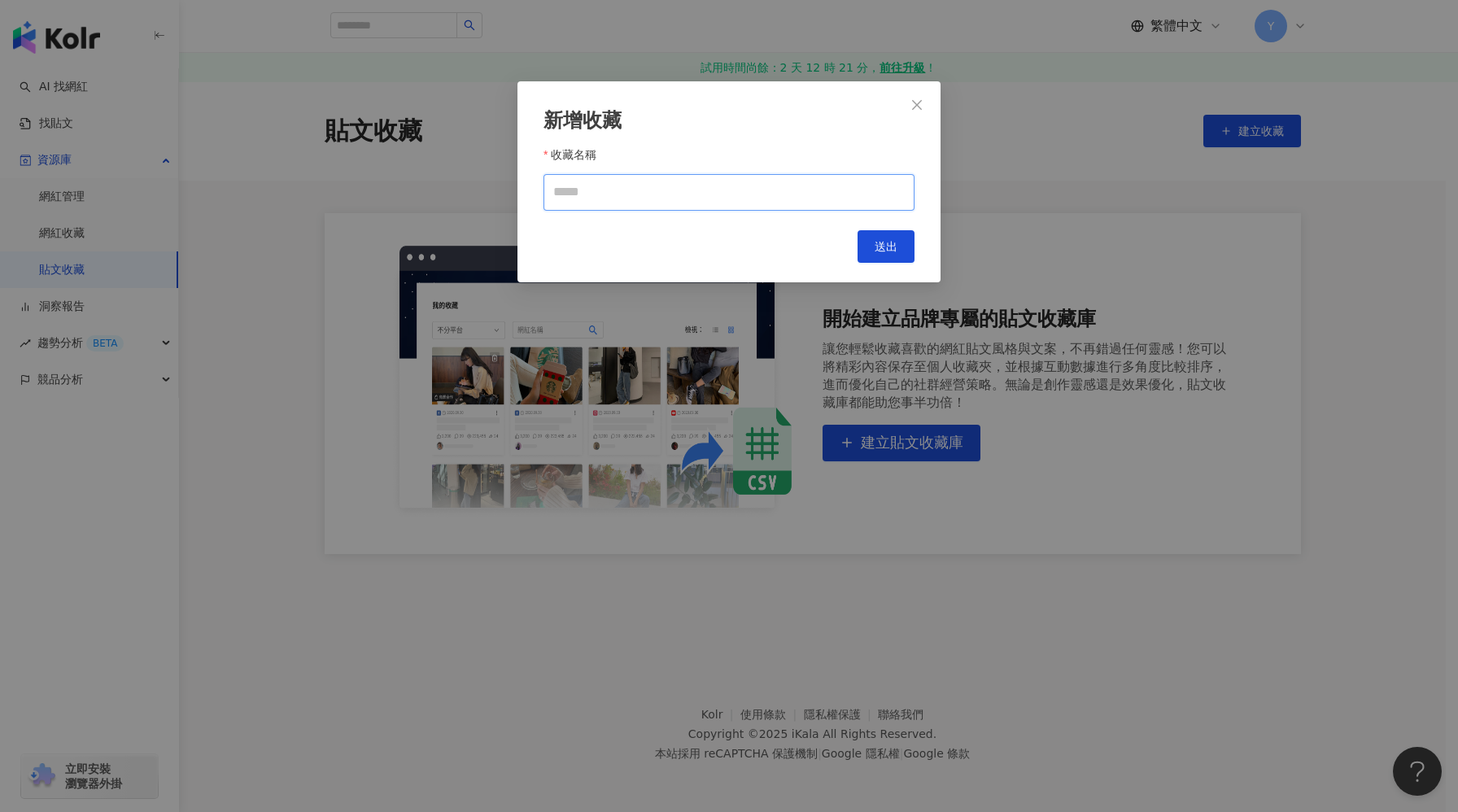
click at [630, 196] on input "收藏名稱" at bounding box center [729, 192] width 371 height 37
type input "****"
click at [894, 242] on span "送出" at bounding box center [886, 246] width 23 height 13
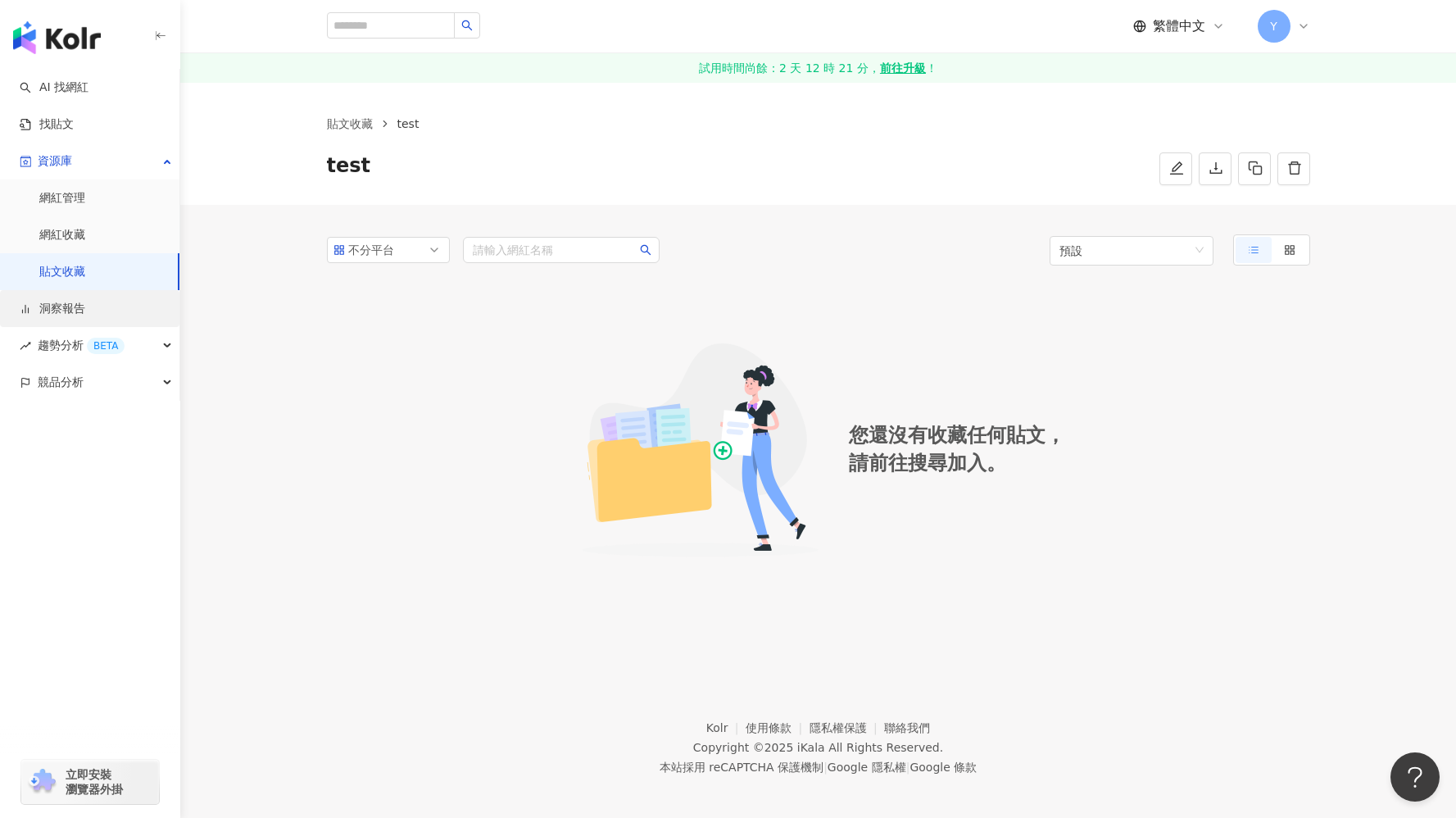
click at [65, 302] on link "洞察報告" at bounding box center [53, 308] width 65 height 16
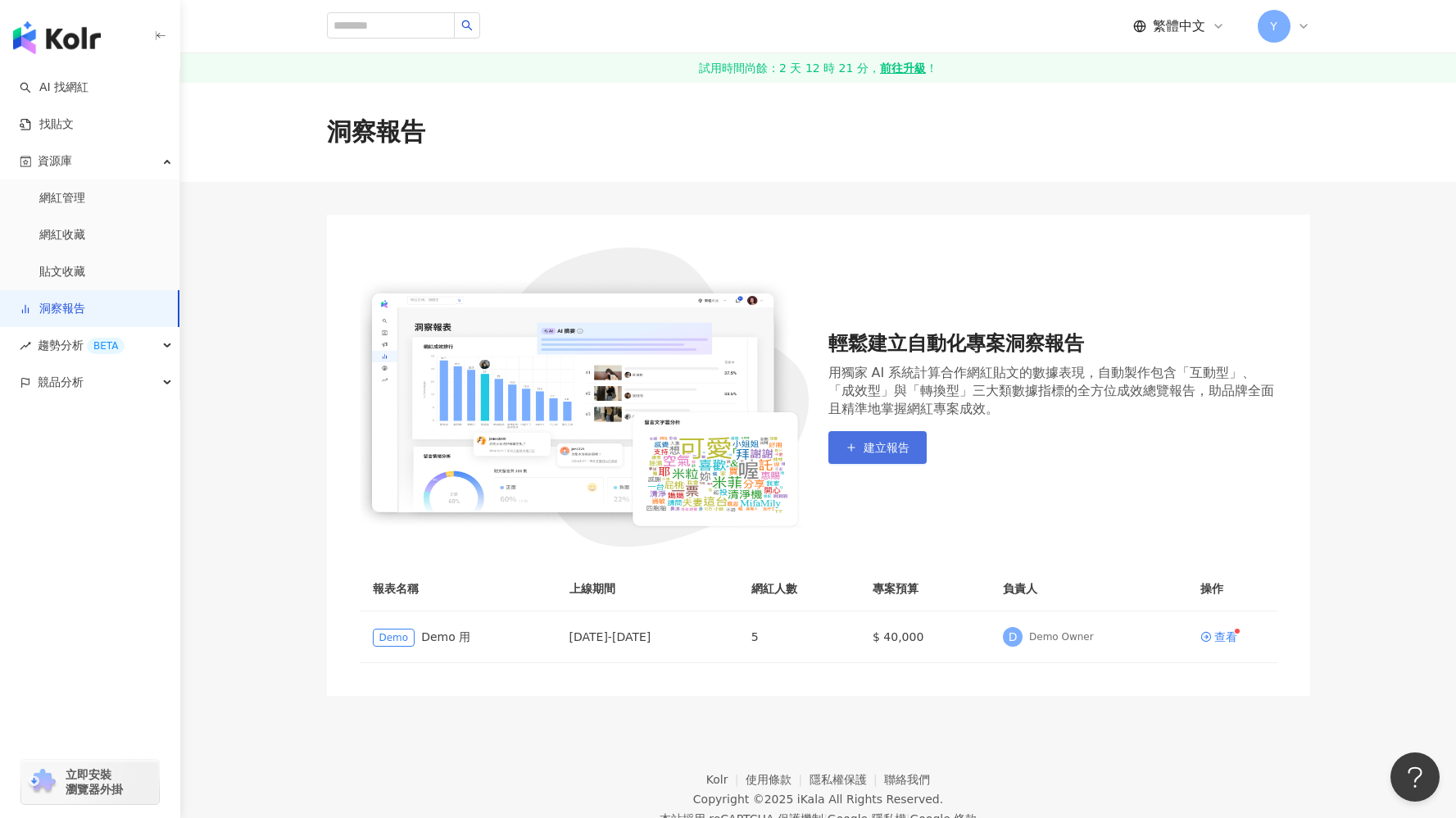
click at [870, 457] on button "建立報告" at bounding box center [877, 447] width 99 height 33
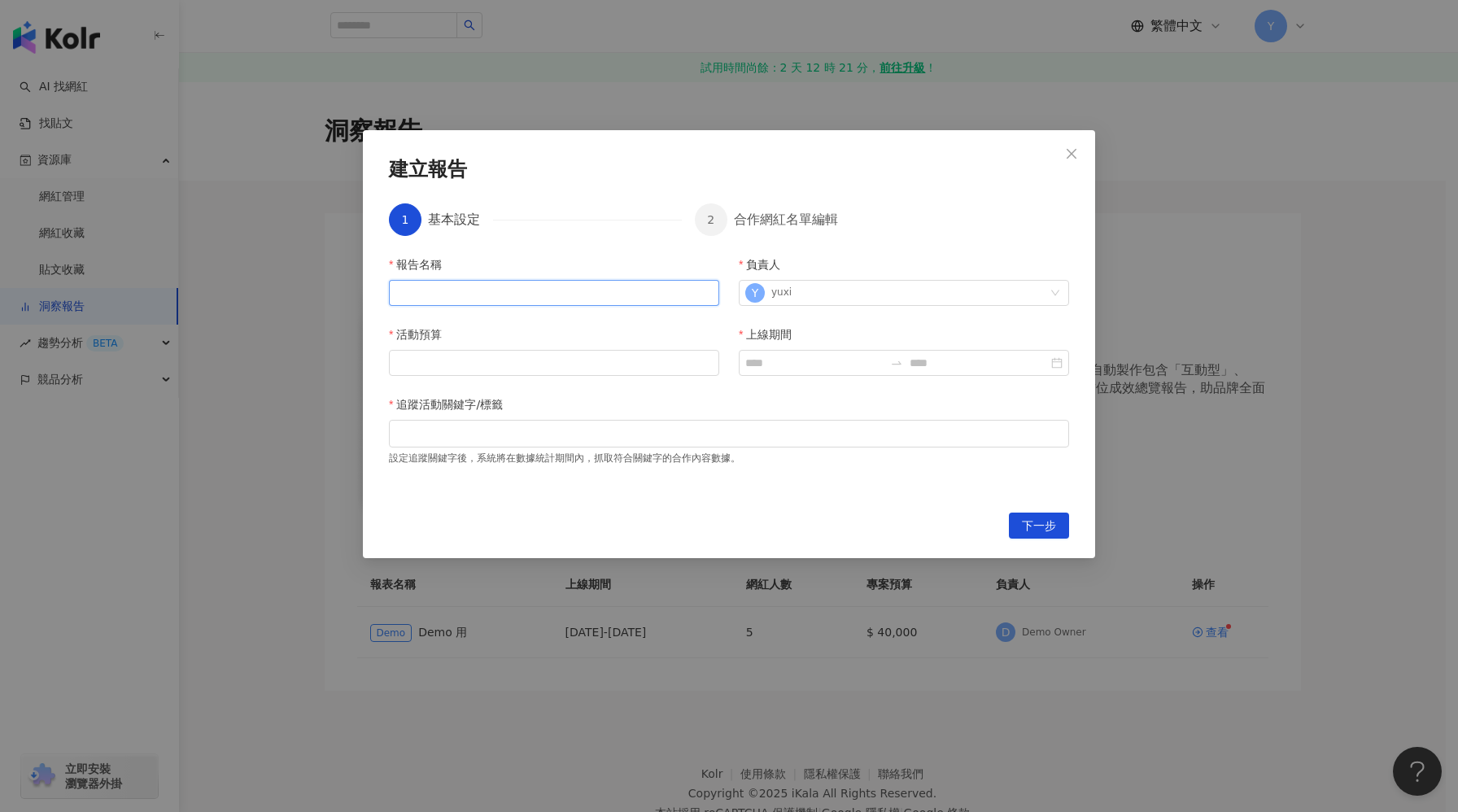
click at [548, 301] on input "報告名稱" at bounding box center [554, 292] width 330 height 26
click at [702, 351] on span "Increase Value" at bounding box center [707, 358] width 25 height 14
type input "*"
click at [708, 361] on span "Decrease Value" at bounding box center [707, 367] width 25 height 14
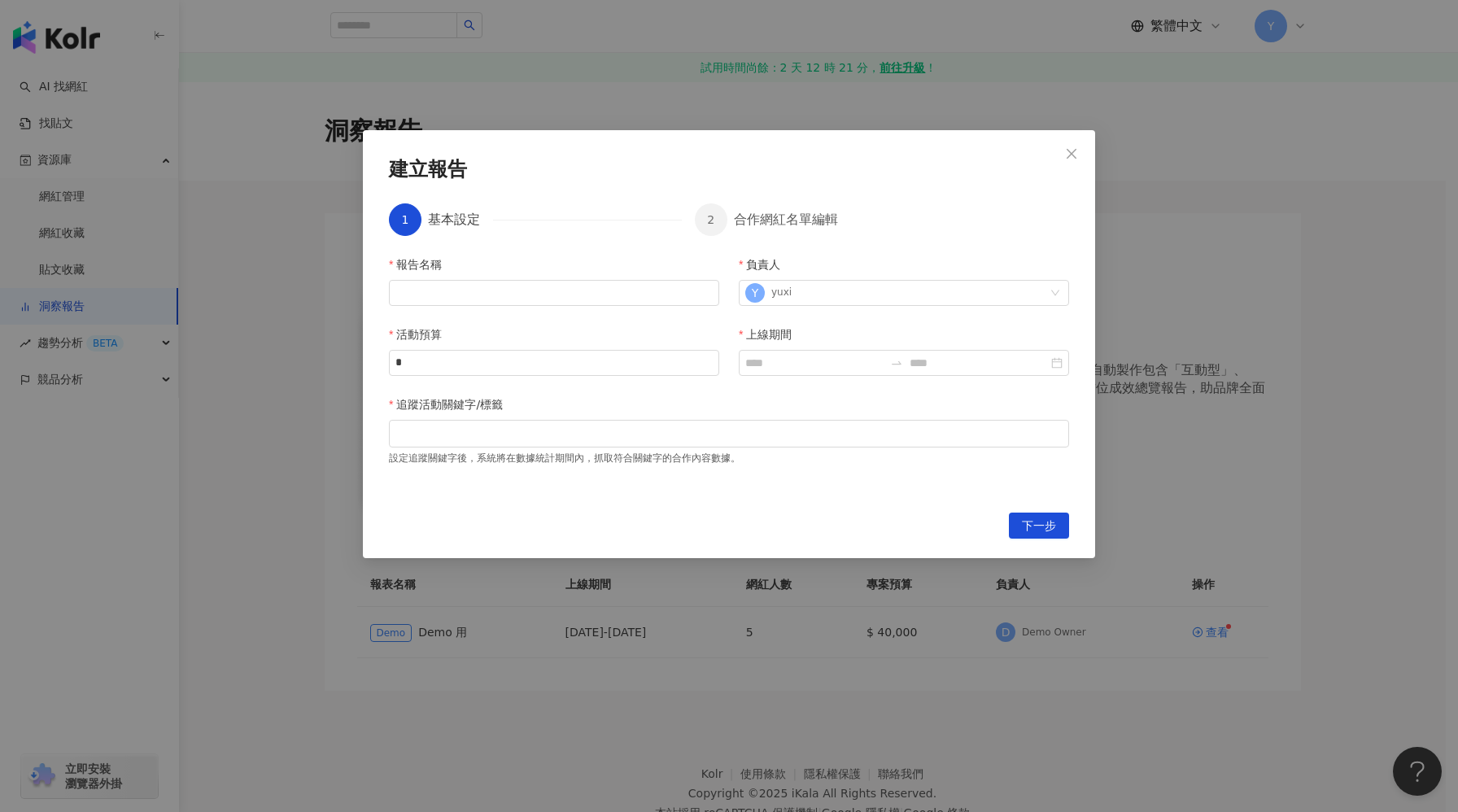
click at [743, 219] on div "合作網紅名單編輯" at bounding box center [787, 220] width 105 height 32
click at [1068, 156] on icon "close" at bounding box center [1072, 154] width 13 height 13
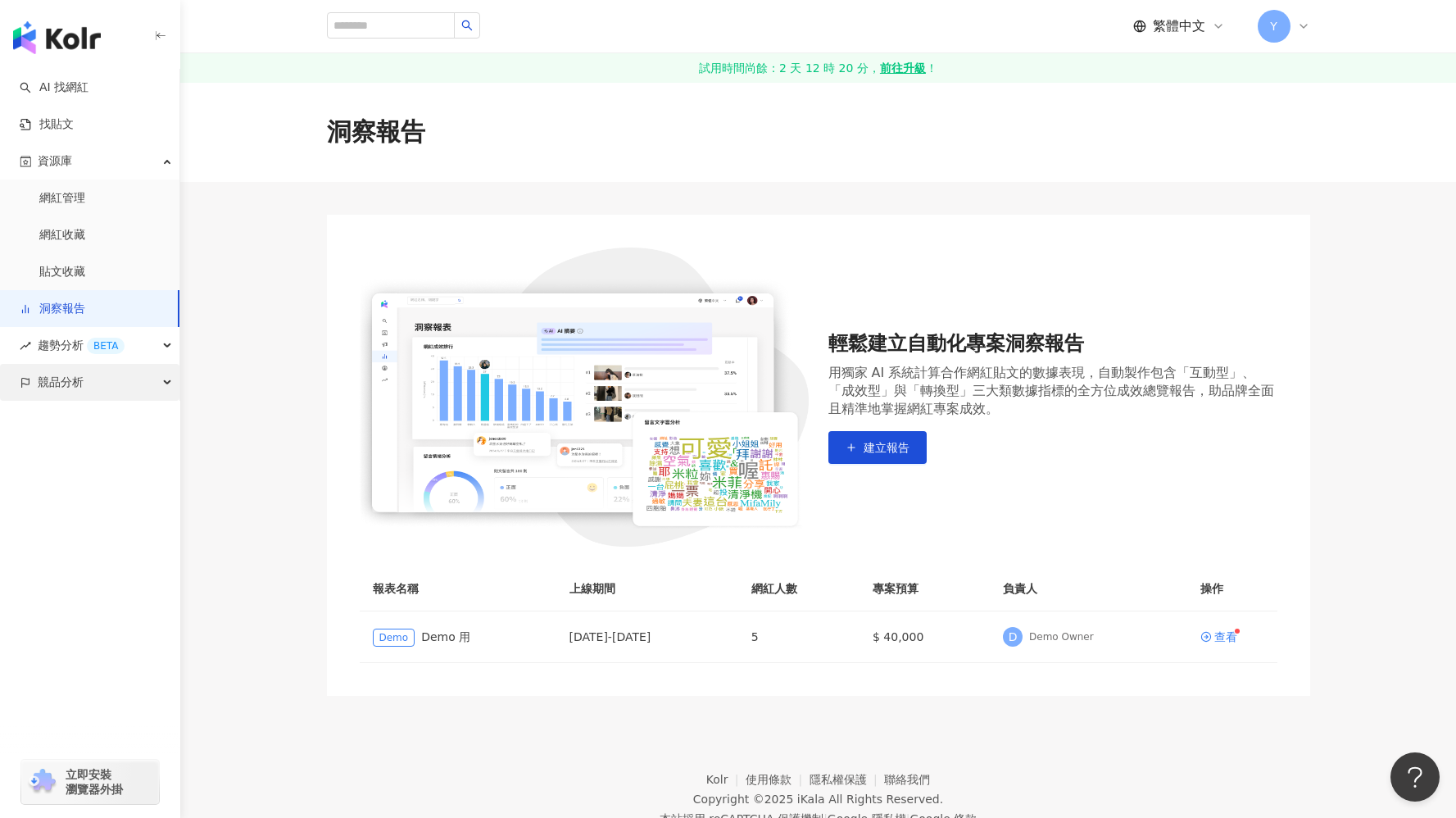
click at [98, 384] on div "競品分析" at bounding box center [89, 382] width 179 height 37
click at [108, 418] on link "品牌帳號分析" at bounding box center [74, 420] width 69 height 16
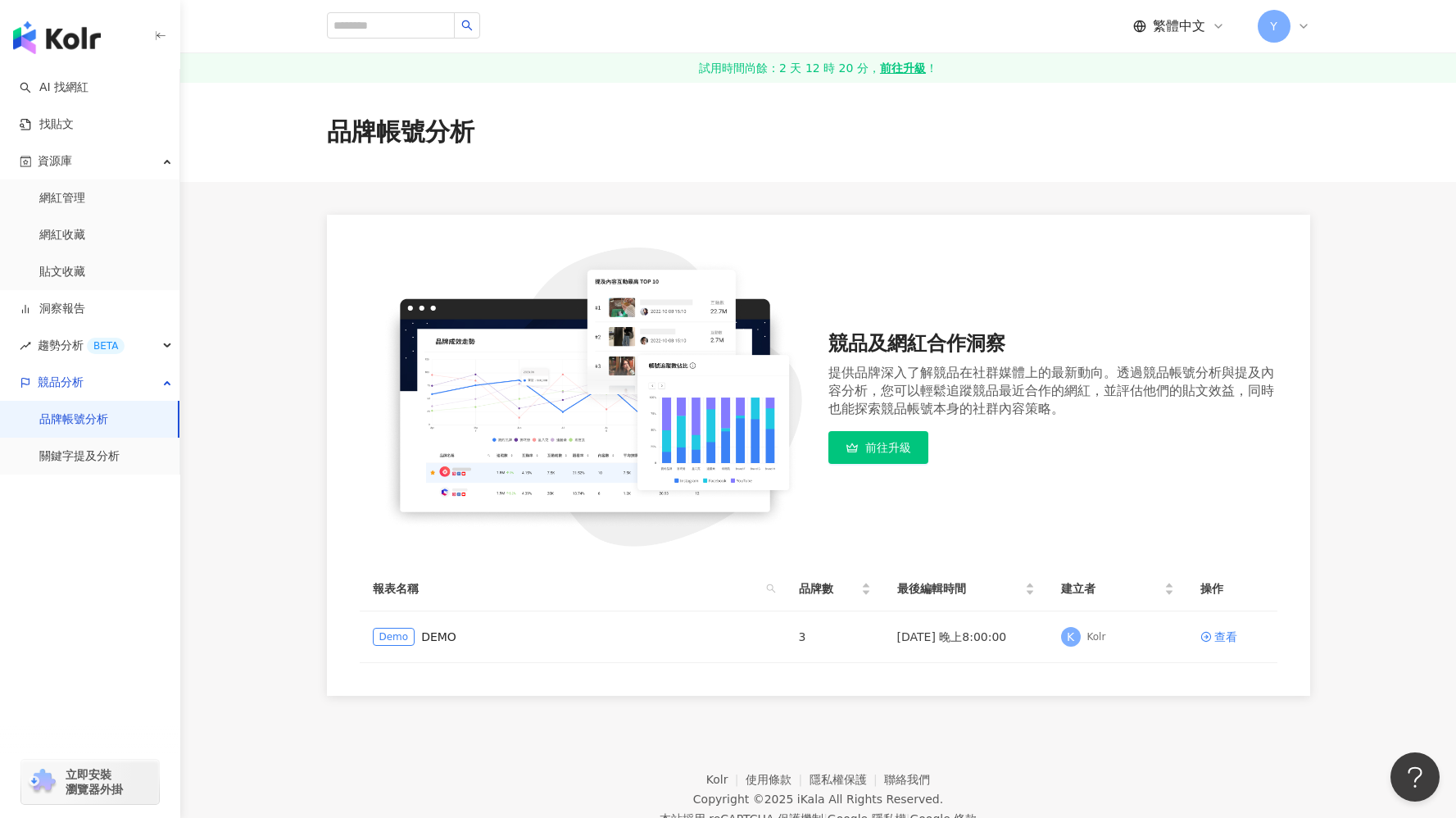
click at [881, 451] on span "前往升級" at bounding box center [888, 447] width 46 height 13
click at [120, 463] on link "關鍵字提及分析" at bounding box center [79, 456] width 80 height 16
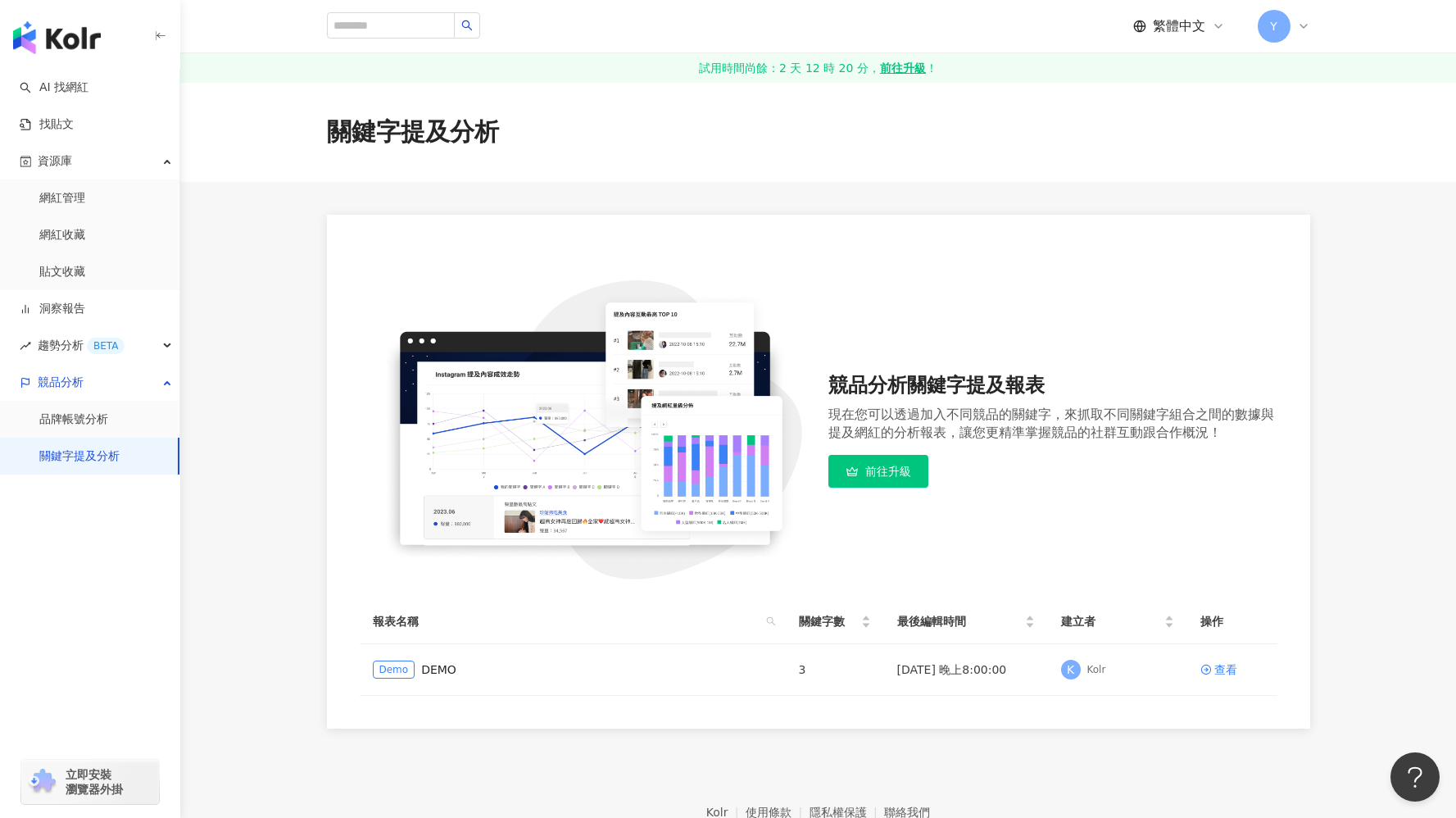
scroll to position [93, 0]
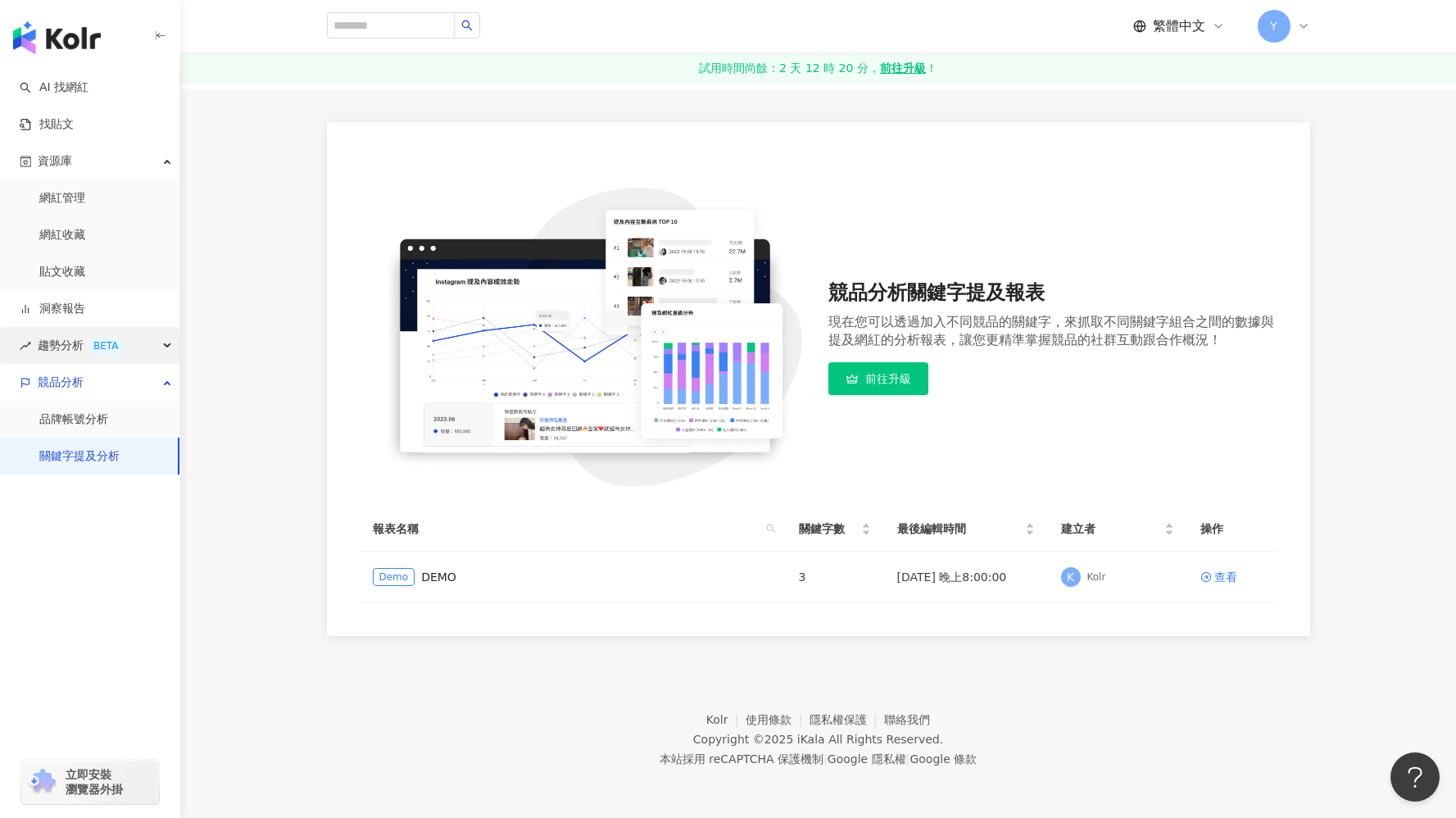
click at [105, 341] on div "BETA" at bounding box center [105, 346] width 37 height 16
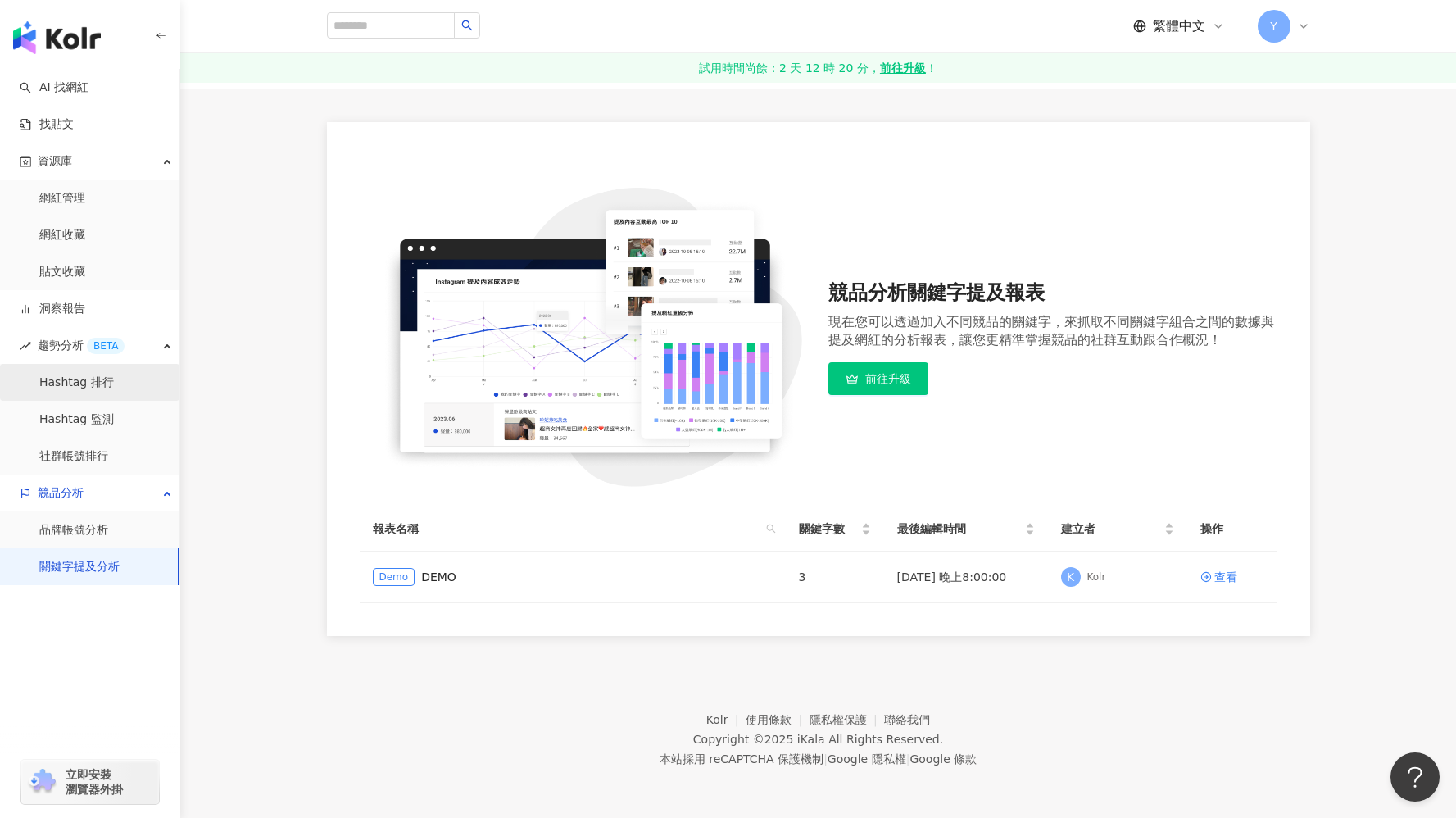
click at [114, 381] on link "Hashtag 排行" at bounding box center [77, 382] width 75 height 16
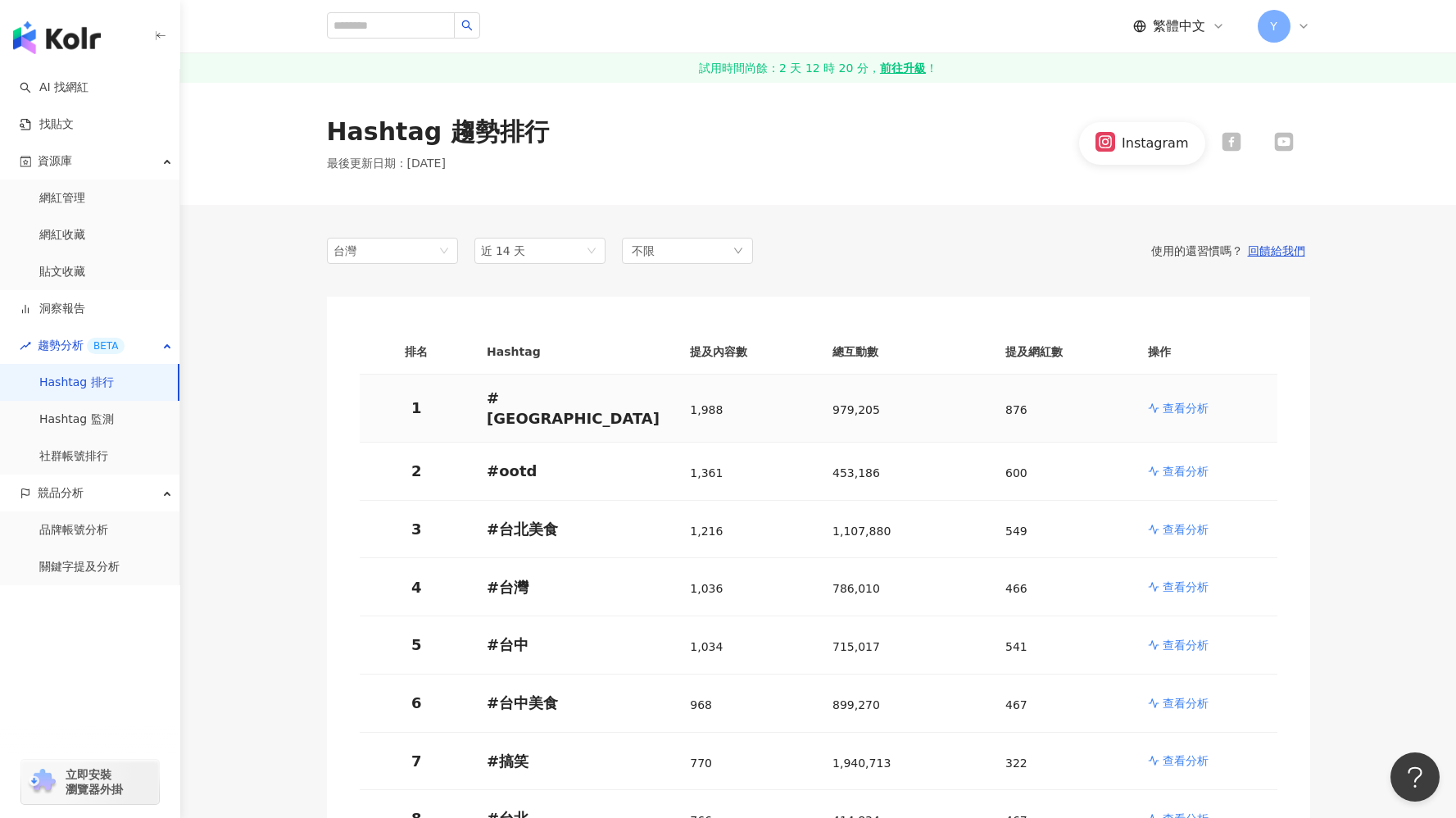
click at [1186, 400] on p "查看分析" at bounding box center [1185, 408] width 46 height 16
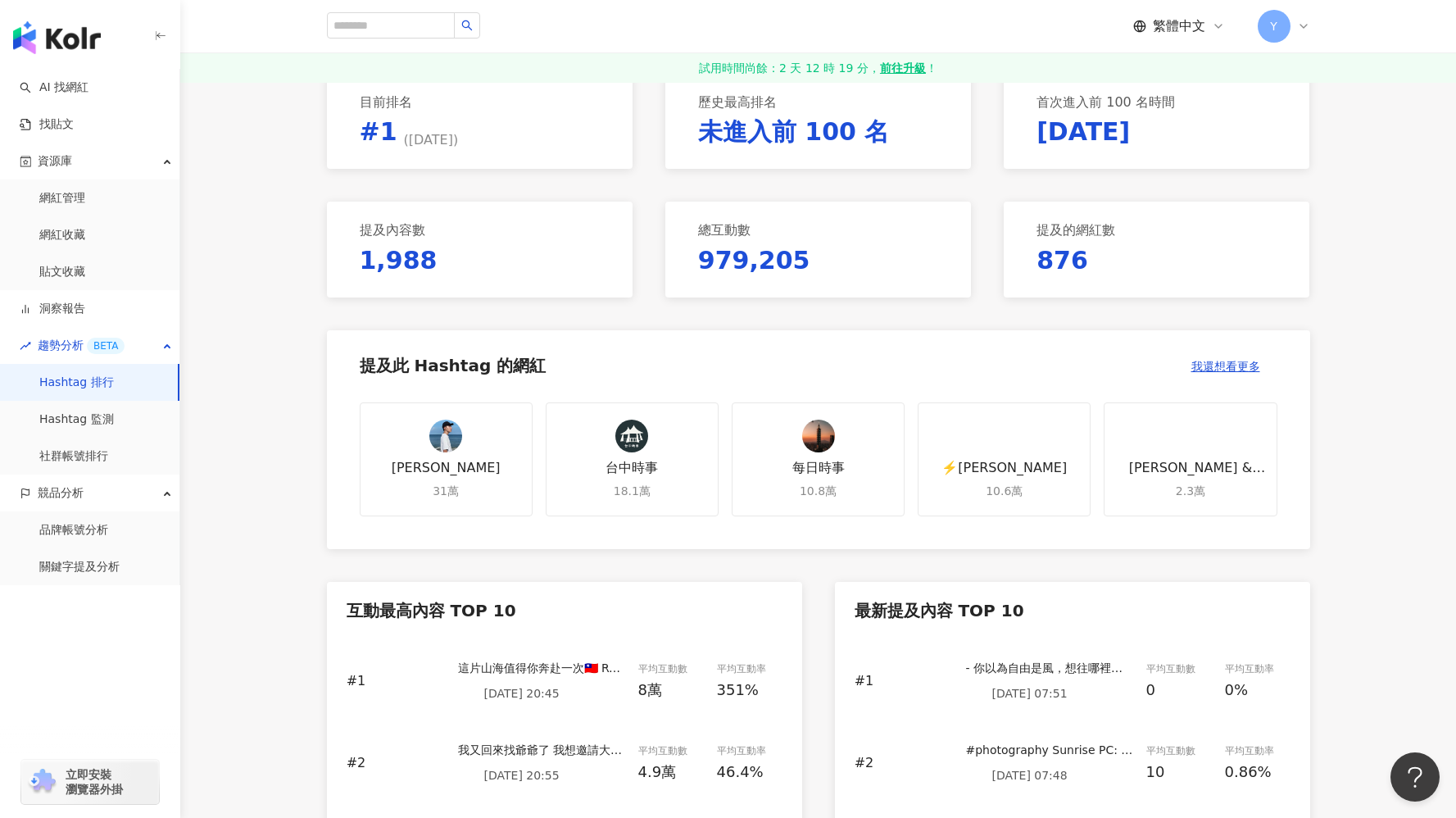
scroll to position [192, 0]
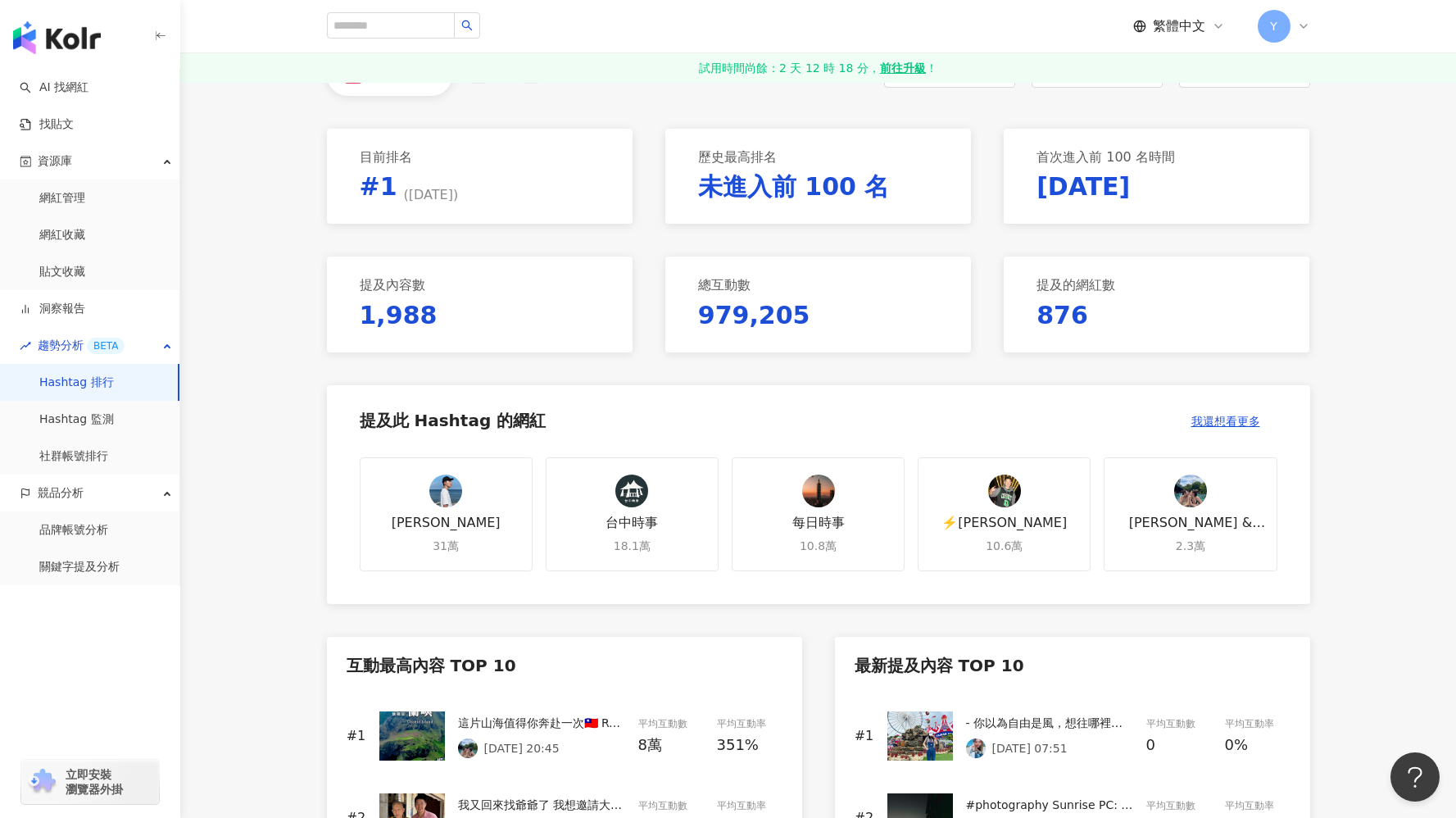
click at [790, 321] on div "總互動數 979,205" at bounding box center [818, 304] width 305 height 95
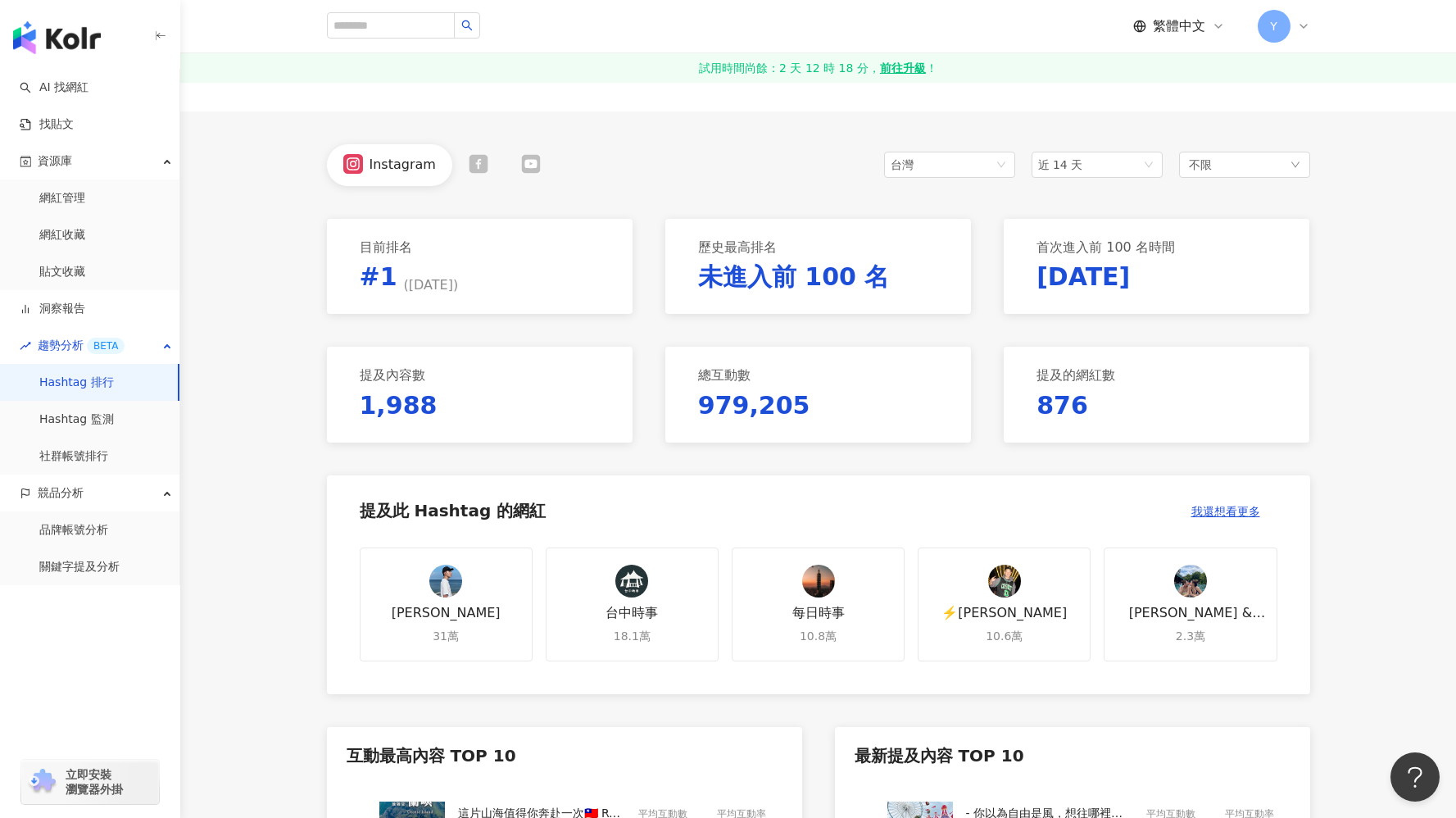
scroll to position [0, 0]
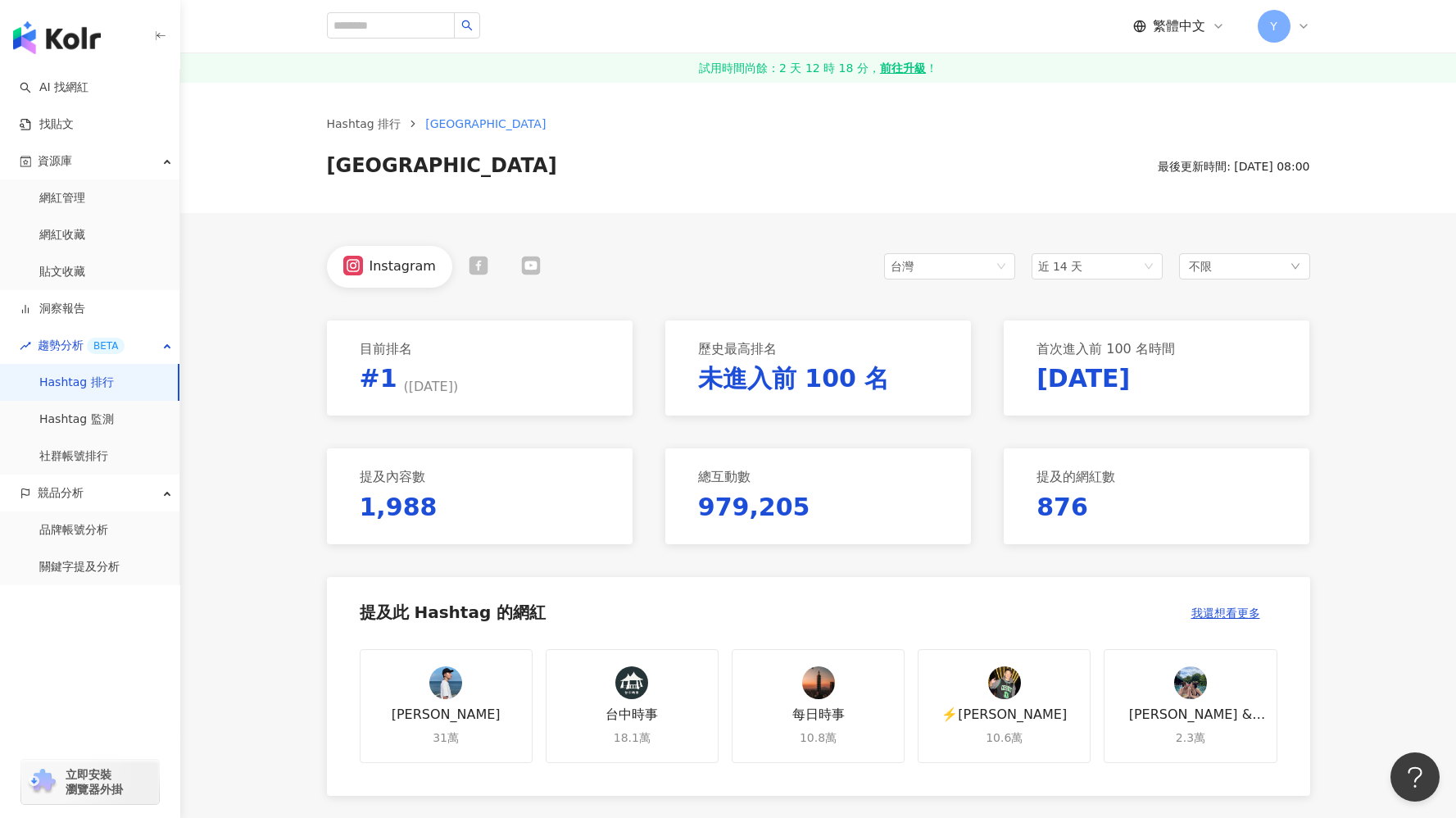
click at [473, 268] on icon at bounding box center [478, 265] width 20 height 20
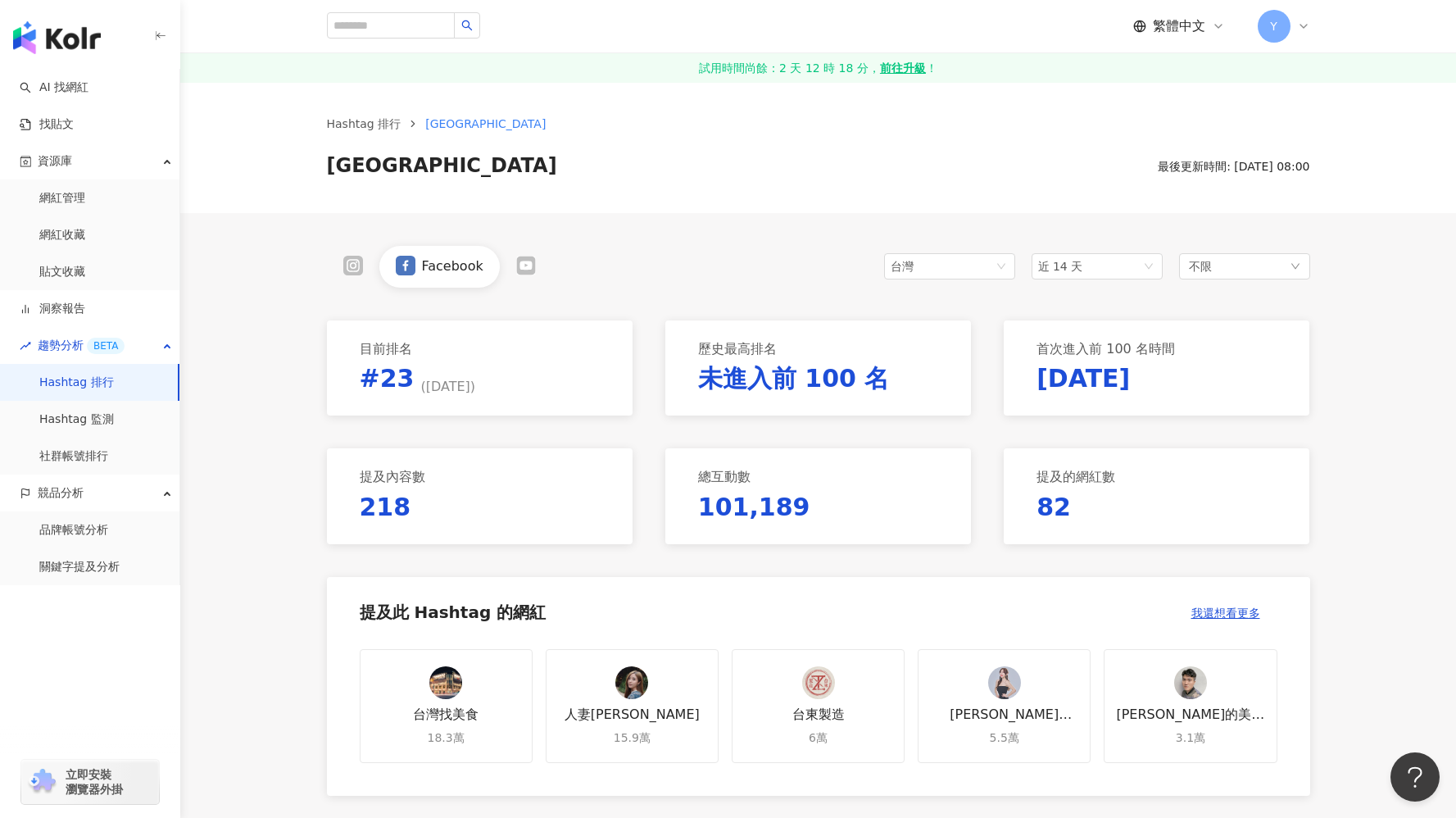
click at [354, 268] on icon at bounding box center [352, 264] width 11 height 11
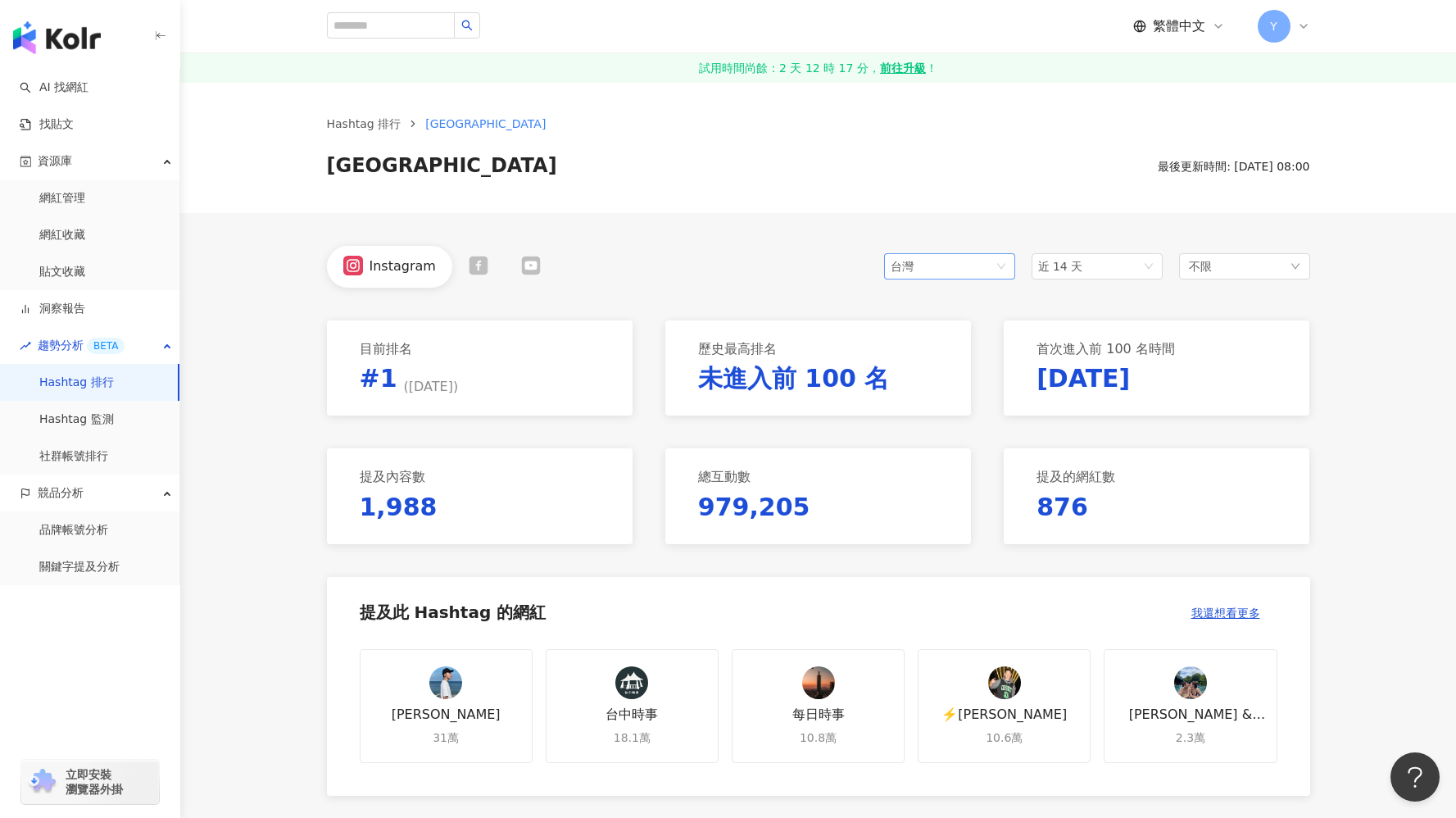
click at [973, 266] on span "台灣" at bounding box center [949, 266] width 118 height 25
click at [826, 286] on div "Instagram 台灣 tw jp 台灣 日本 香港 馬來西亞 近 14 天 不限" at bounding box center [818, 267] width 983 height 42
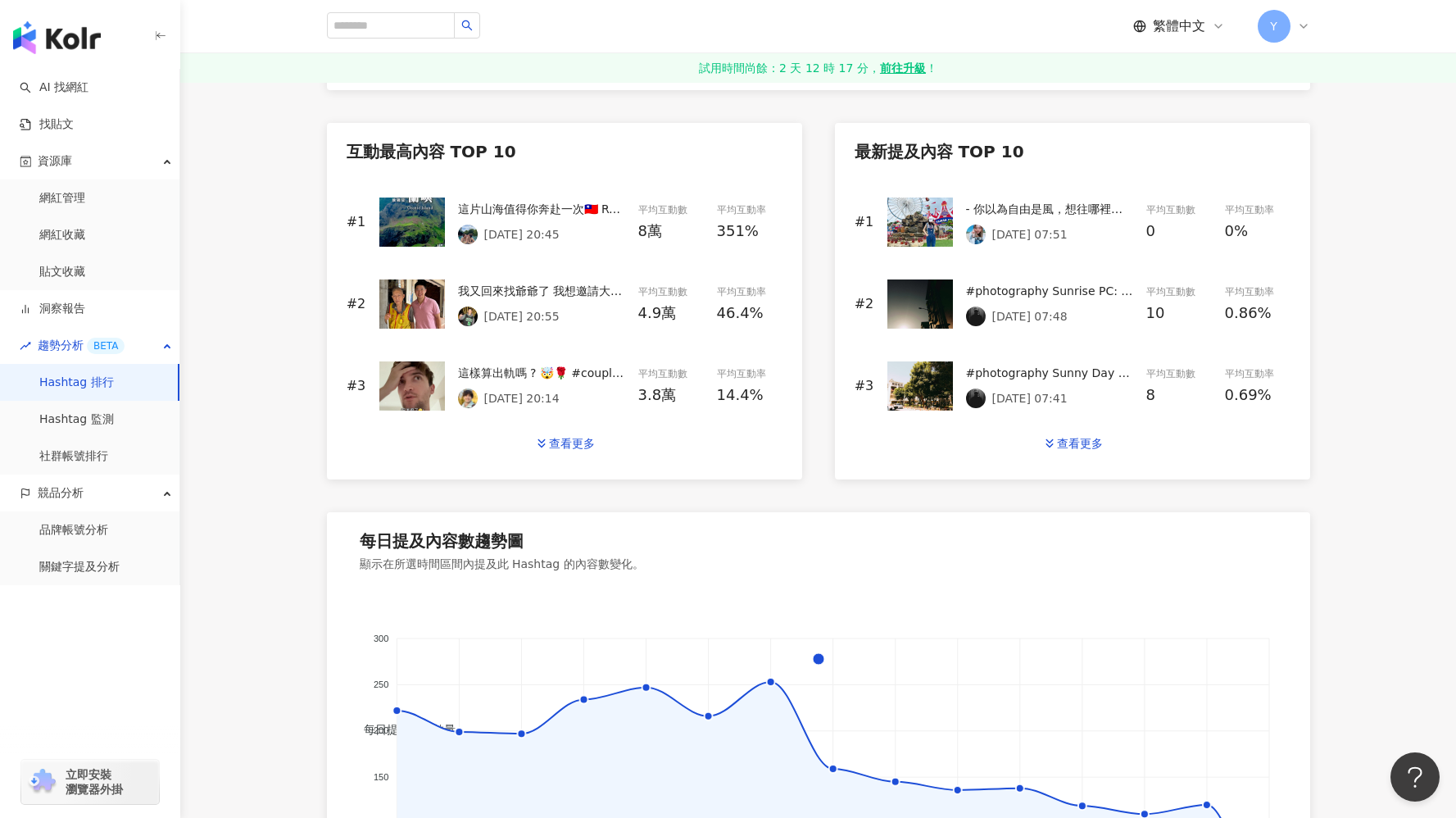
scroll to position [713, 0]
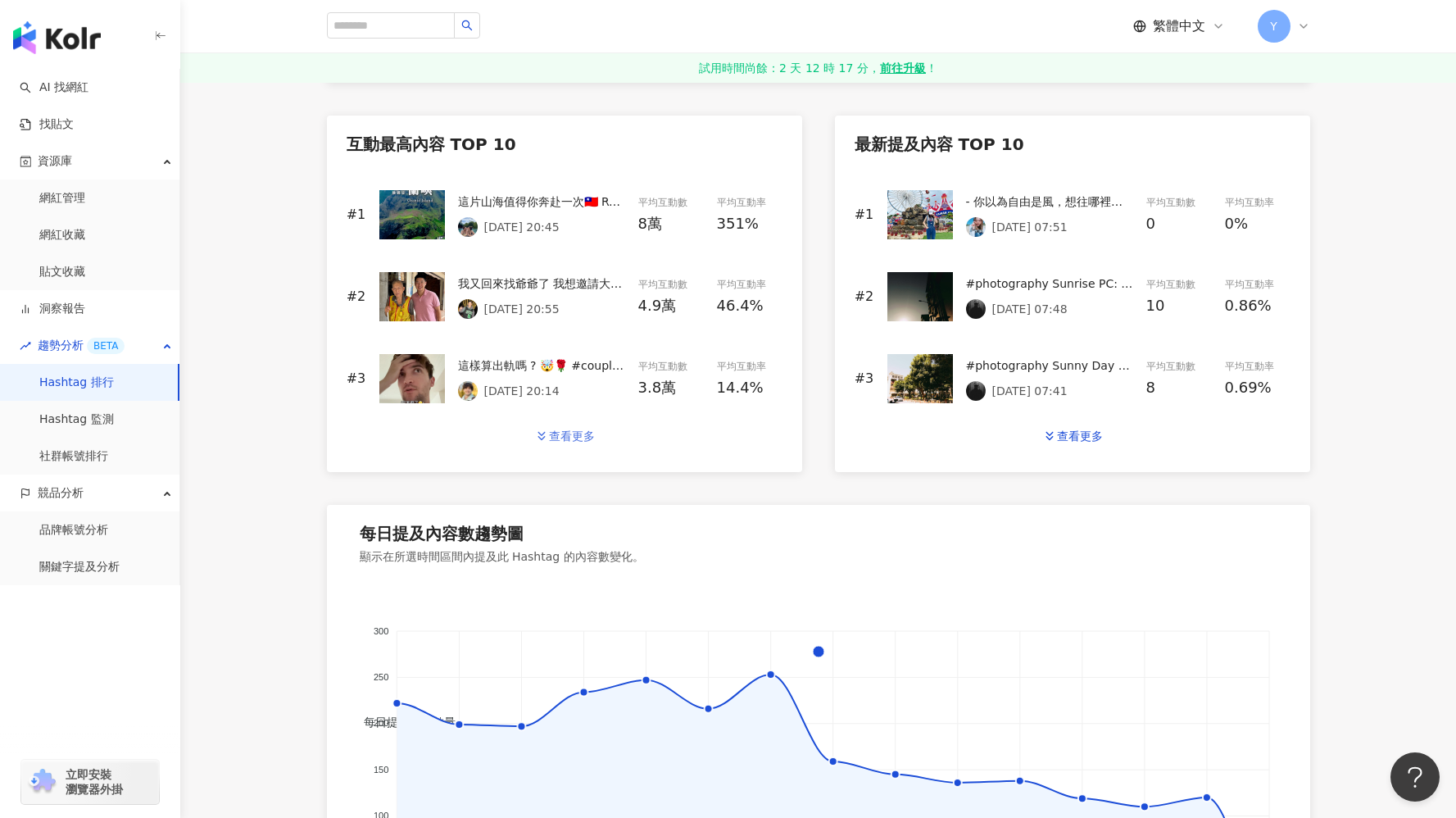
click at [570, 441] on div "查看更多" at bounding box center [571, 436] width 46 height 13
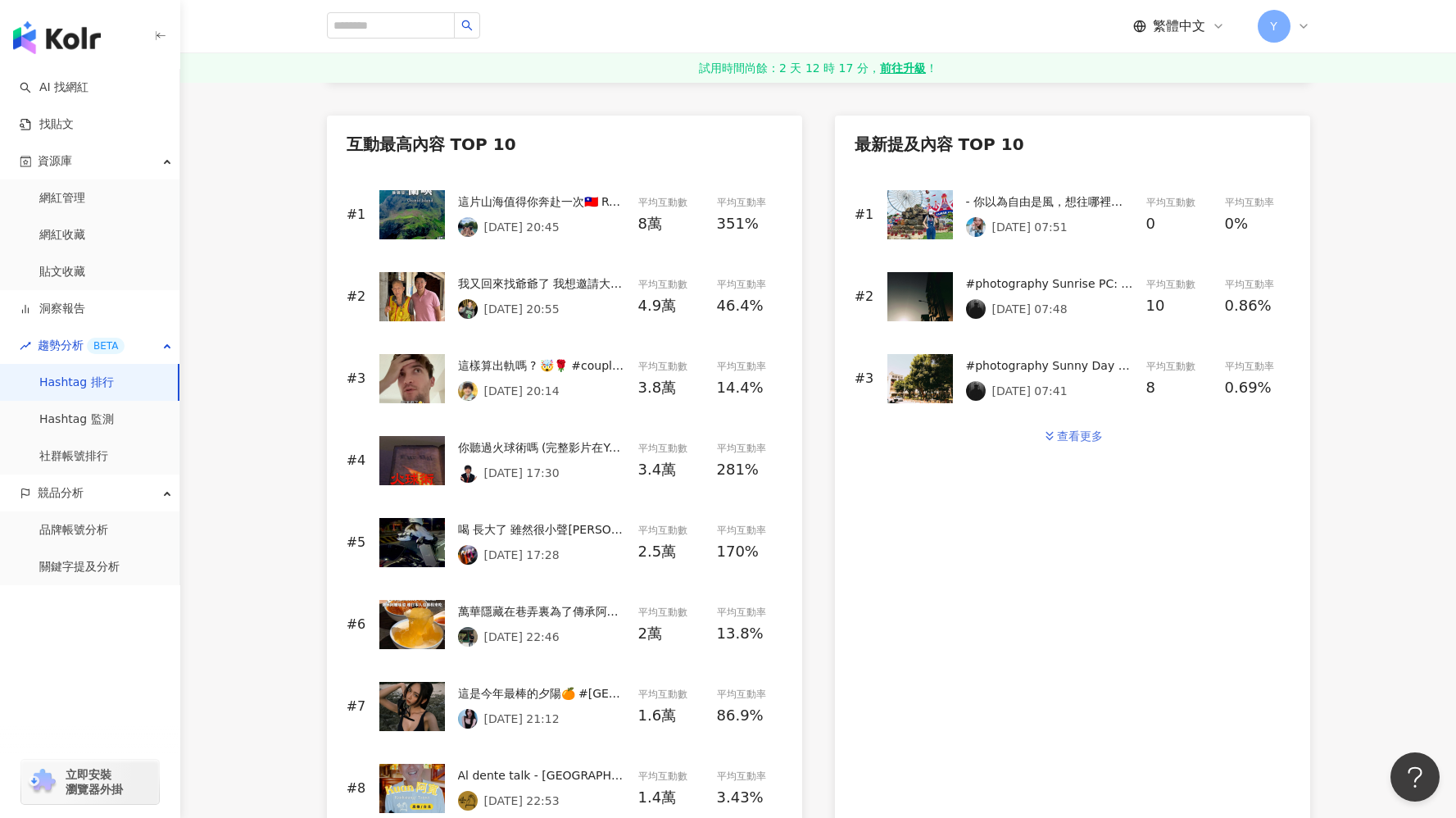
click at [1089, 430] on div "查看更多" at bounding box center [1080, 436] width 46 height 13
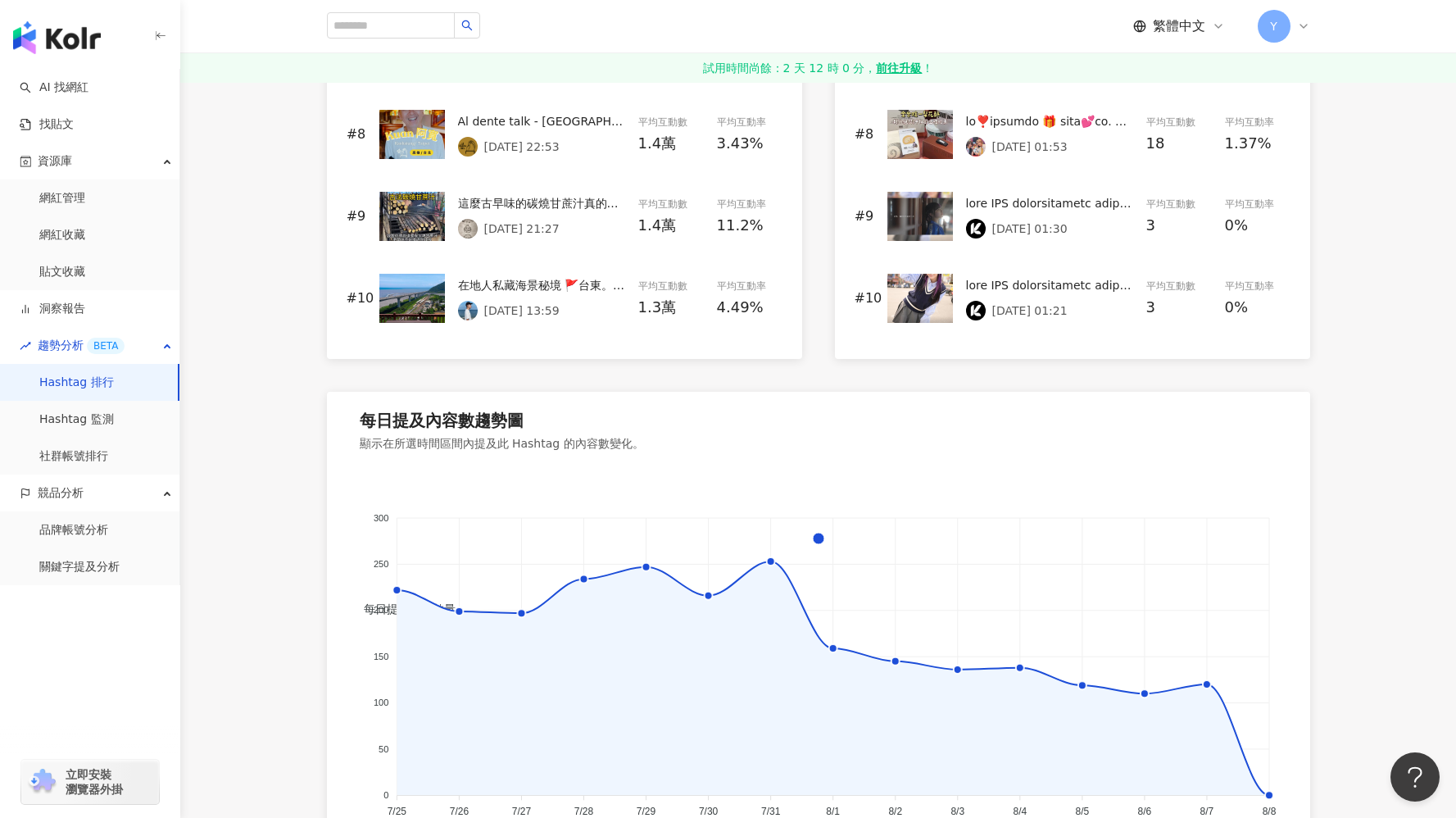
scroll to position [1469, 0]
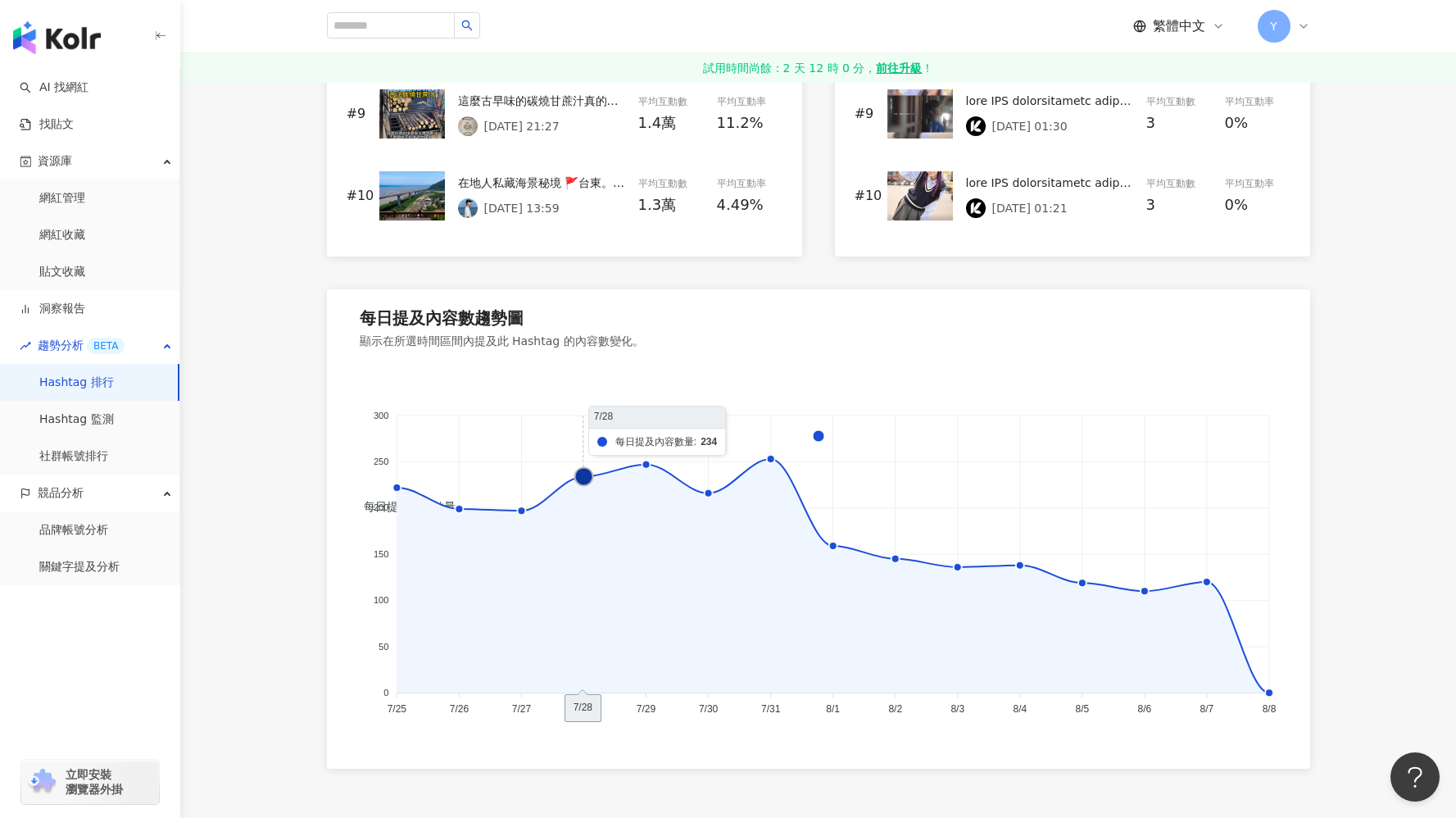
click at [582, 474] on icon at bounding box center [583, 476] width 18 height 18
click at [644, 460] on icon at bounding box center [645, 464] width 18 height 18
click at [711, 492] on icon at bounding box center [707, 492] width 18 height 18
click at [771, 464] on foreignobject "每日提及內容數量" at bounding box center [818, 545] width 917 height 355
click at [773, 454] on icon at bounding box center [770, 459] width 18 height 18
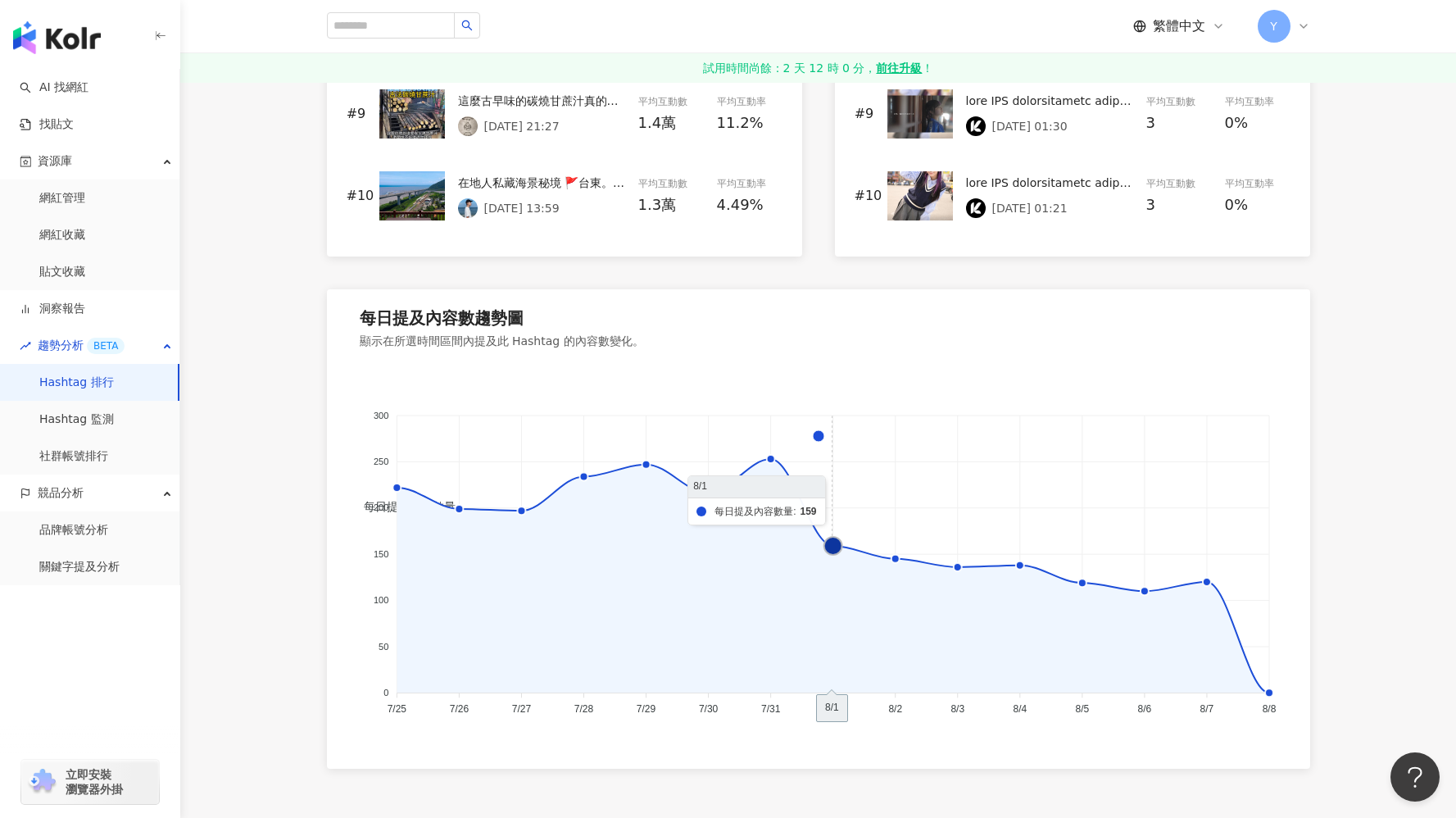
click at [828, 544] on icon at bounding box center [832, 545] width 18 height 18
click at [890, 565] on foreignobject "每日提及內容數量" at bounding box center [818, 545] width 917 height 355
click at [890, 560] on foreignobject "每日提及內容數量" at bounding box center [818, 545] width 917 height 355
click at [895, 558] on icon at bounding box center [894, 557] width 18 height 18
click at [956, 565] on icon at bounding box center [956, 566] width 18 height 18
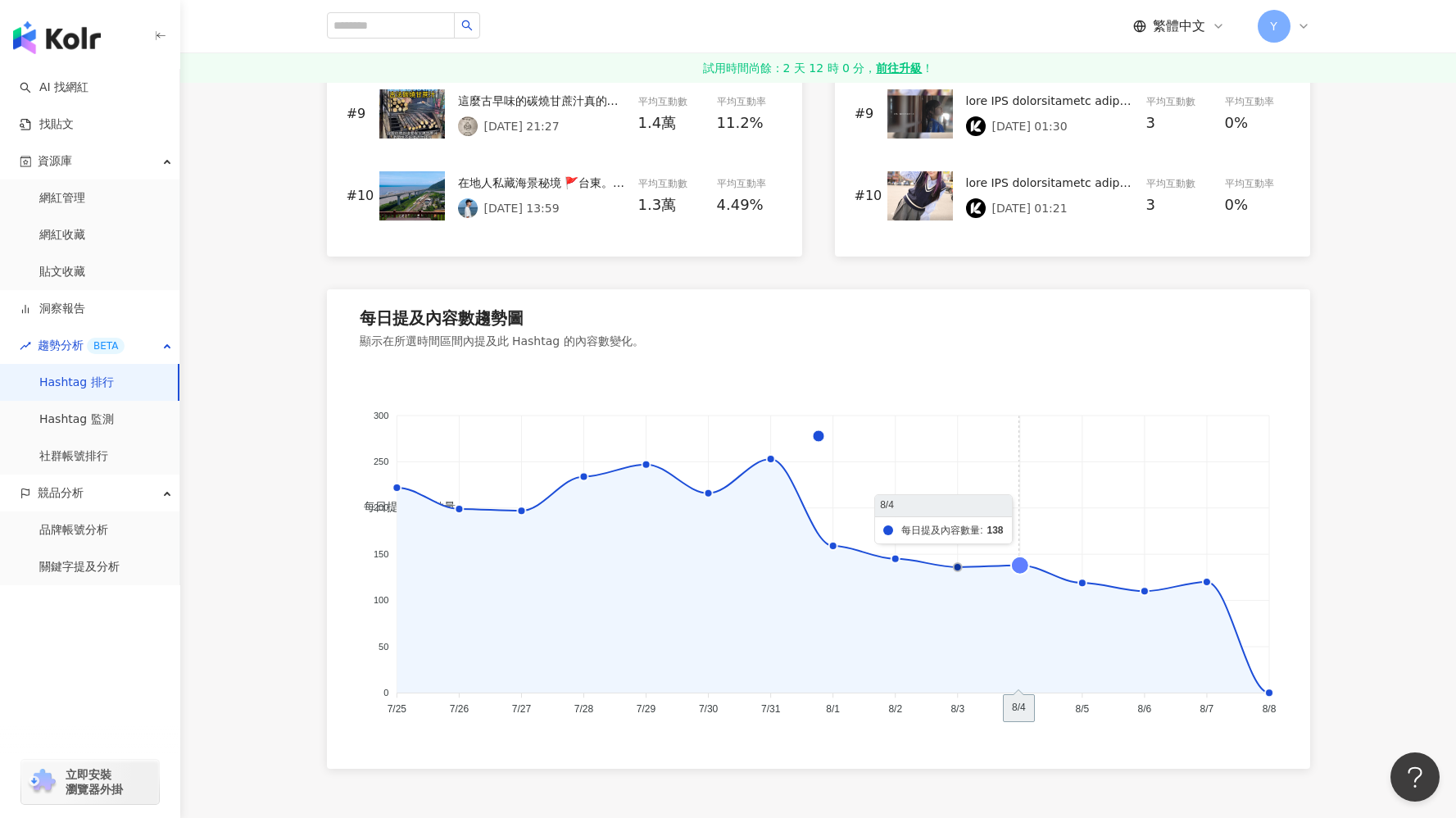
click at [1017, 561] on icon at bounding box center [1019, 564] width 18 height 18
click at [1081, 580] on icon at bounding box center [1081, 582] width 18 height 18
click at [1142, 588] on icon at bounding box center [1143, 591] width 18 height 18
click at [1210, 588] on icon at bounding box center [1205, 581] width 18 height 18
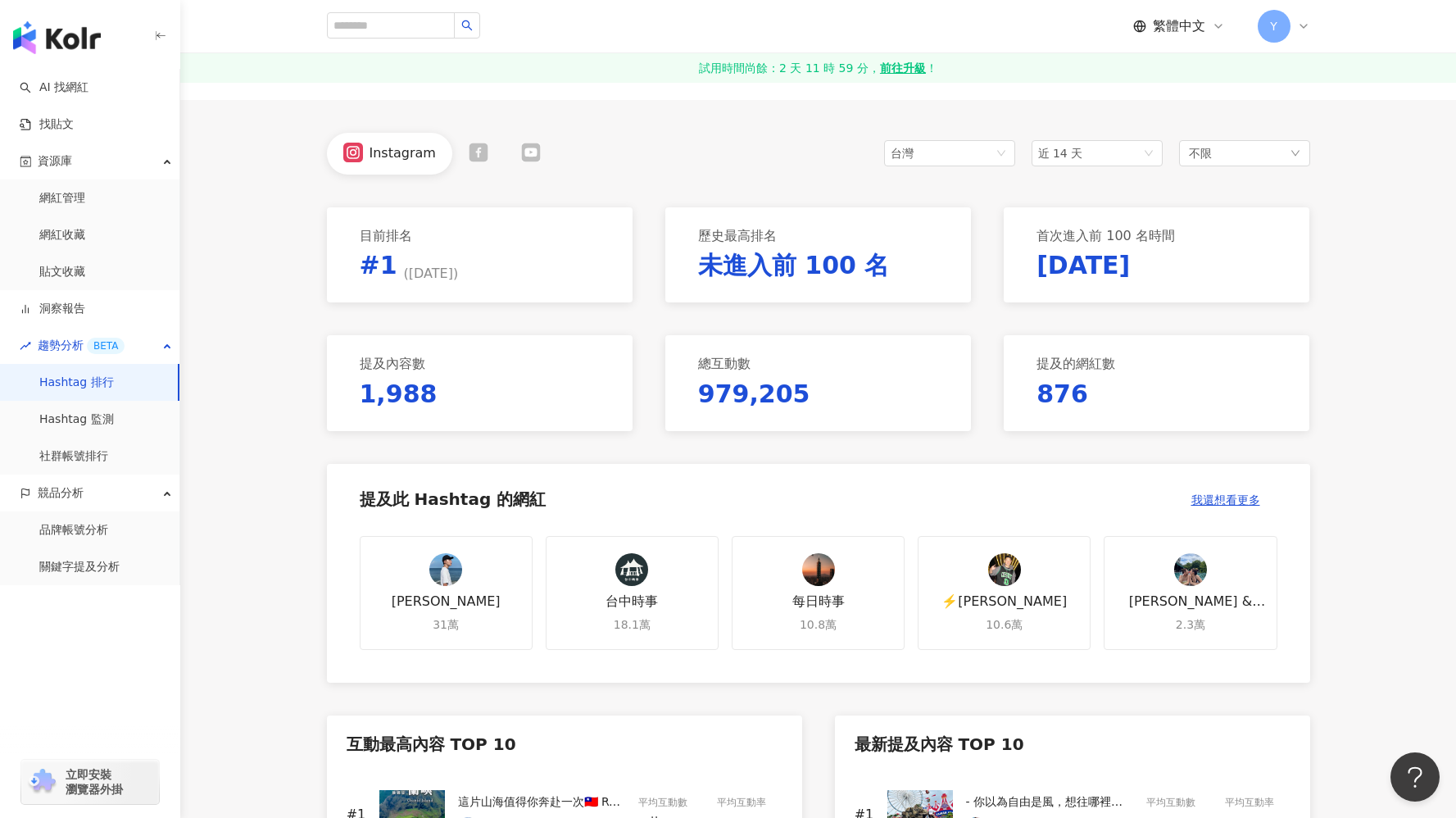
scroll to position [221, 0]
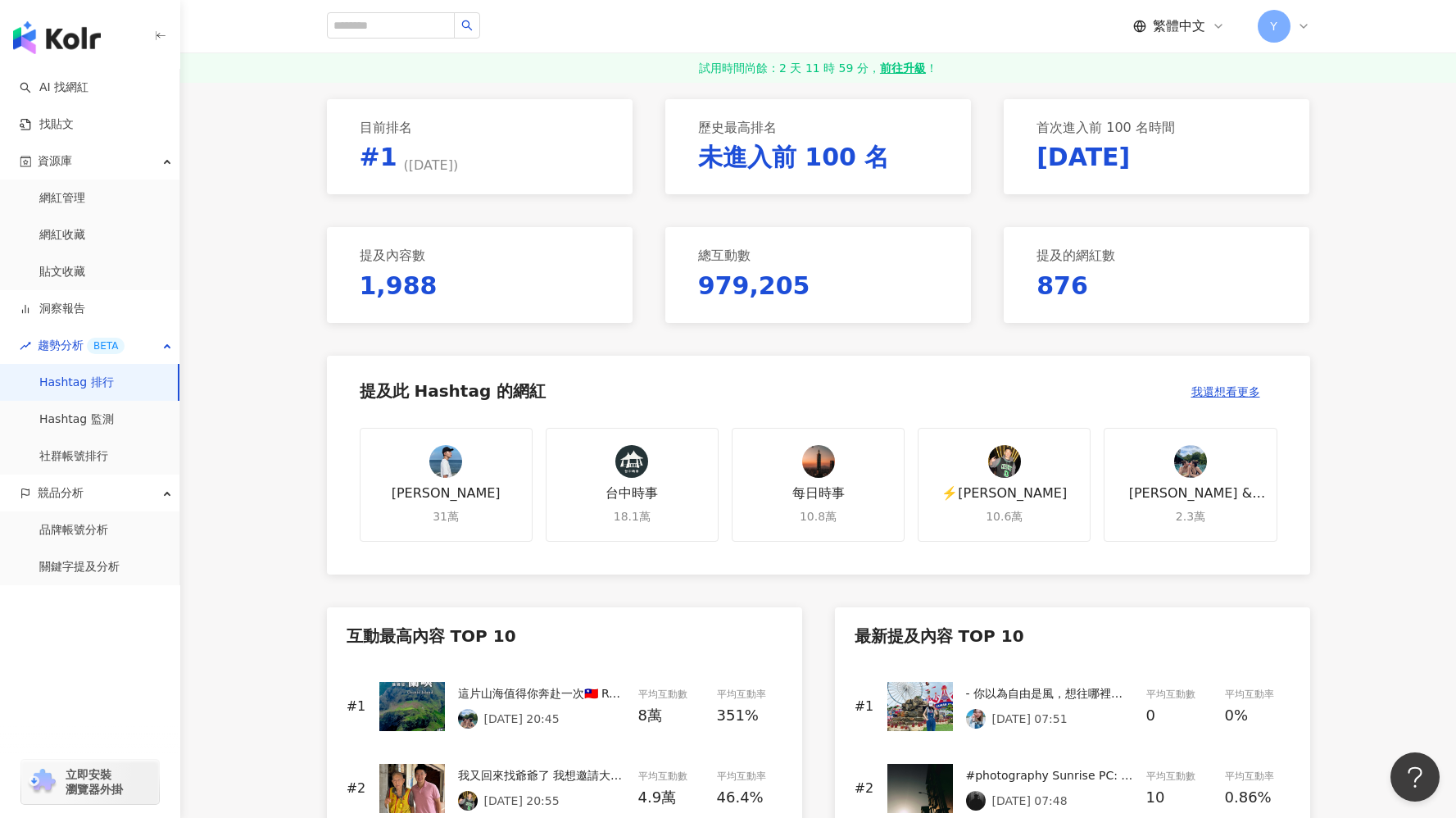
click at [472, 500] on div "Alex艾尼 31萬" at bounding box center [446, 486] width 173 height 115
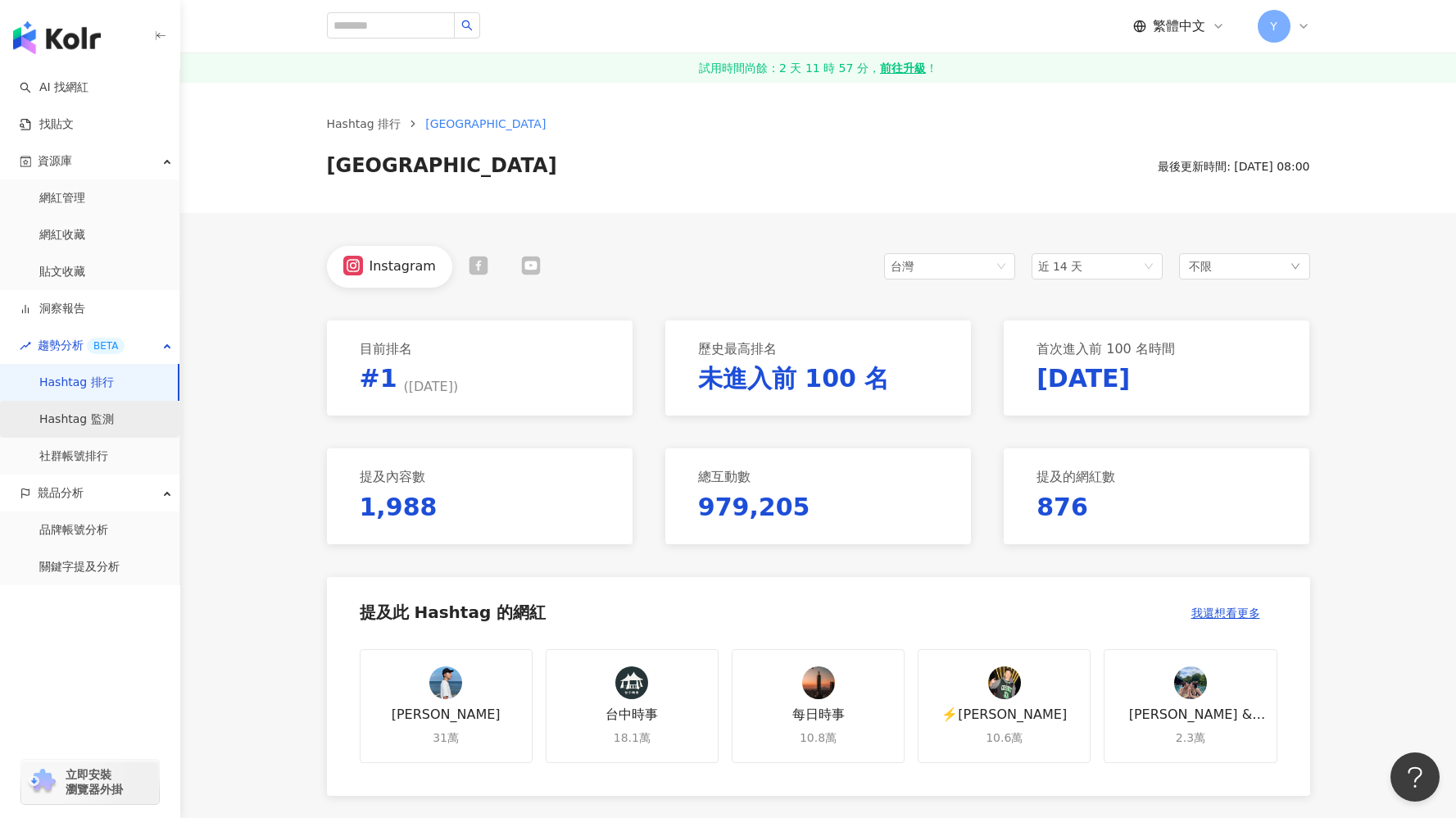
click at [103, 421] on link "Hashtag 監測" at bounding box center [77, 420] width 75 height 16
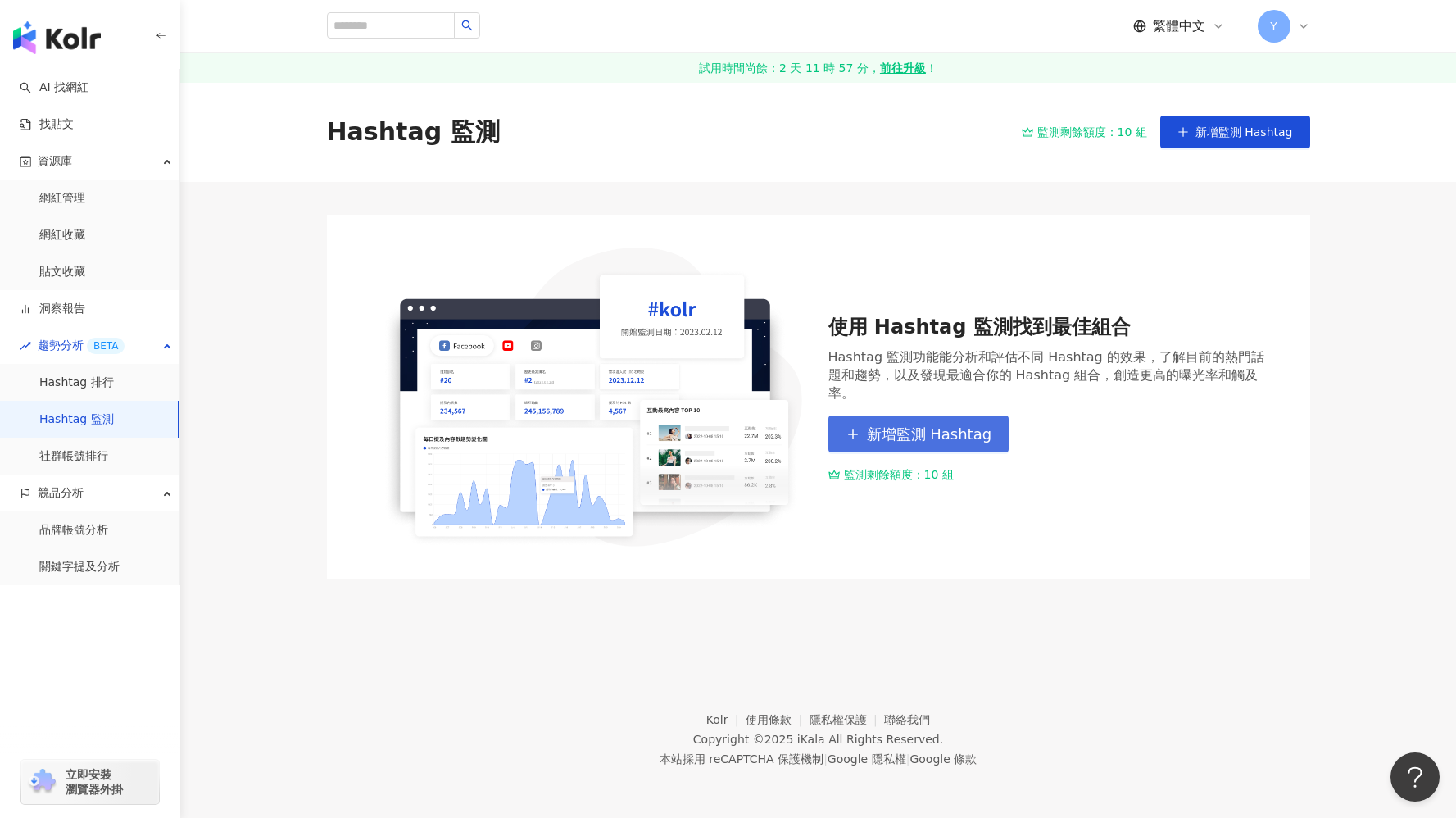
click at [946, 425] on span "新增監測 Hashtag" at bounding box center [929, 434] width 125 height 18
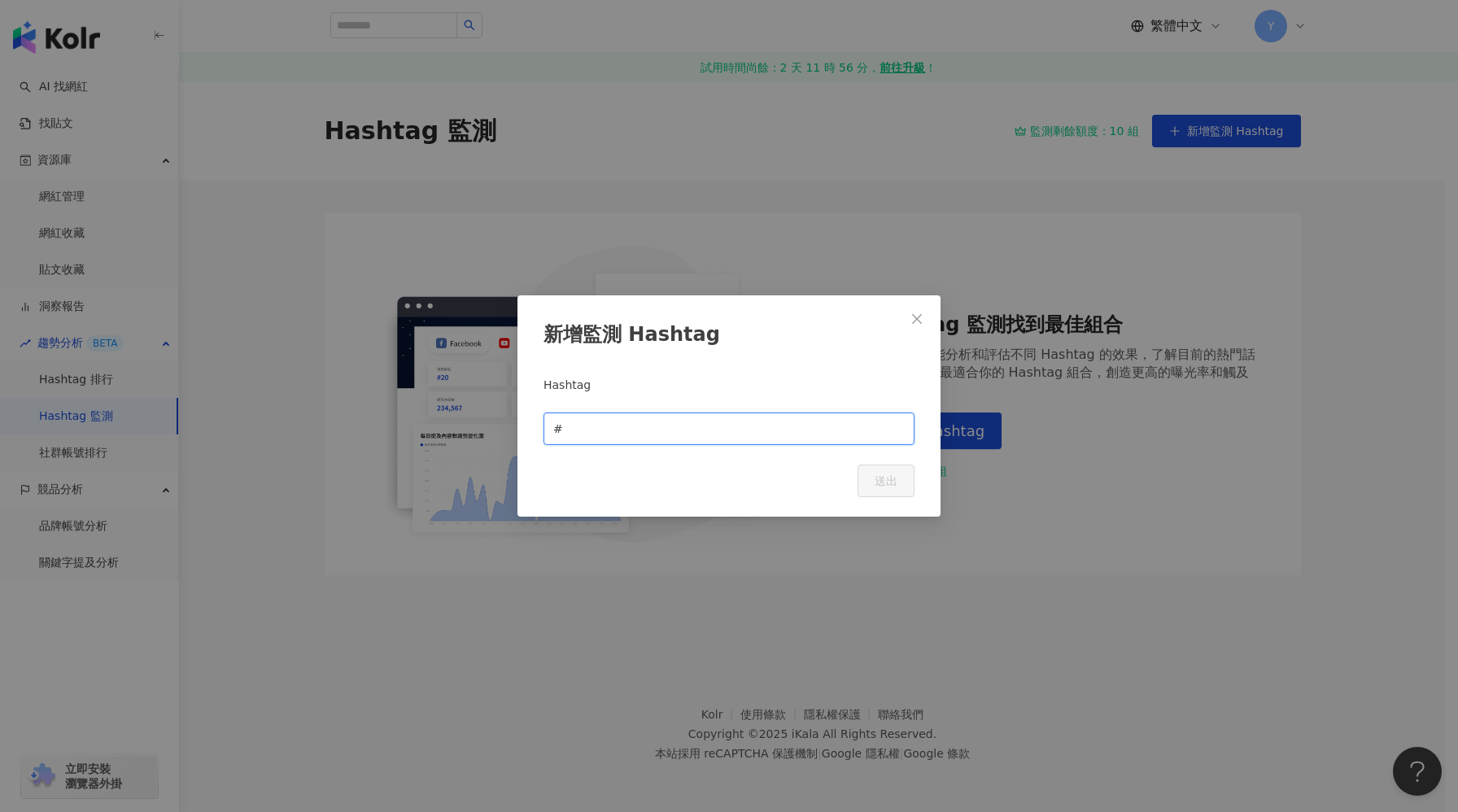
click at [623, 429] on input "text" at bounding box center [736, 429] width 339 height 18
type input "******"
click at [899, 472] on button "送出" at bounding box center [886, 481] width 57 height 32
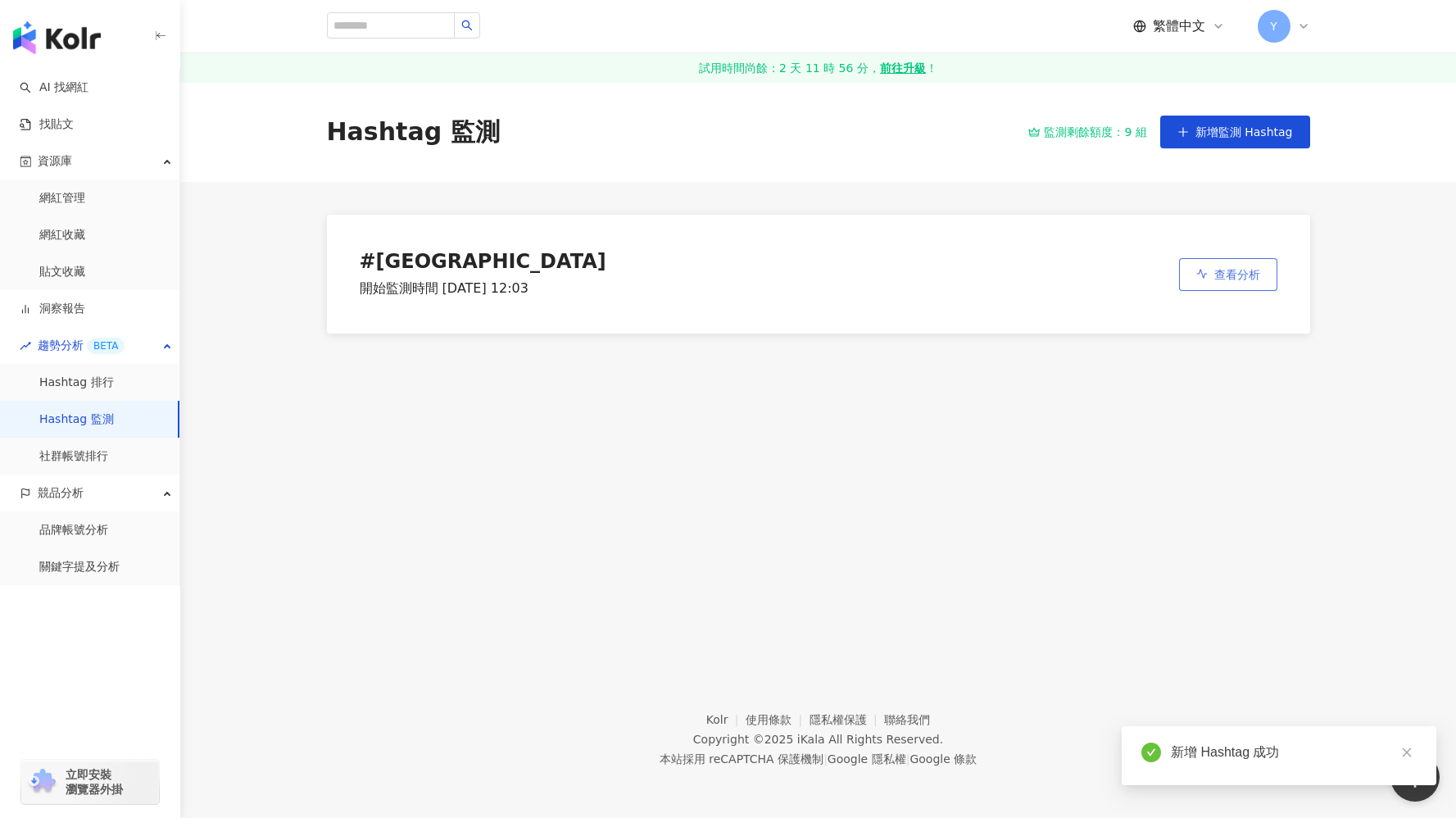
click at [1207, 275] on button "查看分析" at bounding box center [1227, 275] width 99 height 33
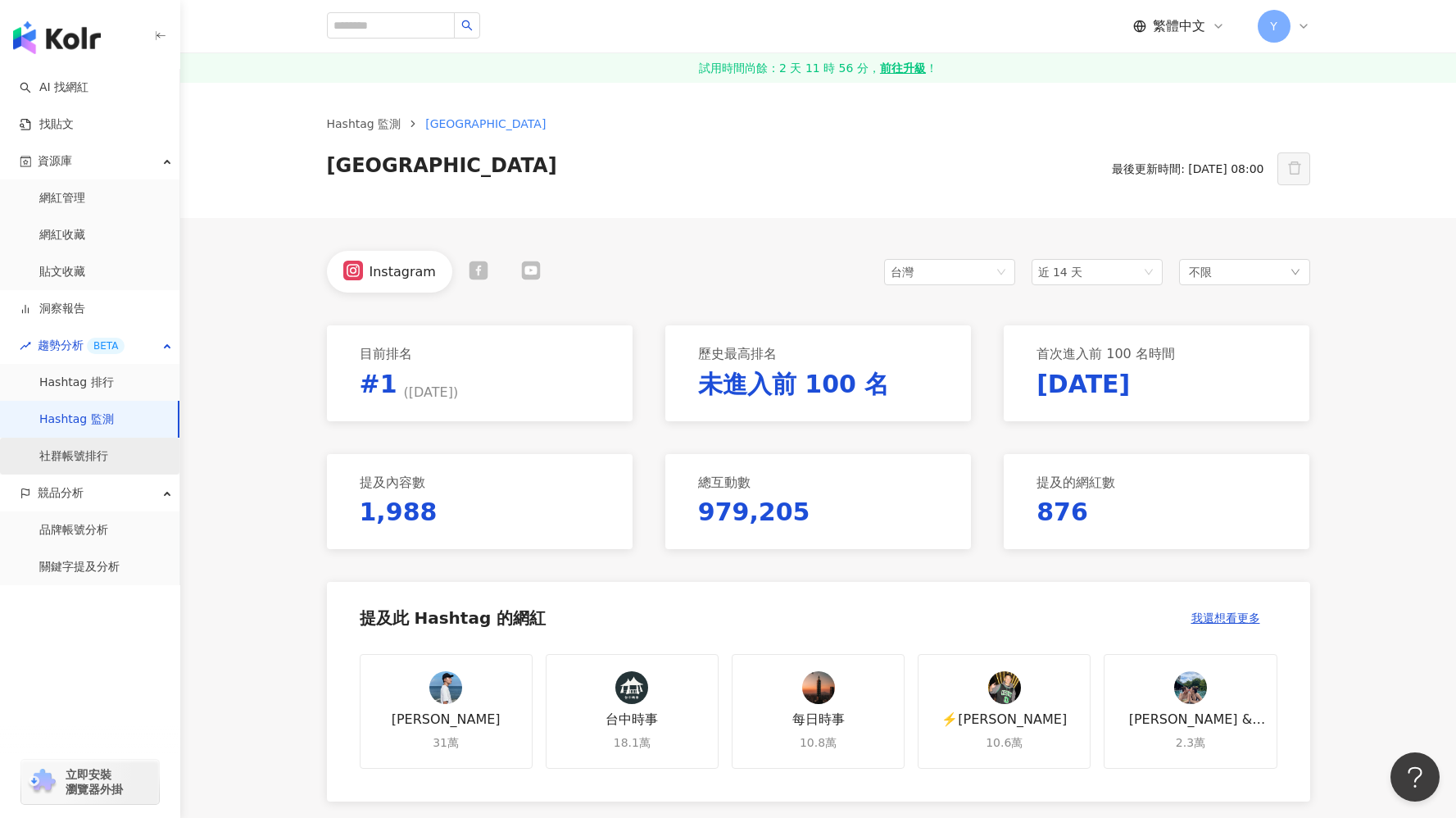
click at [105, 448] on link "社群帳號排行" at bounding box center [74, 456] width 69 height 16
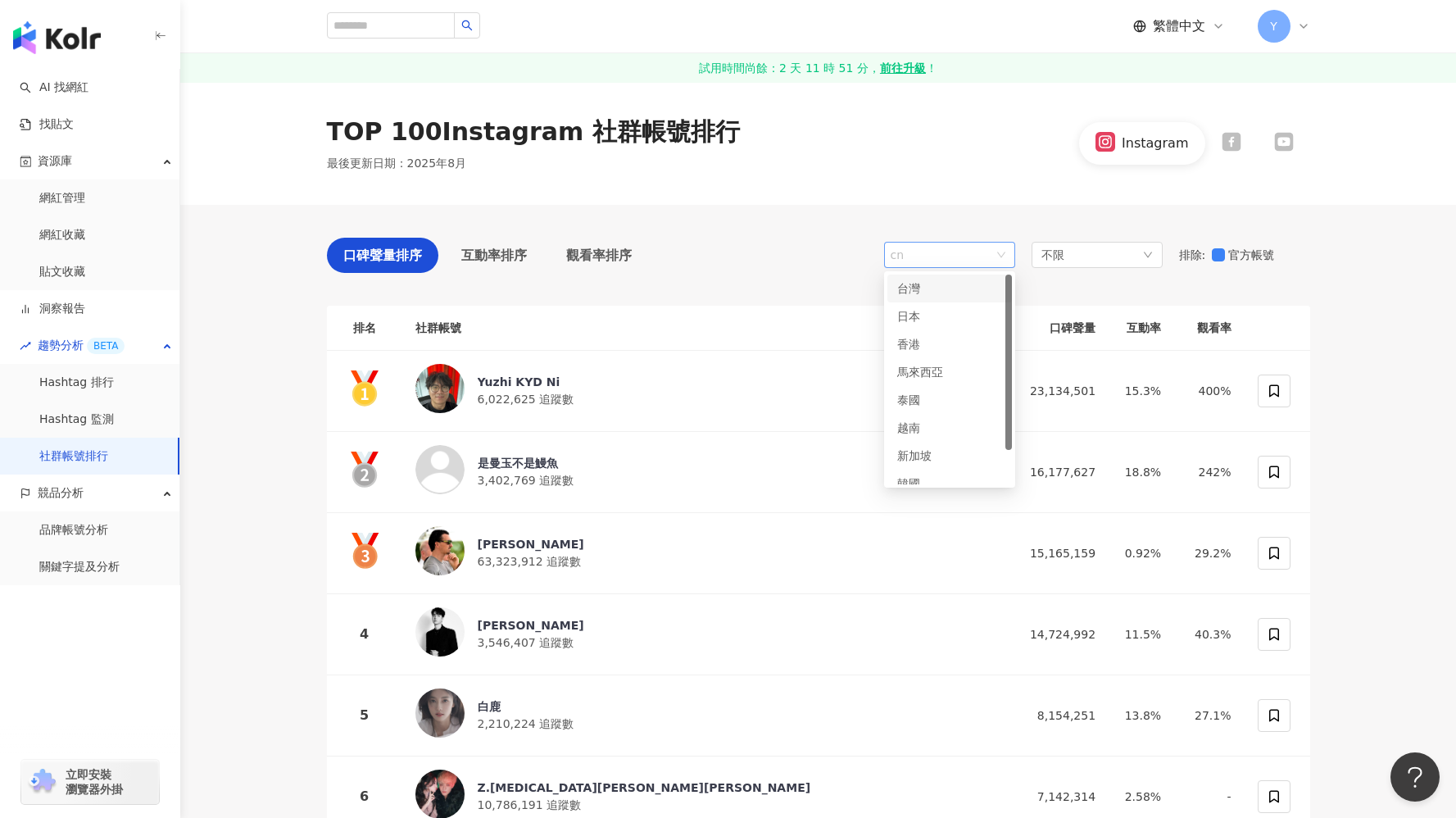
click at [982, 247] on span "cn" at bounding box center [949, 255] width 118 height 25
click at [980, 255] on span "cn" at bounding box center [949, 255] width 118 height 25
click at [980, 257] on span "cn" at bounding box center [949, 255] width 118 height 25
click at [826, 168] on div "TOP 100 Instagram 社群帳號排行 最後更新日期 ： 2025年8月 Instagram" at bounding box center [818, 144] width 1048 height 57
